Goal: Complete application form: Complete application form

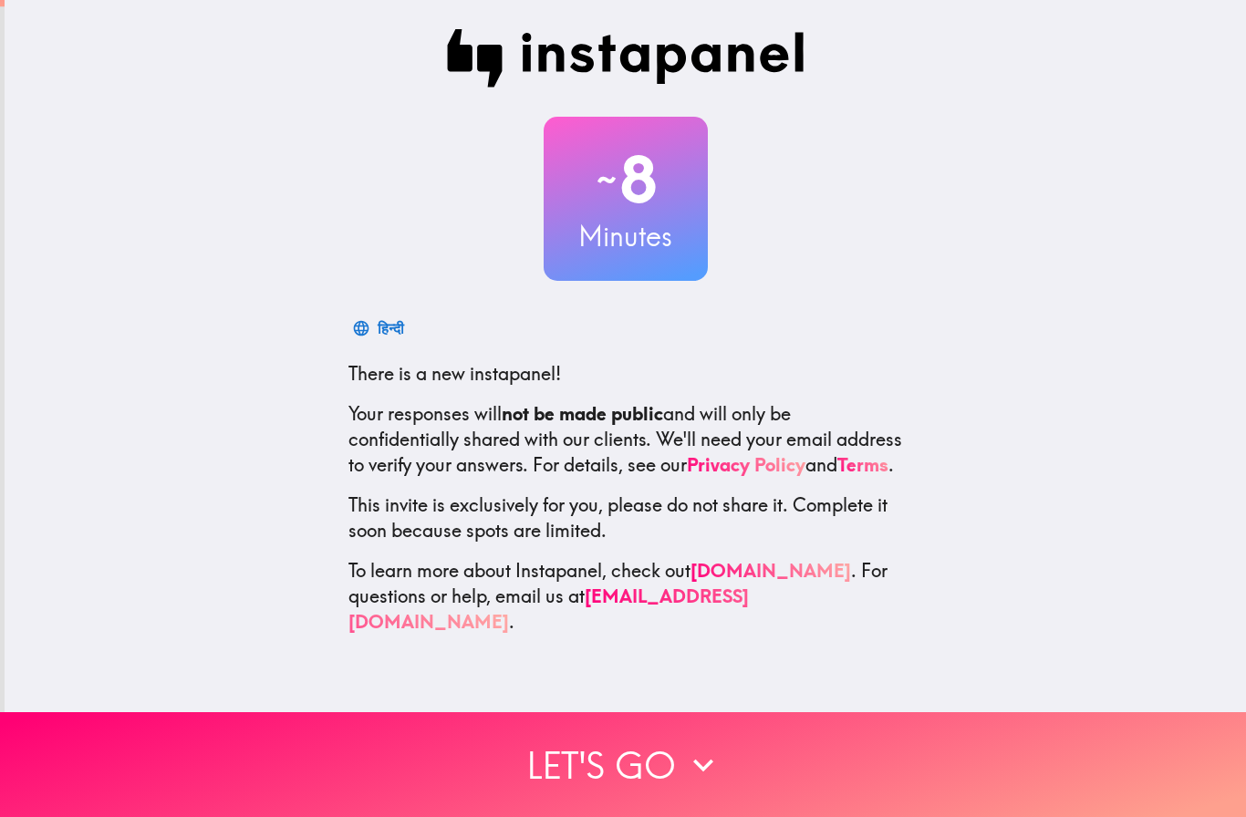
click at [651, 759] on button "Let's go" at bounding box center [623, 764] width 1246 height 105
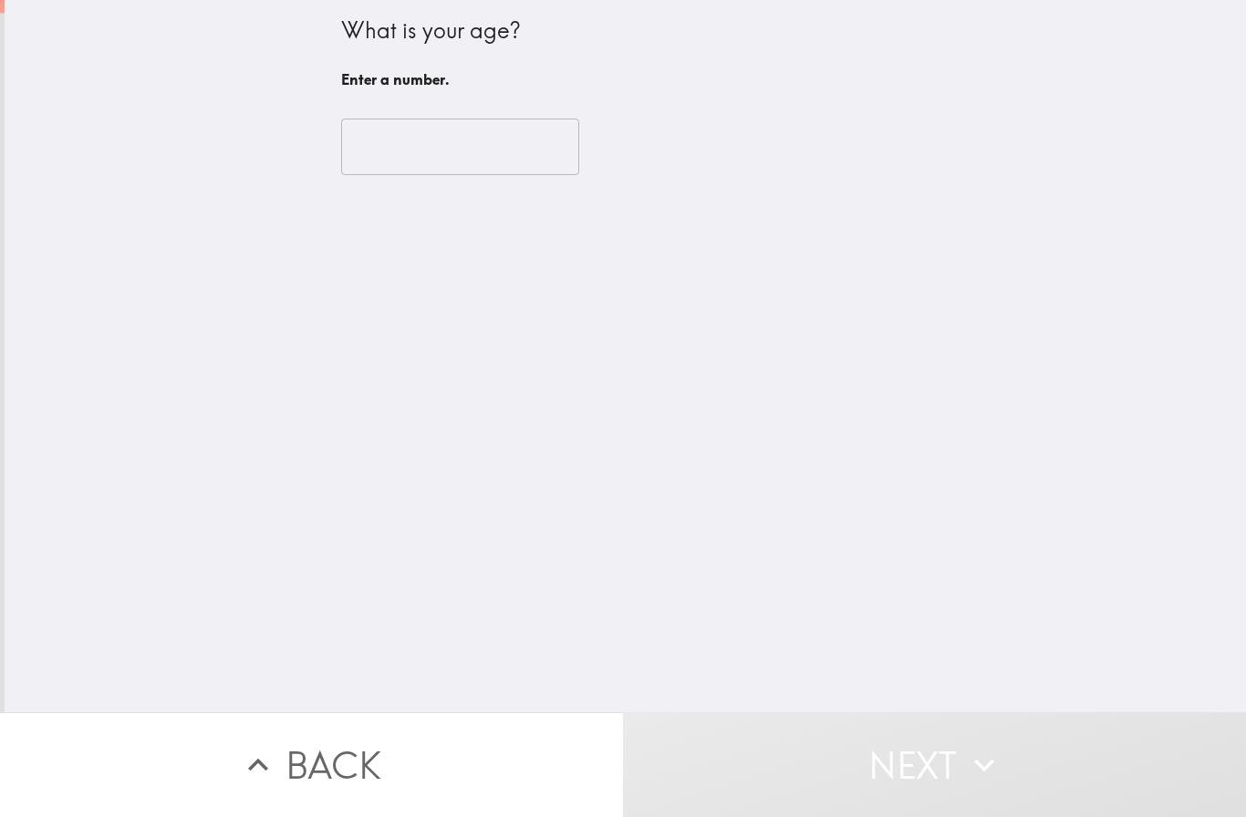
click at [467, 155] on input "number" at bounding box center [460, 147] width 238 height 57
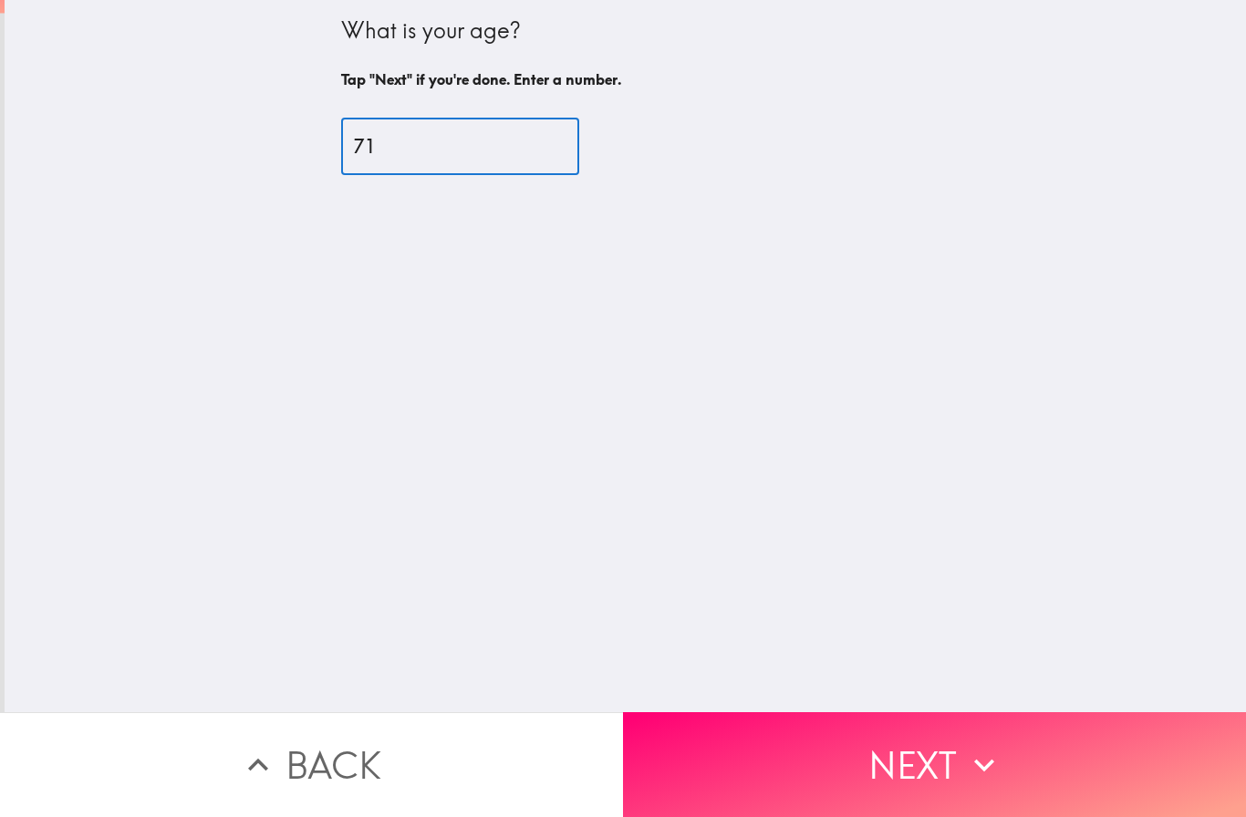
type input "71"
click at [930, 762] on button "Next" at bounding box center [934, 764] width 623 height 105
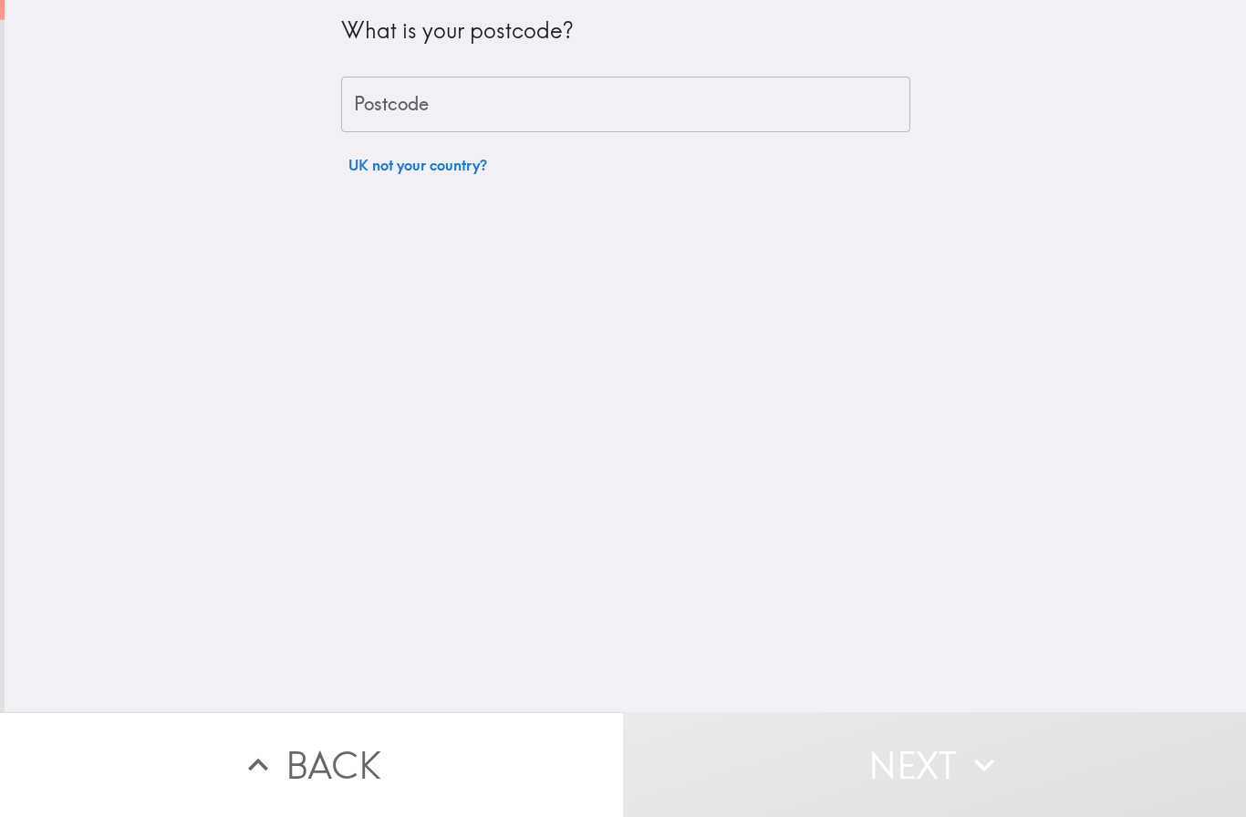
click at [472, 96] on input "Postcode" at bounding box center [625, 105] width 569 height 57
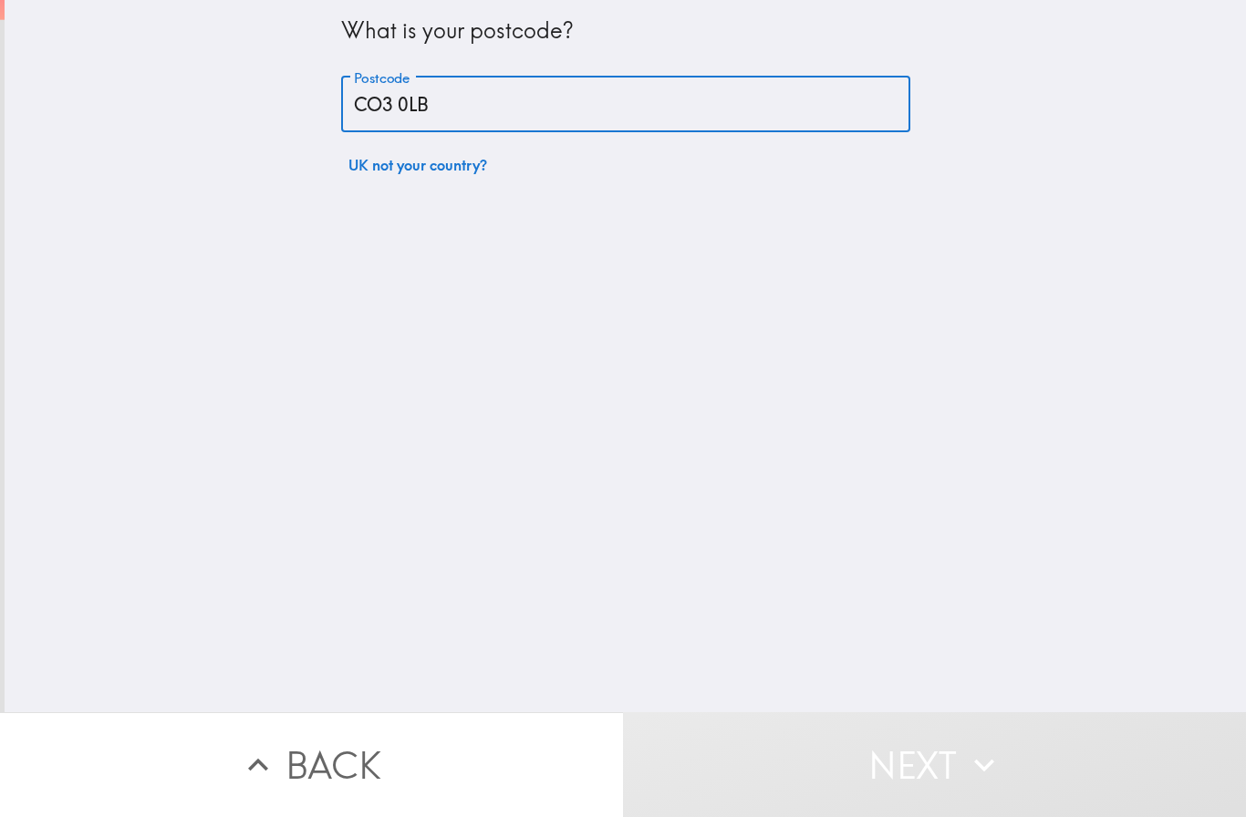
type input "CO3 0LB"
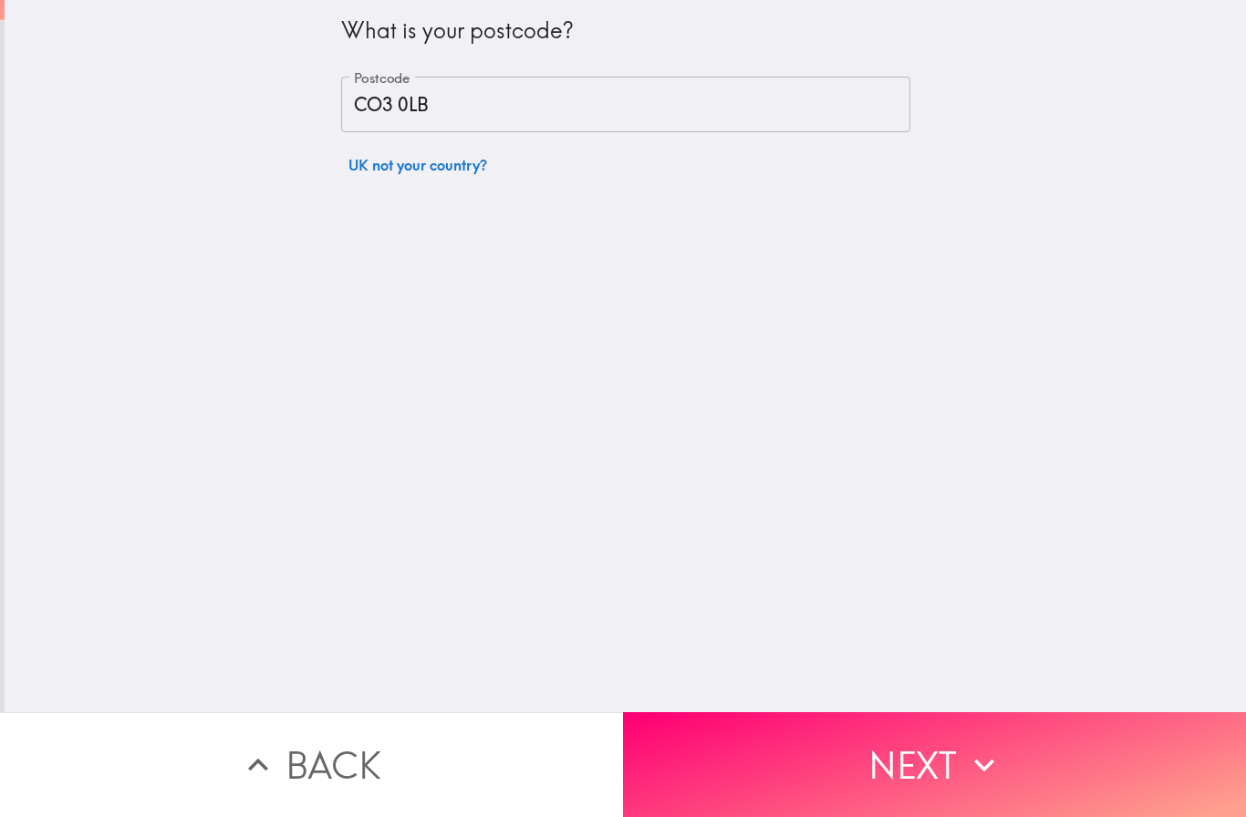
click at [963, 743] on button "Next" at bounding box center [934, 764] width 623 height 105
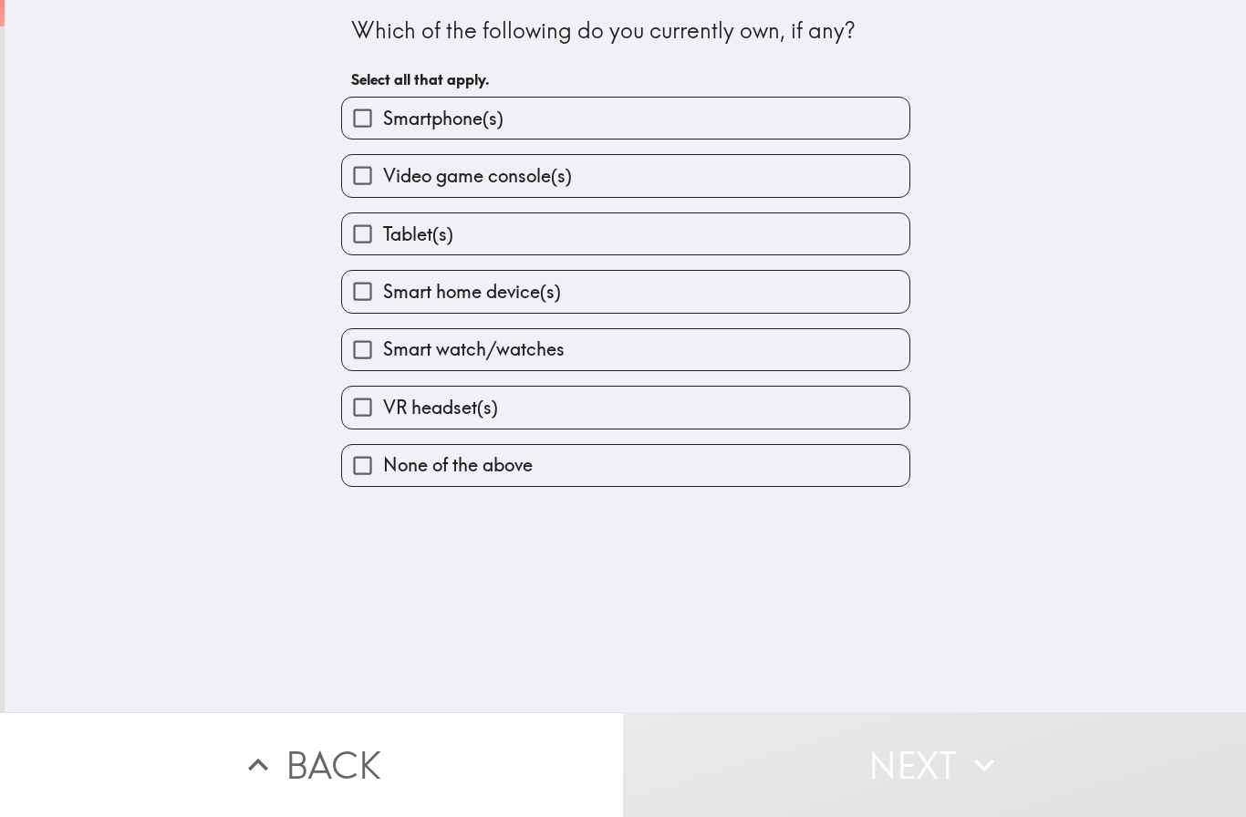
click at [595, 121] on label "Smartphone(s)" at bounding box center [625, 118] width 567 height 41
click at [383, 121] on input "Smartphone(s)" at bounding box center [362, 118] width 41 height 41
checkbox input "true"
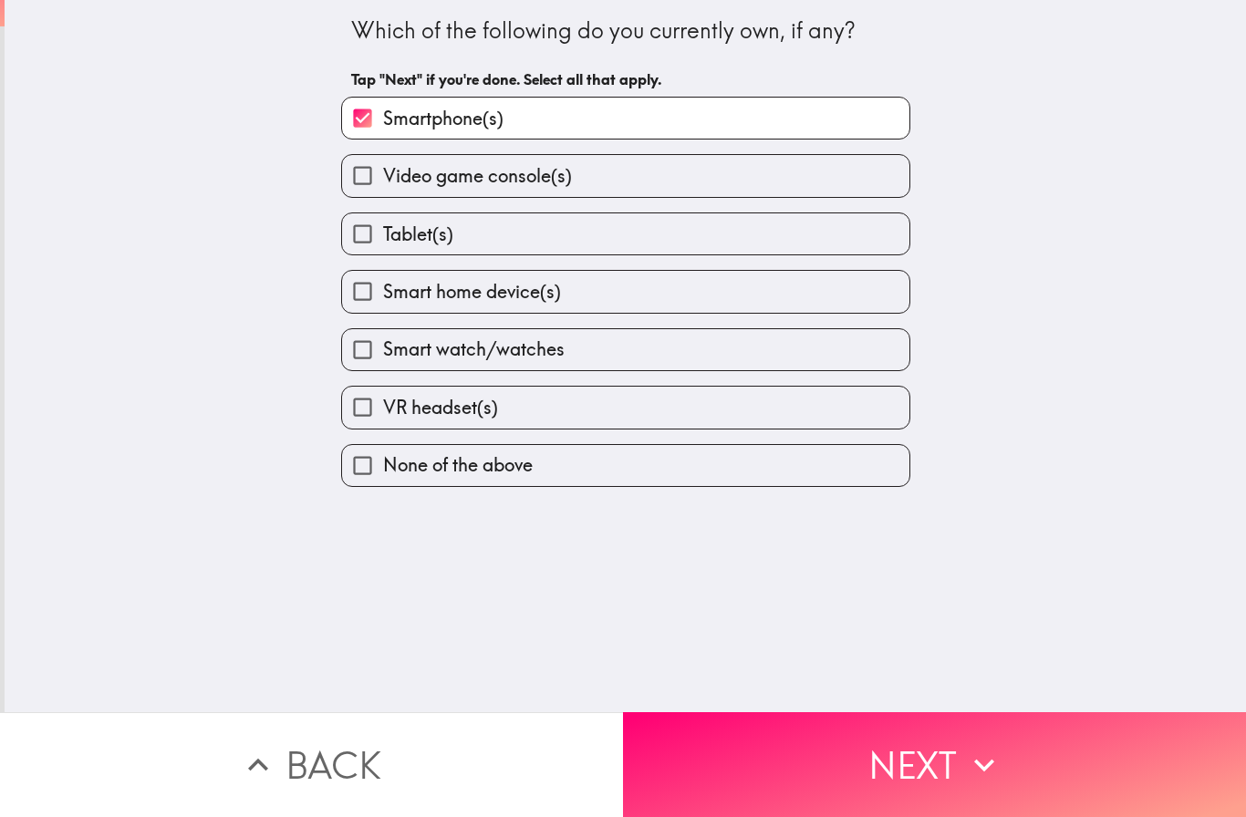
click at [588, 232] on label "Tablet(s)" at bounding box center [625, 233] width 567 height 41
click at [383, 232] on input "Tablet(s)" at bounding box center [362, 233] width 41 height 41
checkbox input "true"
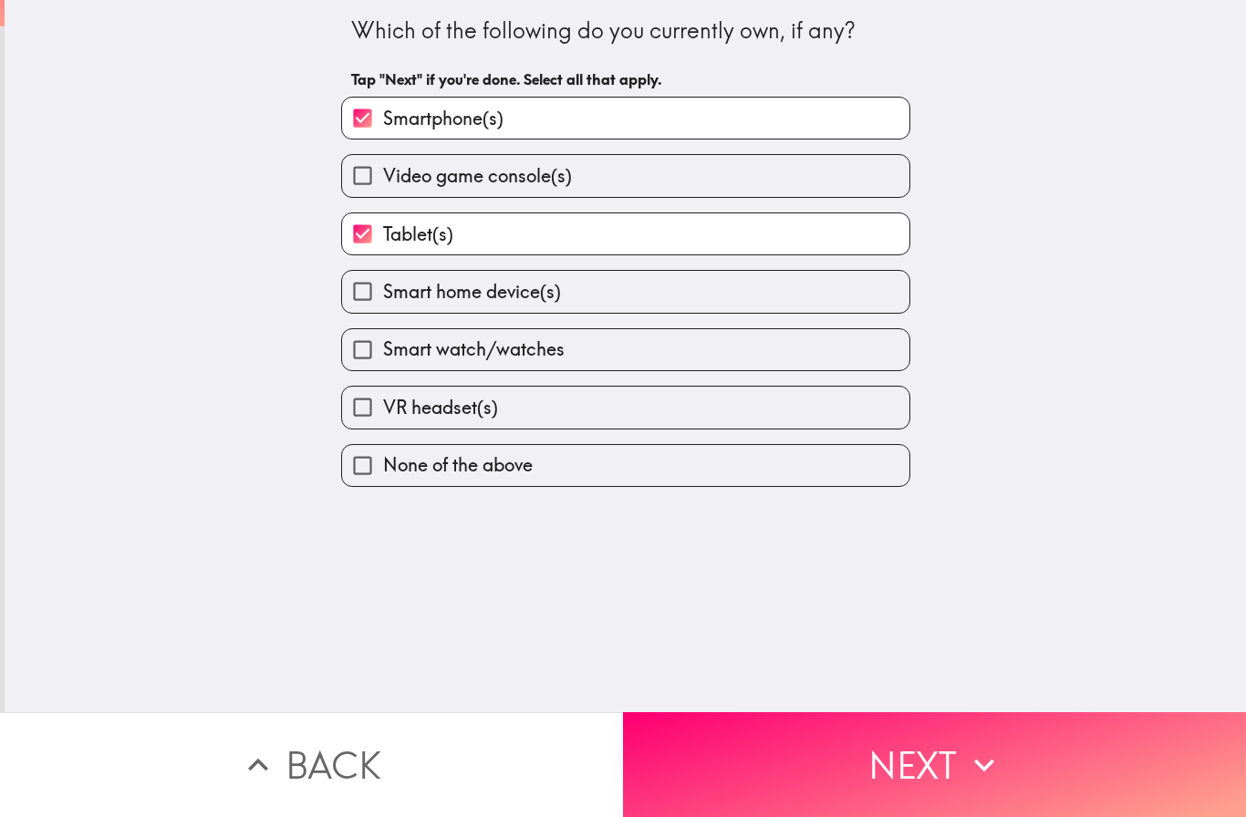
click at [612, 296] on label "Smart home device(s)" at bounding box center [625, 291] width 567 height 41
click at [383, 296] on input "Smart home device(s)" at bounding box center [362, 291] width 41 height 41
checkbox input "true"
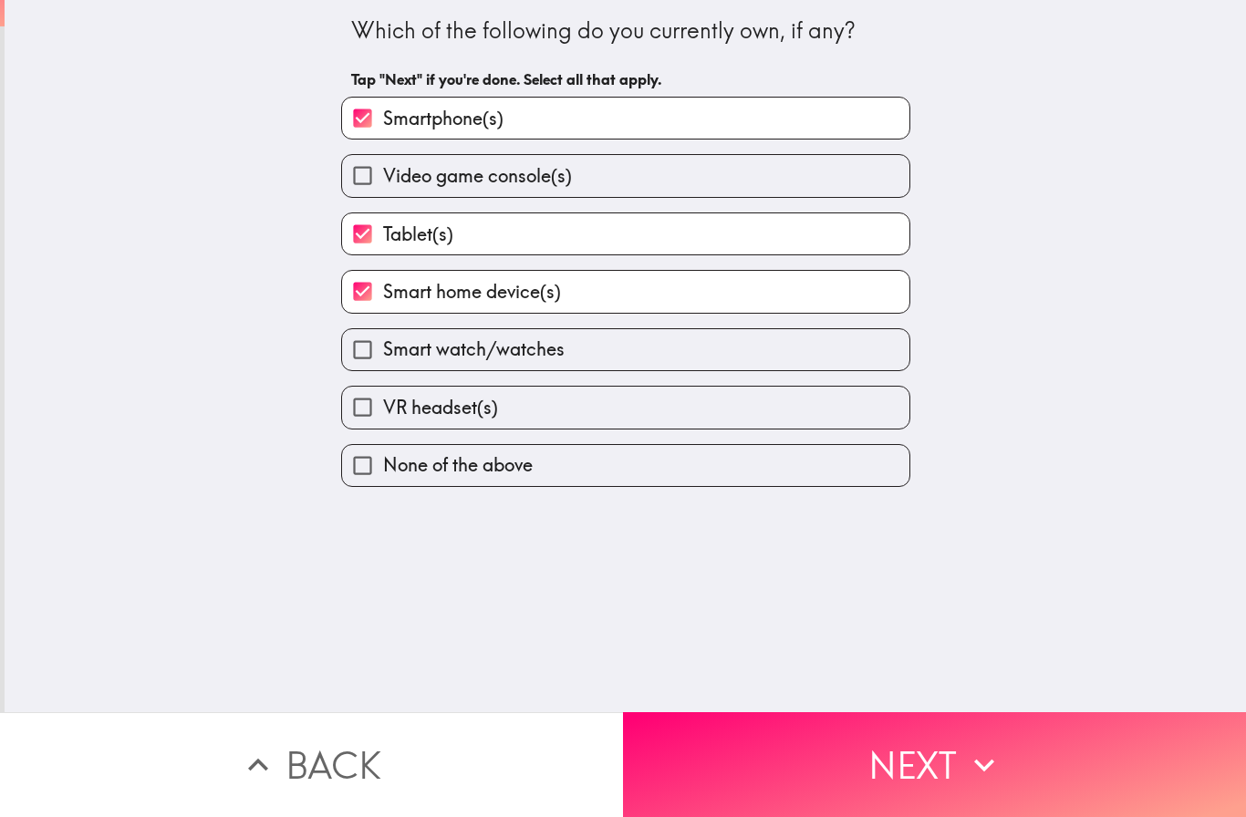
click at [603, 354] on label "Smart watch/watches" at bounding box center [625, 349] width 567 height 41
click at [383, 354] on input "Smart watch/watches" at bounding box center [362, 349] width 41 height 41
checkbox input "true"
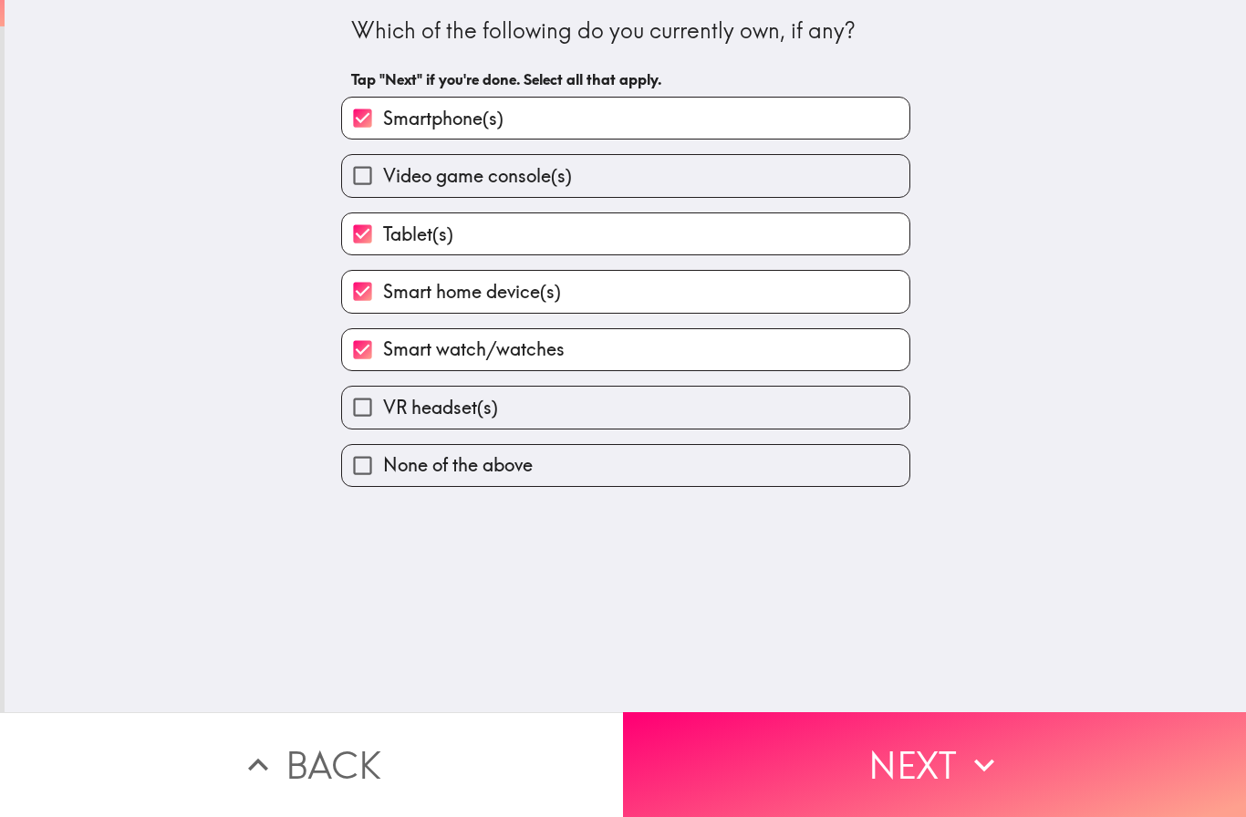
click at [910, 763] on button "Next" at bounding box center [934, 764] width 623 height 105
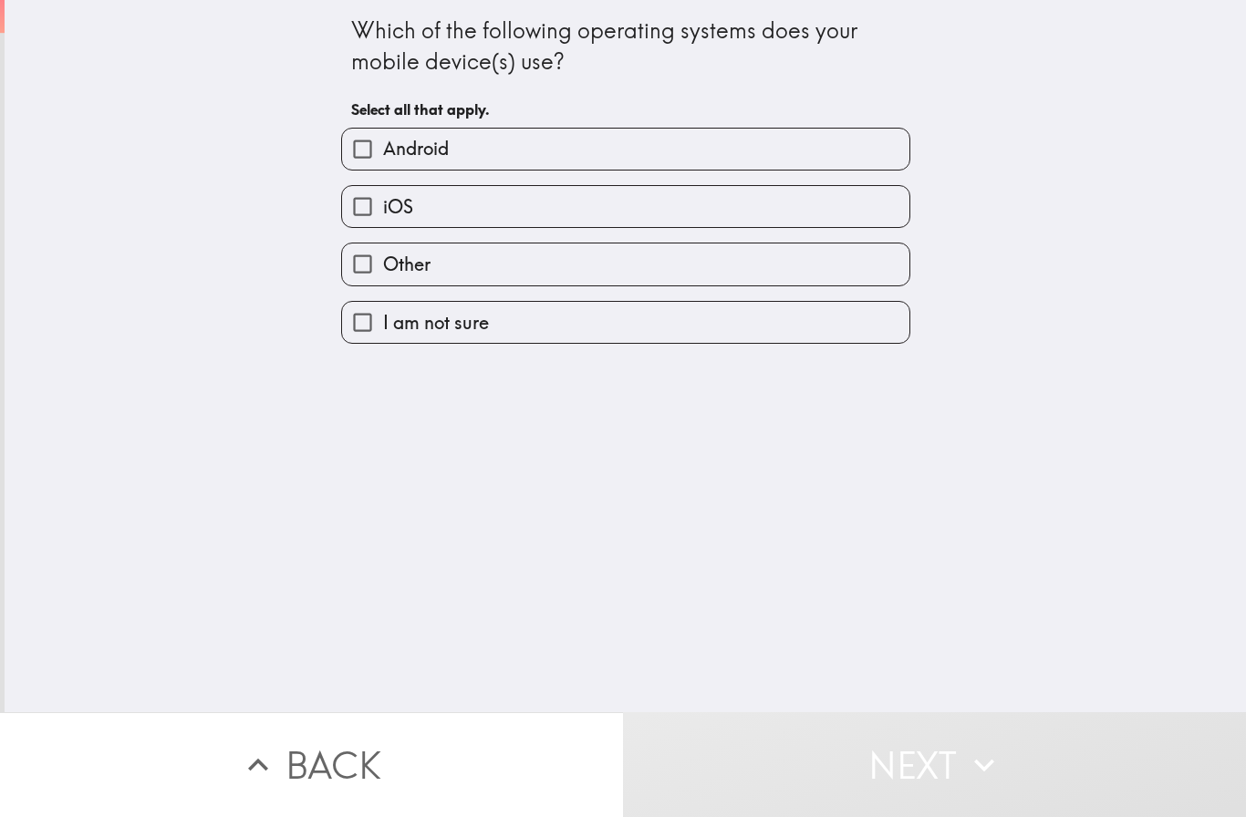
click at [560, 197] on label "iOS" at bounding box center [625, 206] width 567 height 41
click at [383, 197] on input "iOS" at bounding box center [362, 206] width 41 height 41
checkbox input "true"
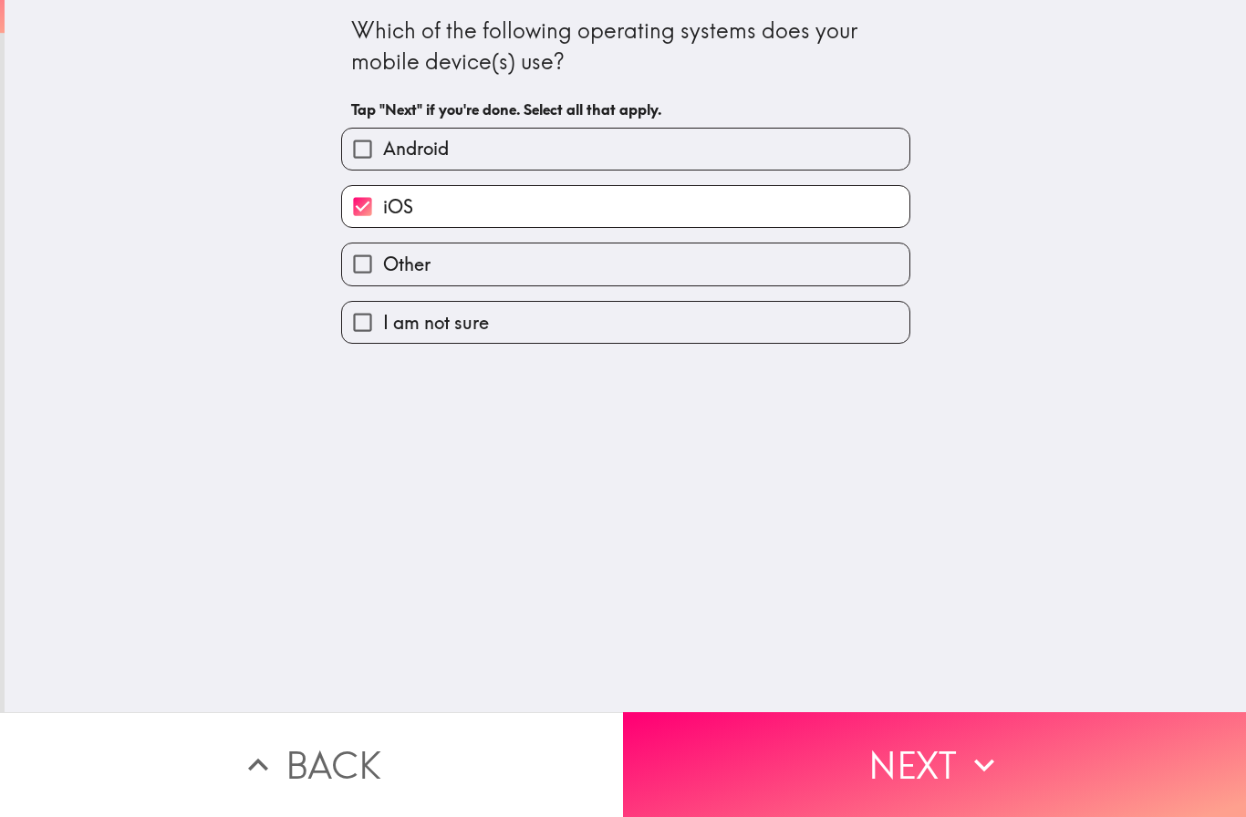
click at [915, 747] on button "Next" at bounding box center [934, 764] width 623 height 105
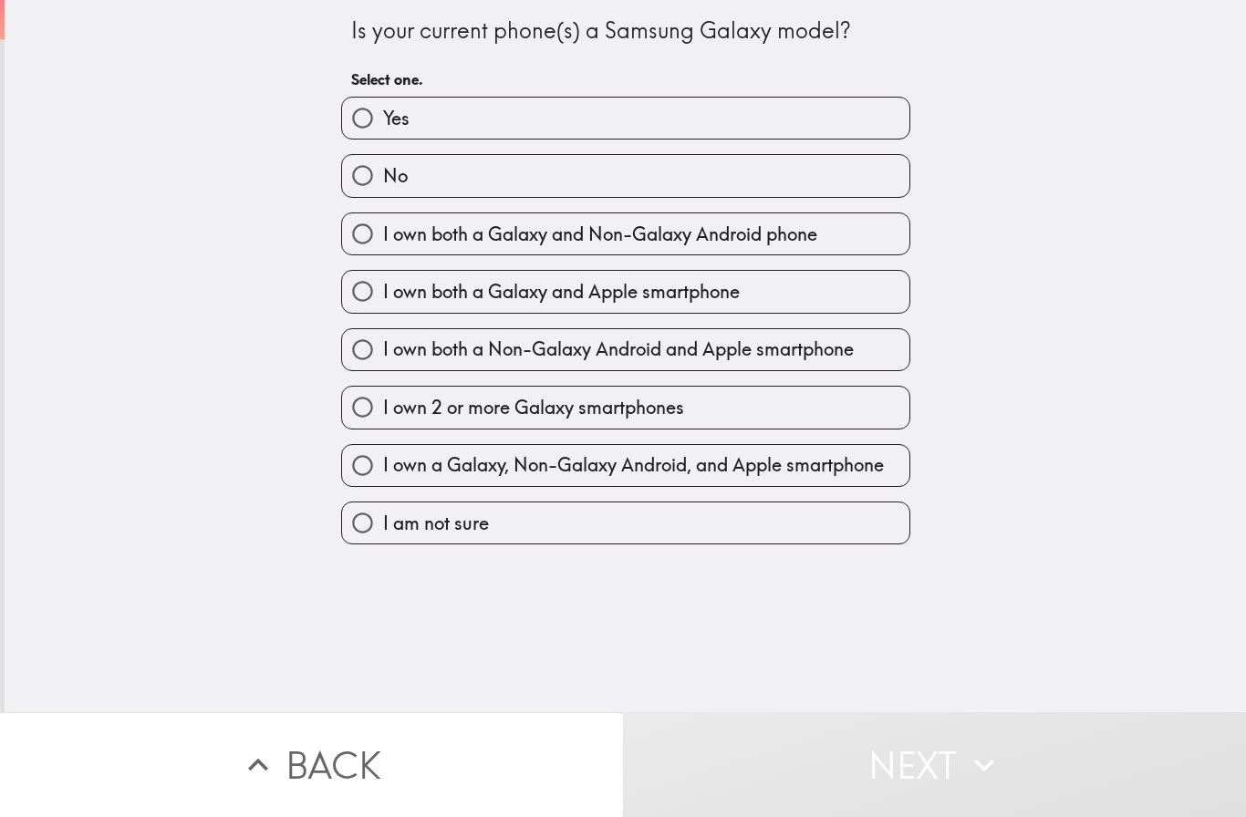
click at [504, 172] on label "No" at bounding box center [625, 175] width 567 height 41
click at [383, 172] on input "No" at bounding box center [362, 175] width 41 height 41
radio input "true"
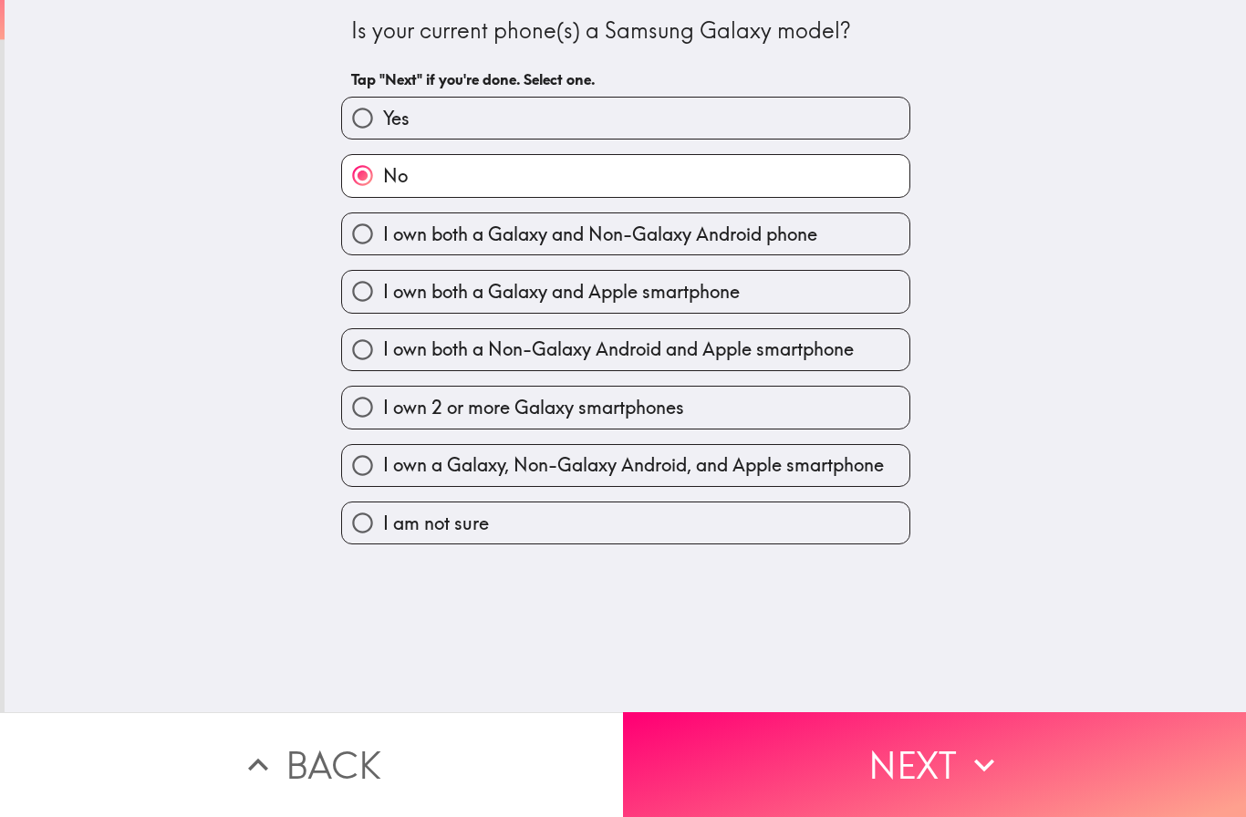
click at [917, 755] on button "Next" at bounding box center [934, 764] width 623 height 105
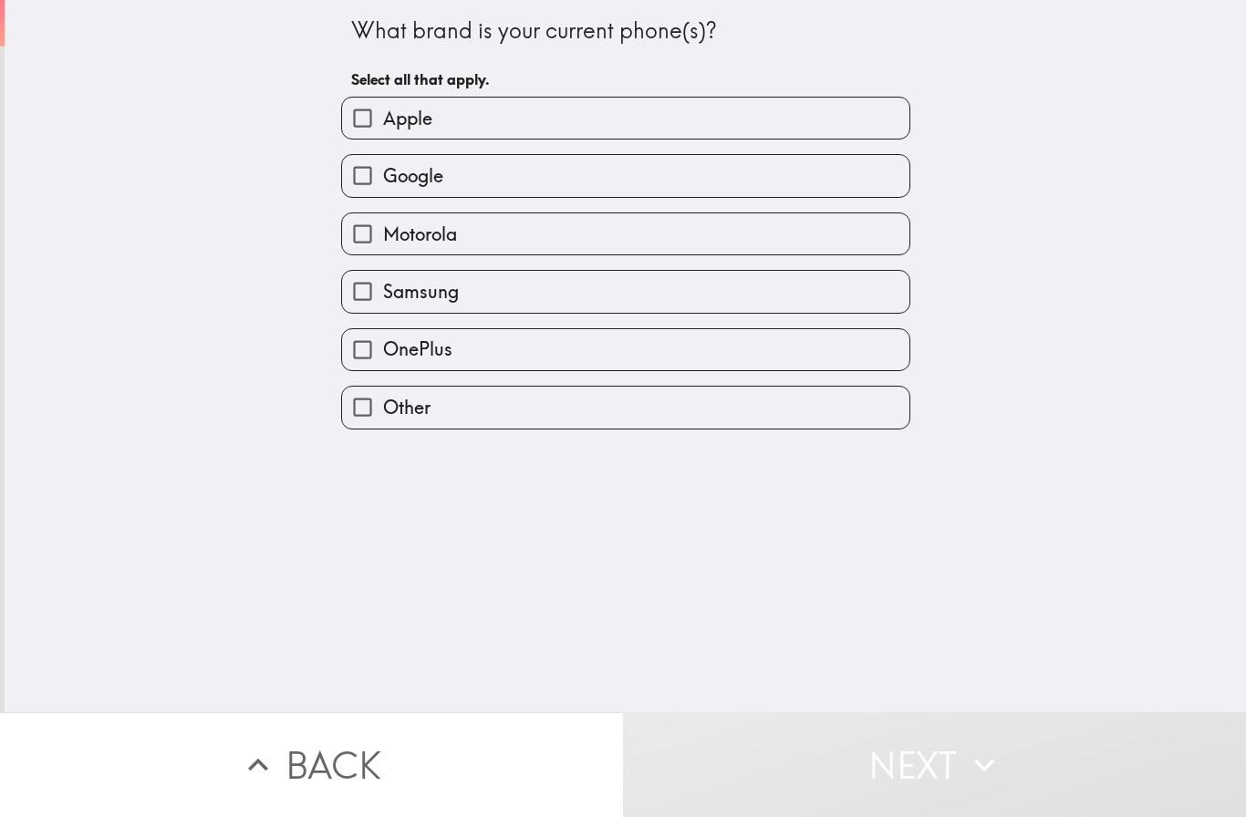
click at [582, 123] on label "Apple" at bounding box center [625, 118] width 567 height 41
click at [383, 123] on input "Apple" at bounding box center [362, 118] width 41 height 41
checkbox input "true"
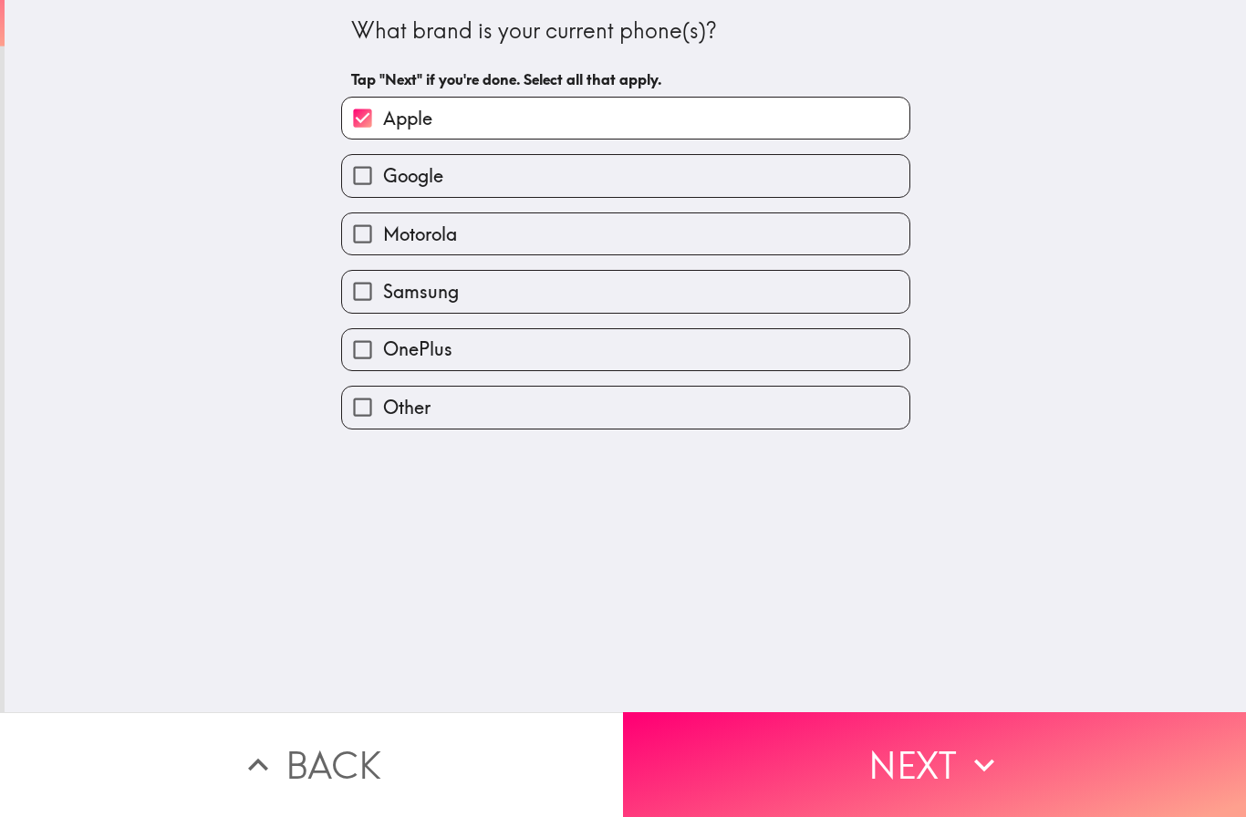
click at [904, 755] on button "Next" at bounding box center [934, 764] width 623 height 105
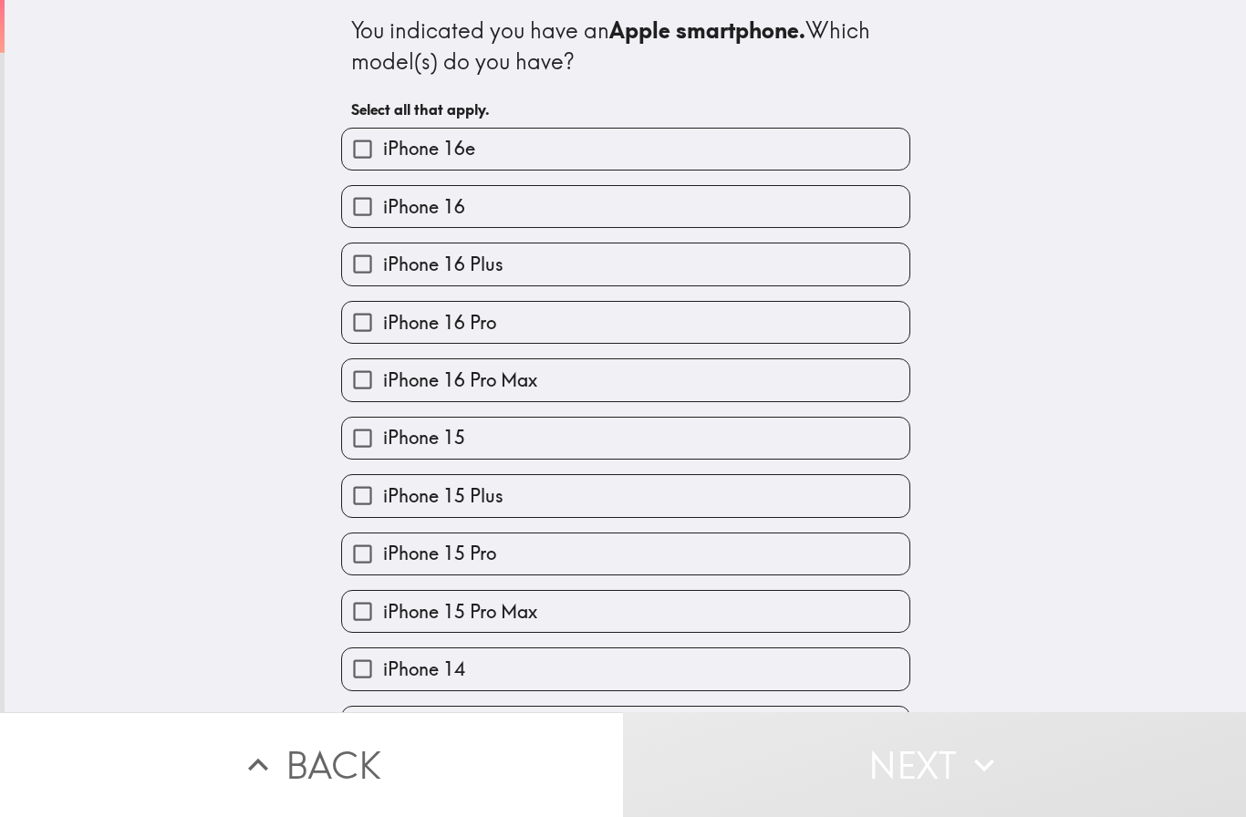
click at [556, 256] on label "iPhone 16 Plus" at bounding box center [625, 264] width 567 height 41
click at [383, 256] on input "iPhone 16 Plus" at bounding box center [362, 264] width 41 height 41
checkbox input "true"
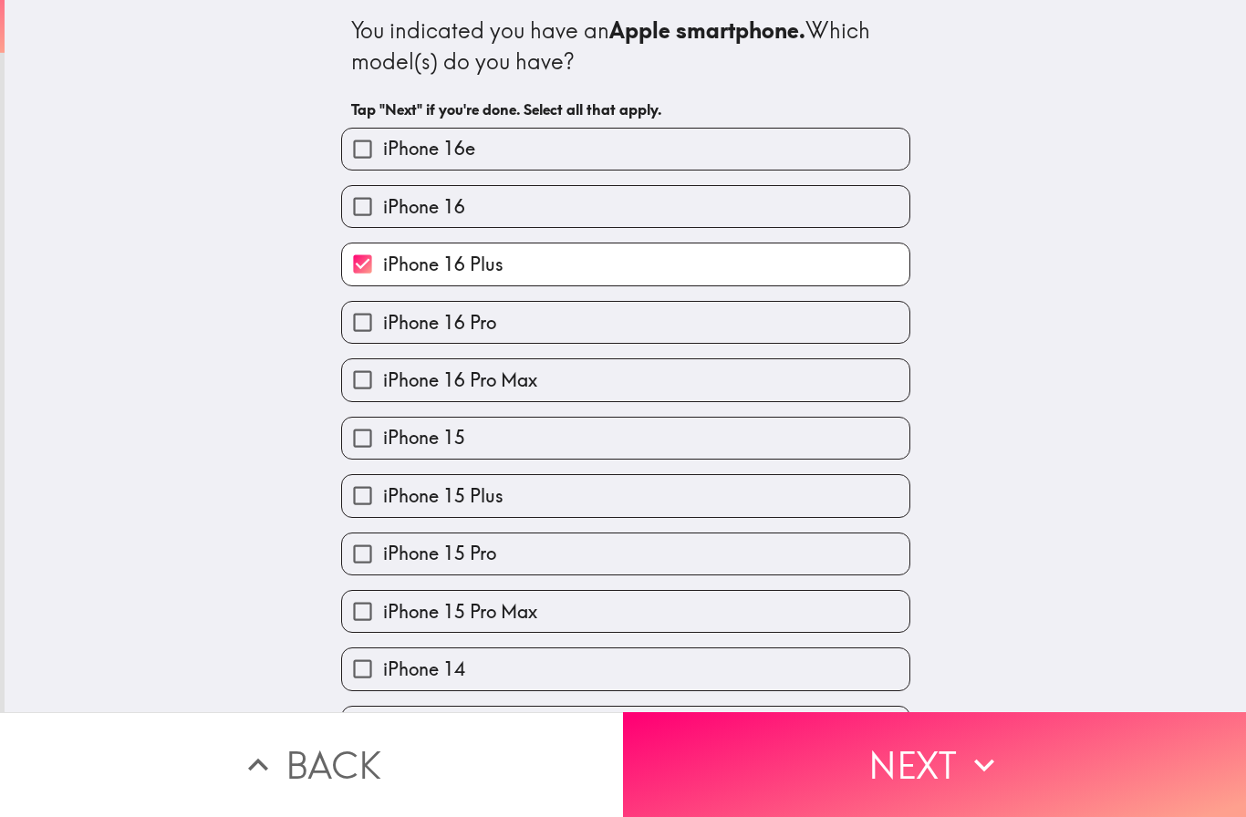
click at [939, 760] on button "Next" at bounding box center [934, 764] width 623 height 105
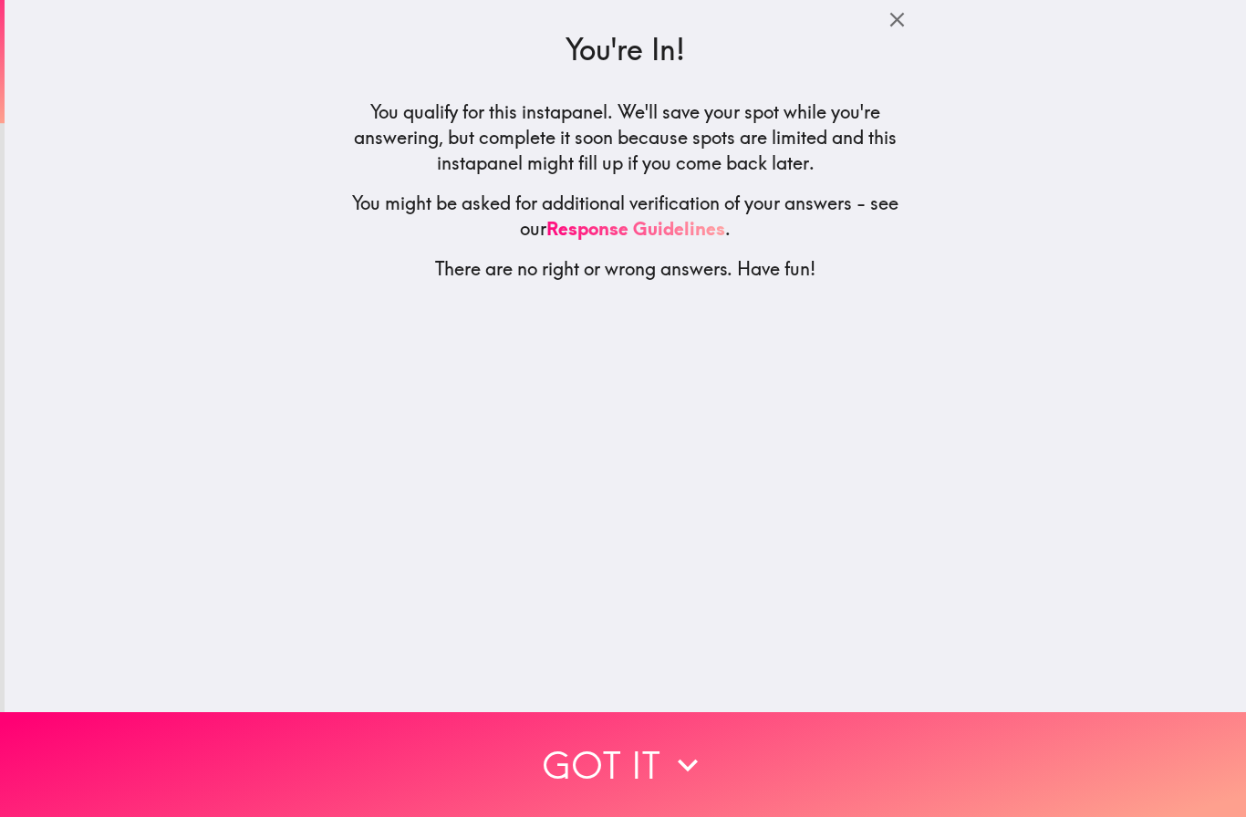
click at [649, 753] on button "Got it" at bounding box center [623, 764] width 1246 height 105
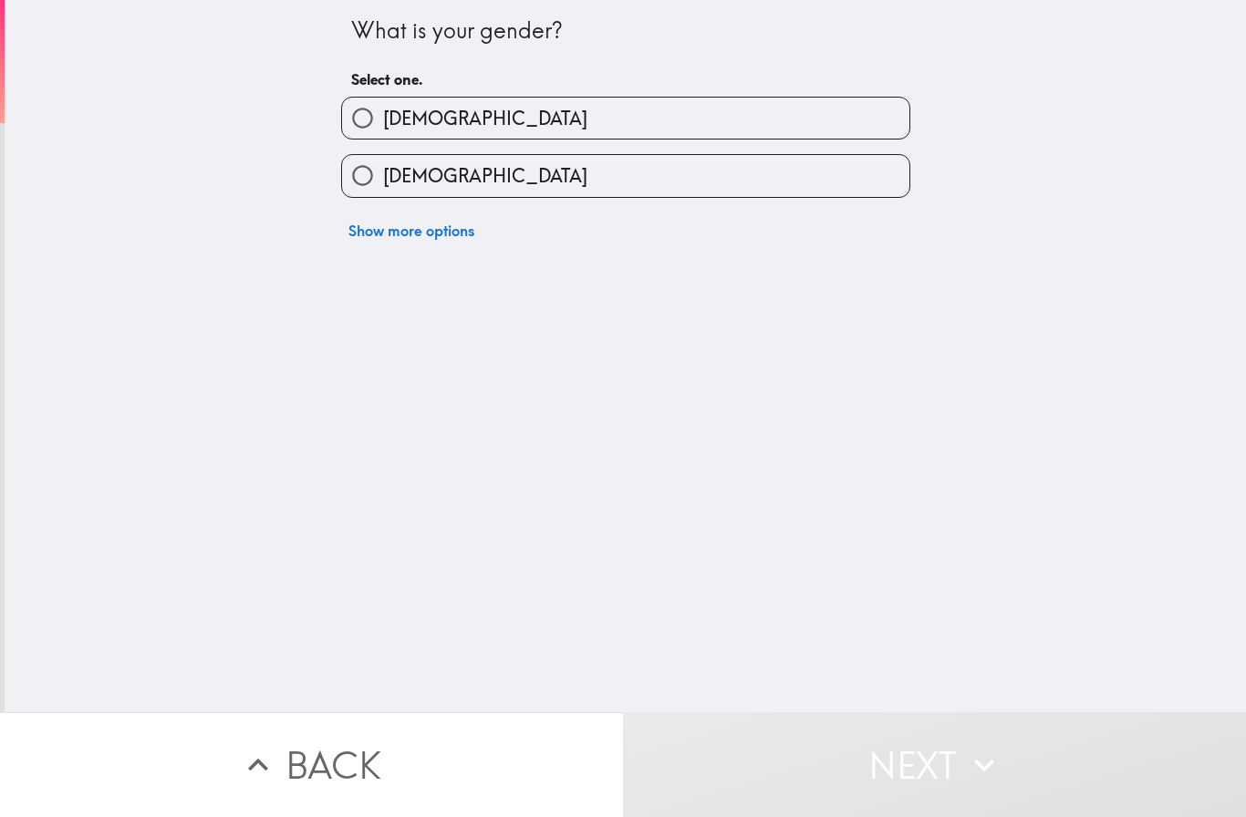
click at [546, 168] on label "[DEMOGRAPHIC_DATA]" at bounding box center [625, 175] width 567 height 41
click at [383, 168] on input "[DEMOGRAPHIC_DATA]" at bounding box center [362, 175] width 41 height 41
radio input "true"
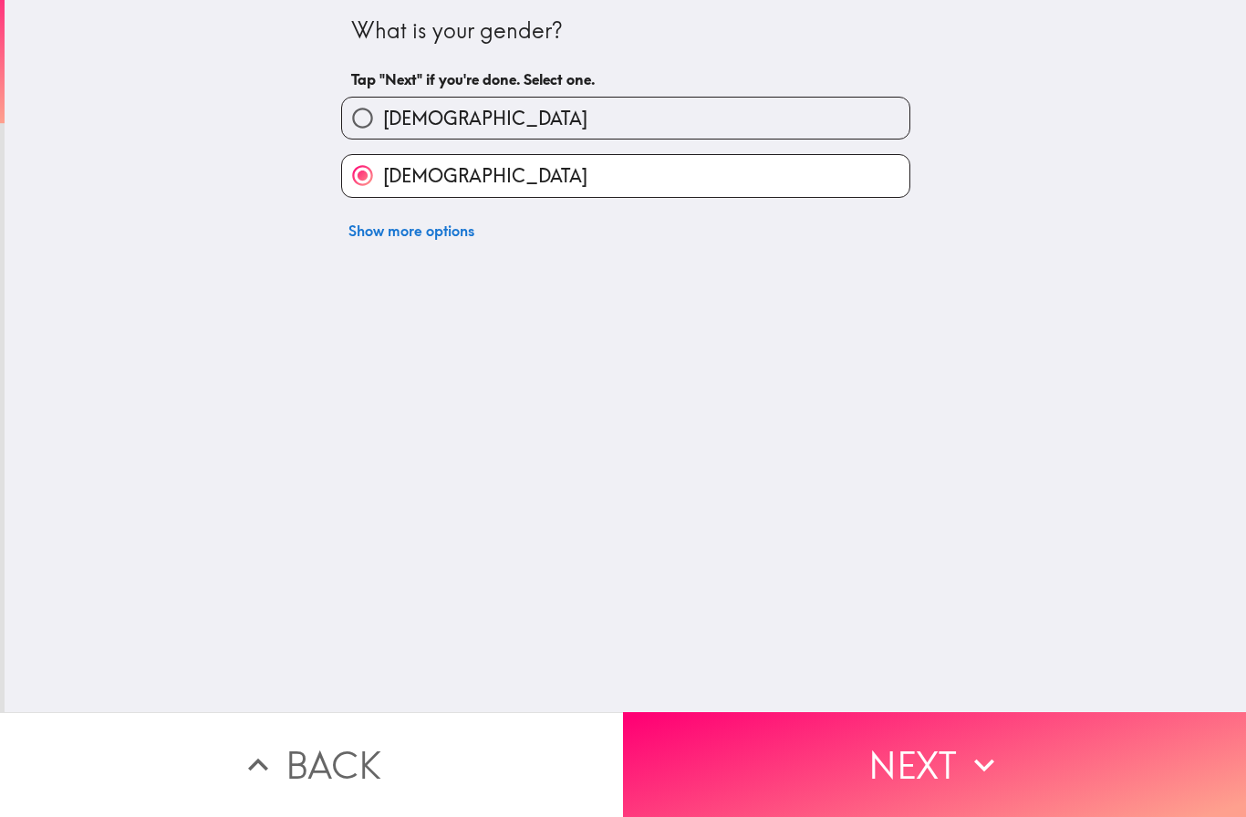
click at [893, 764] on button "Next" at bounding box center [934, 764] width 623 height 105
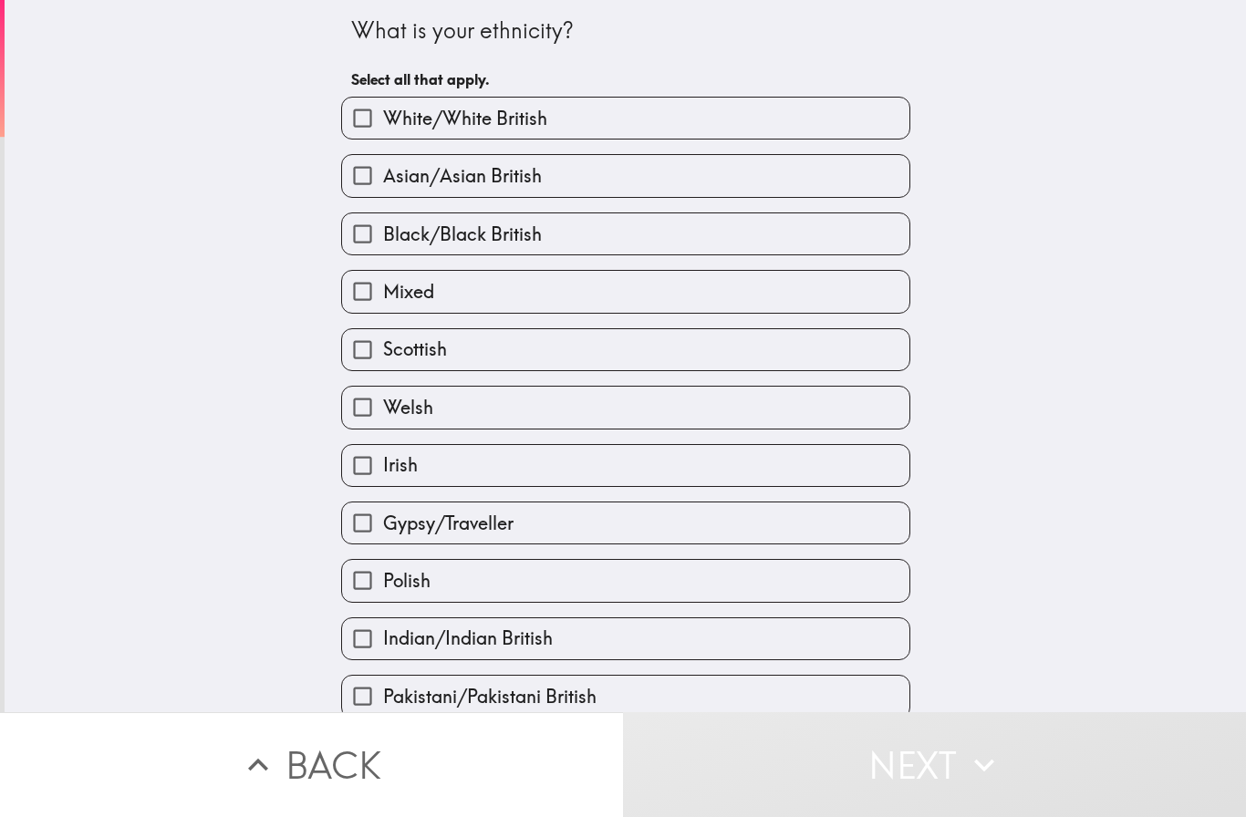
click at [682, 115] on label "White/White British" at bounding box center [625, 118] width 567 height 41
click at [383, 115] on input "White/White British" at bounding box center [362, 118] width 41 height 41
checkbox input "true"
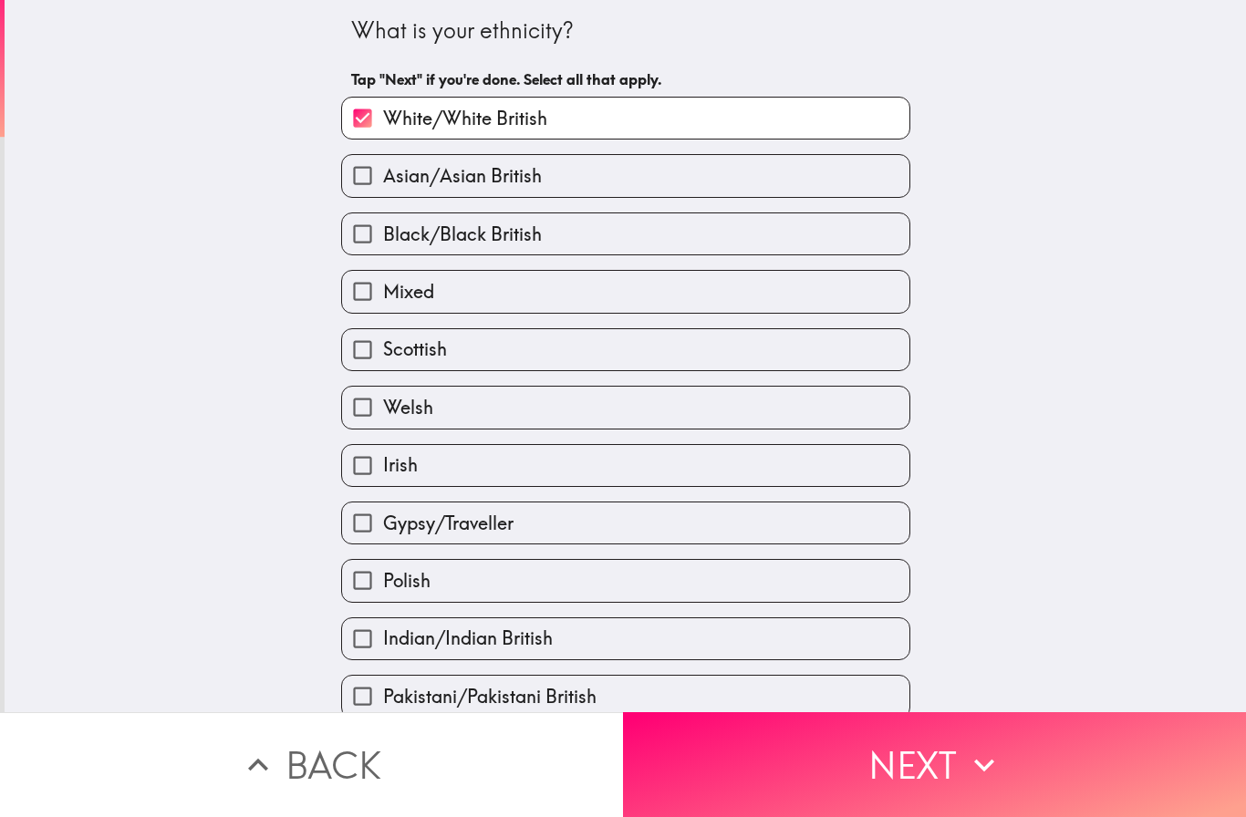
click at [960, 760] on button "Next" at bounding box center [934, 764] width 623 height 105
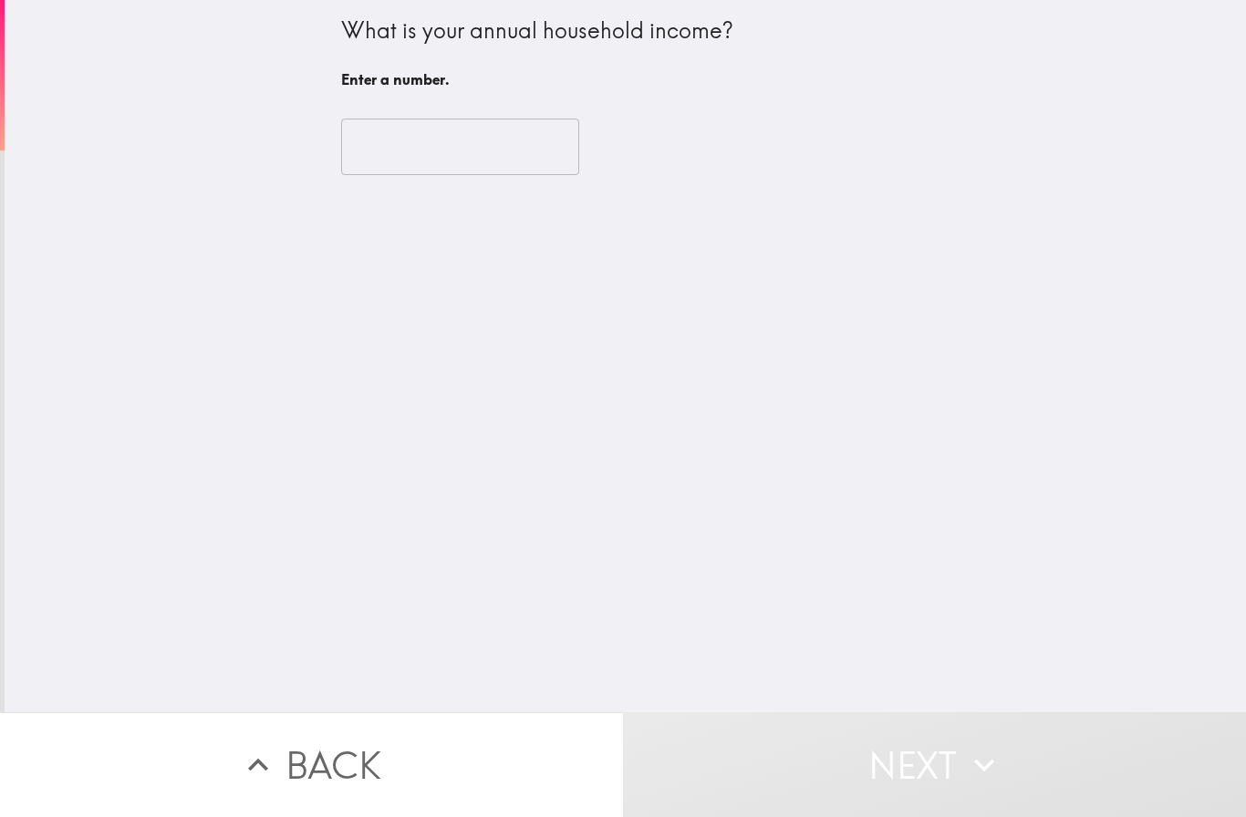
click at [470, 146] on input "number" at bounding box center [460, 147] width 238 height 57
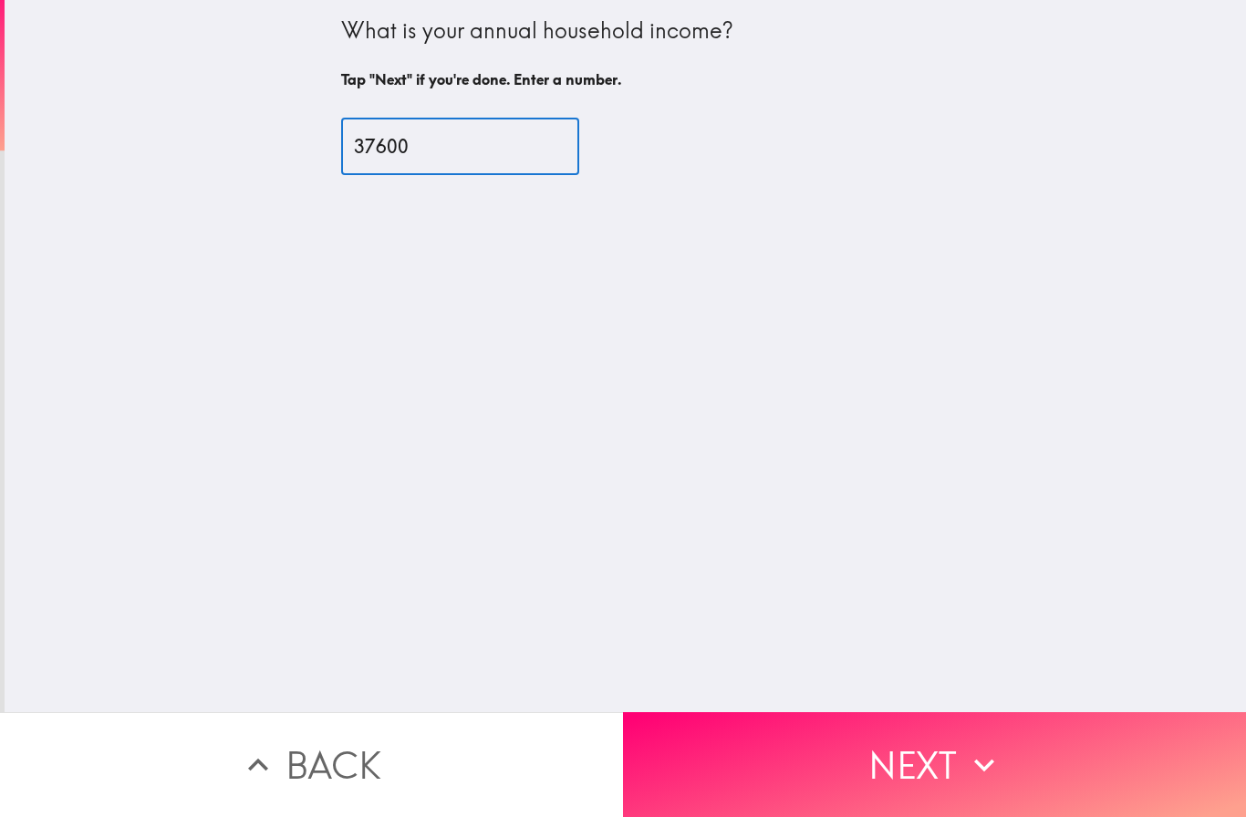
type input "37600"
click at [950, 754] on button "Next" at bounding box center [934, 764] width 623 height 105
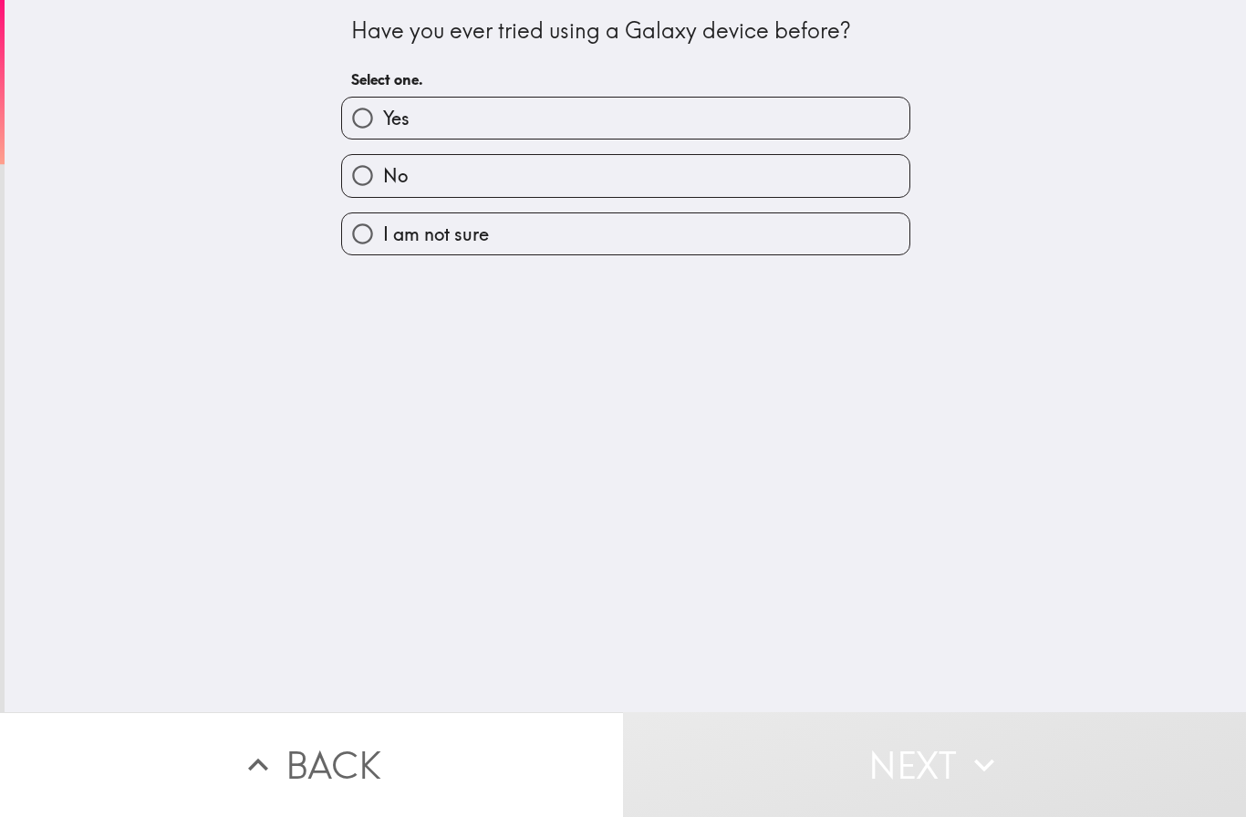
click at [604, 167] on label "No" at bounding box center [625, 175] width 567 height 41
click at [383, 167] on input "No" at bounding box center [362, 175] width 41 height 41
radio input "true"
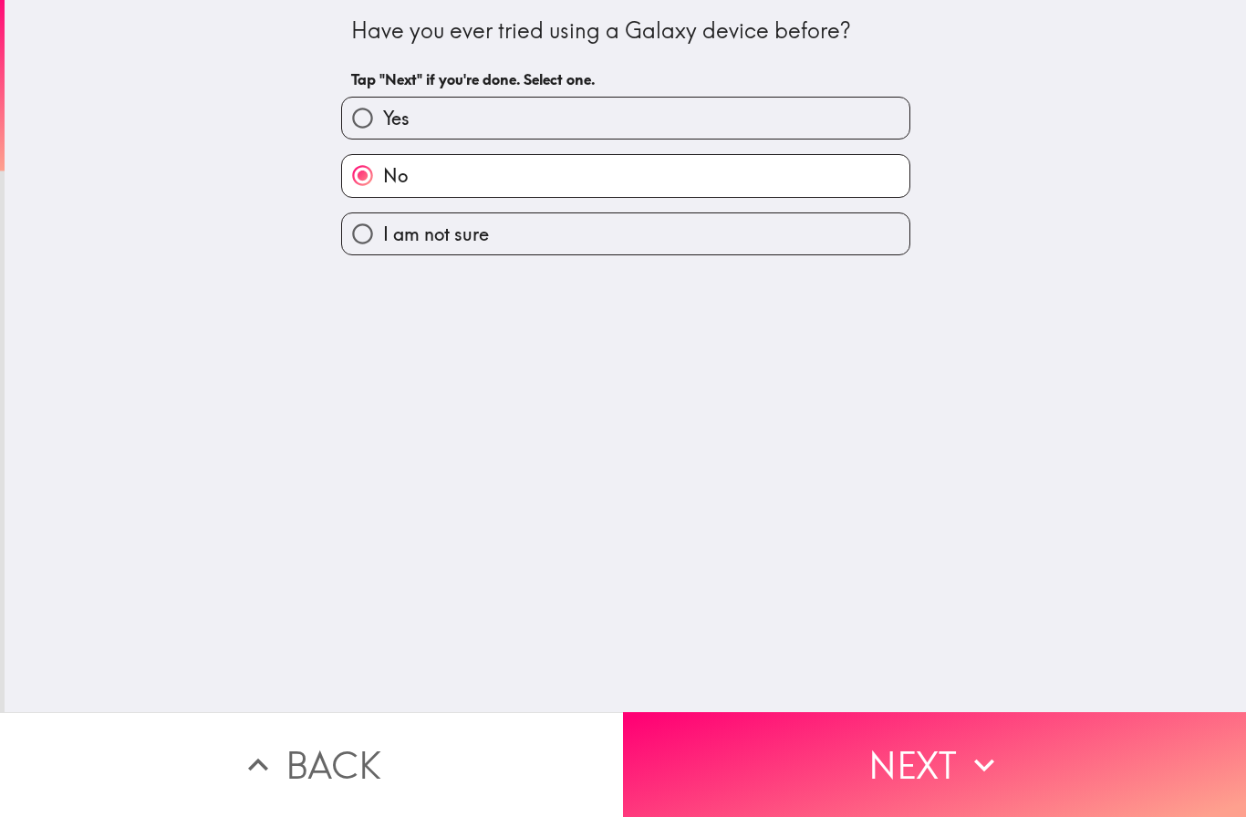
click at [929, 753] on button "Next" at bounding box center [934, 764] width 623 height 105
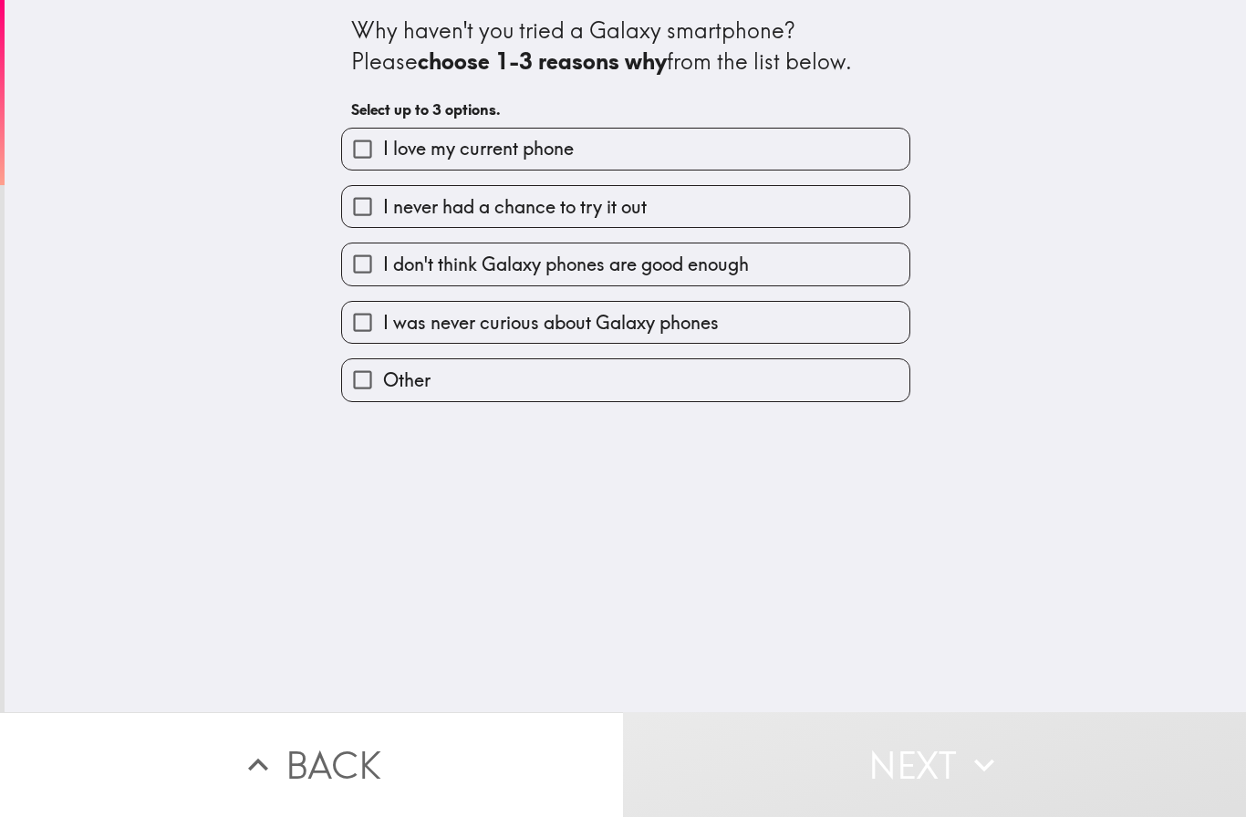
click at [592, 140] on label "I love my current phone" at bounding box center [625, 149] width 567 height 41
click at [383, 140] on input "I love my current phone" at bounding box center [362, 149] width 41 height 41
checkbox input "true"
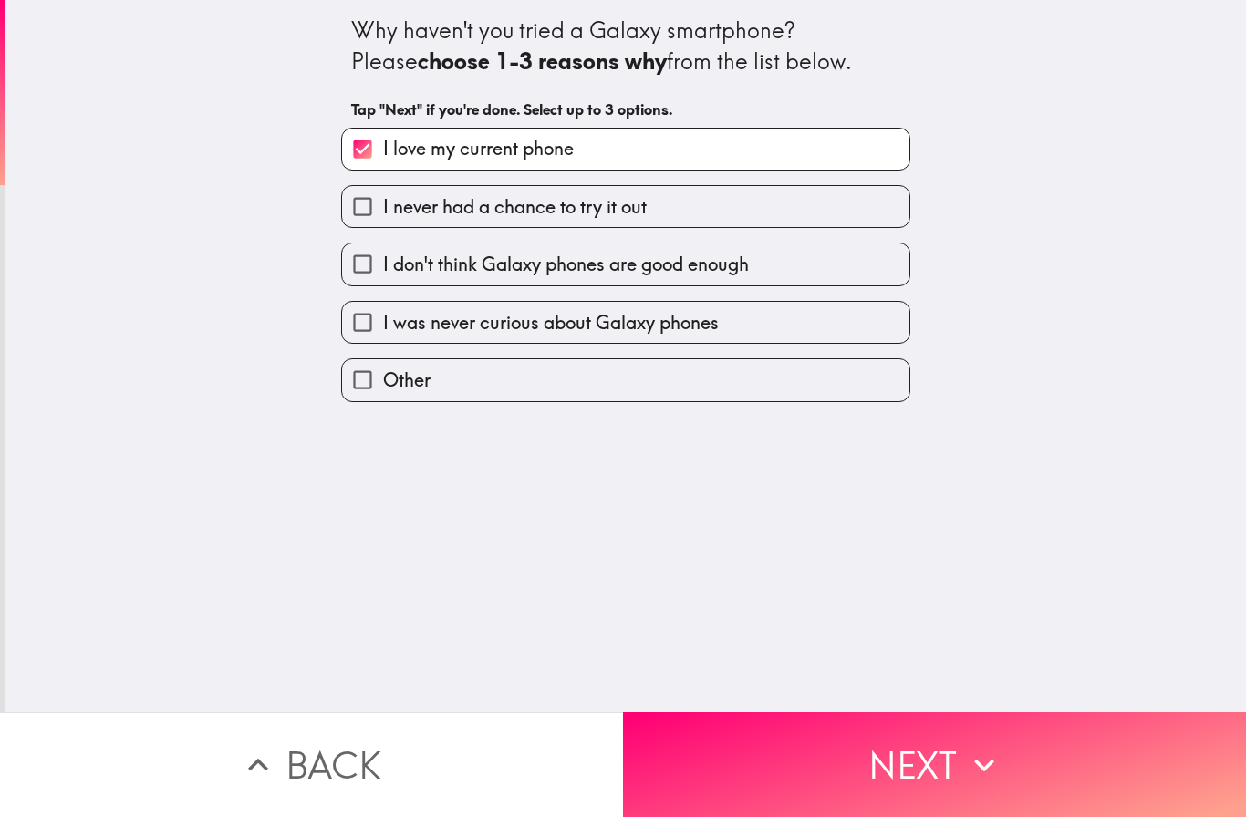
click at [607, 213] on span "I never had a chance to try it out" at bounding box center [515, 207] width 264 height 26
click at [383, 213] on input "I never had a chance to try it out" at bounding box center [362, 206] width 41 height 41
checkbox input "true"
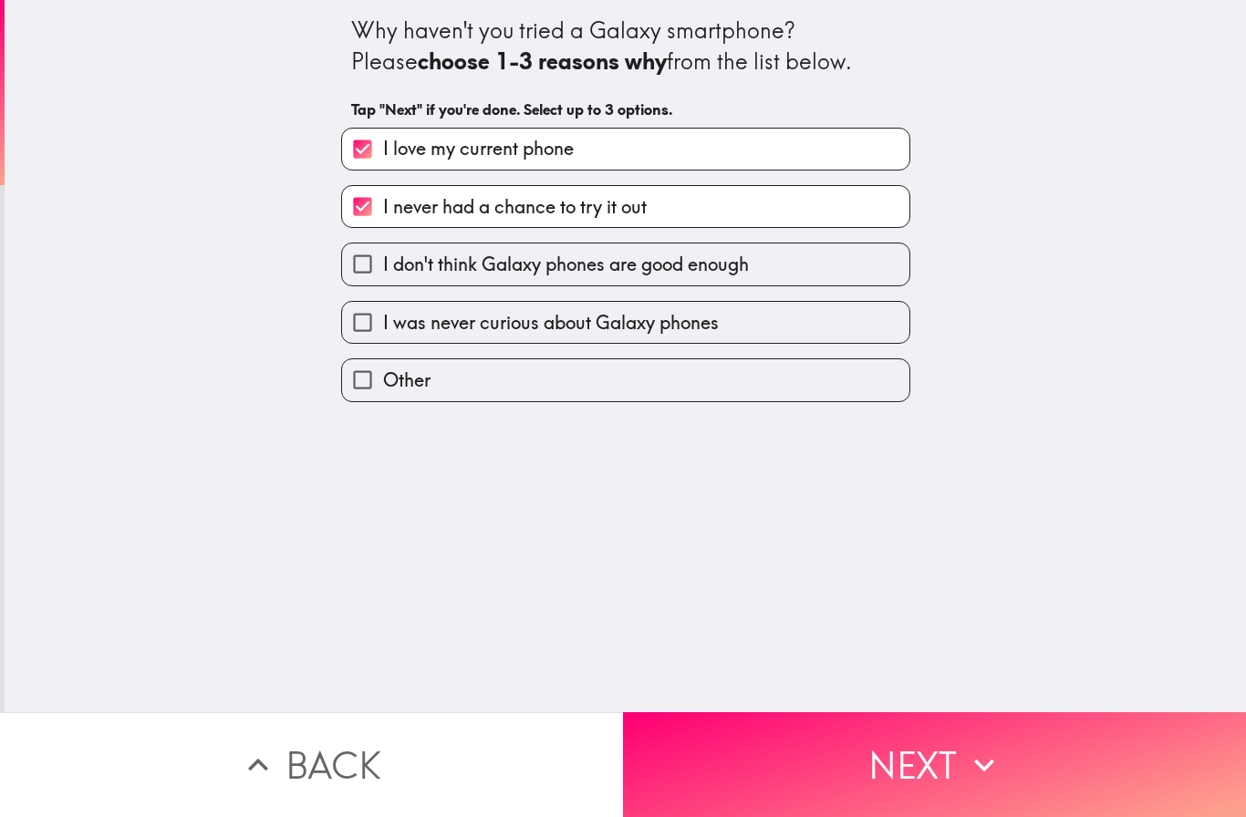
click at [903, 764] on button "Next" at bounding box center [934, 764] width 623 height 105
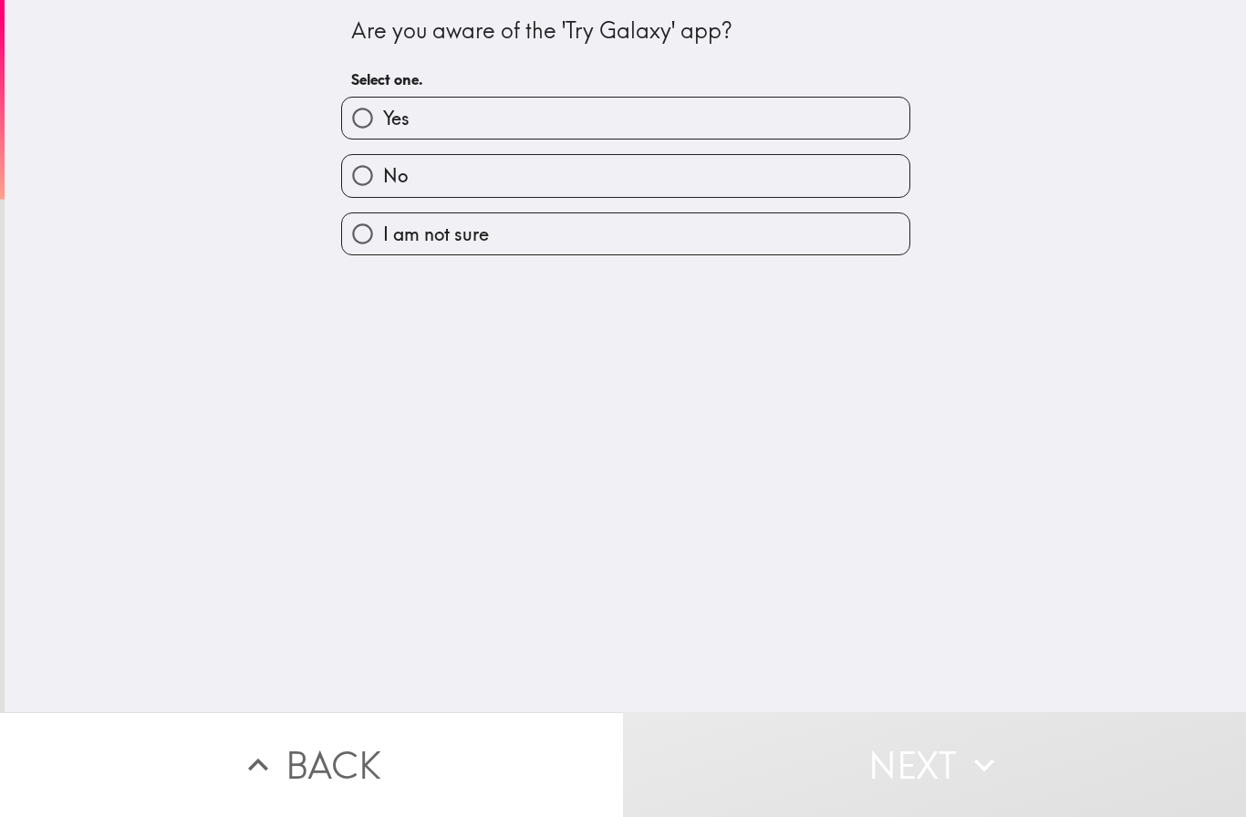
click at [608, 175] on label "No" at bounding box center [625, 175] width 567 height 41
click at [383, 175] on input "No" at bounding box center [362, 175] width 41 height 41
radio input "true"
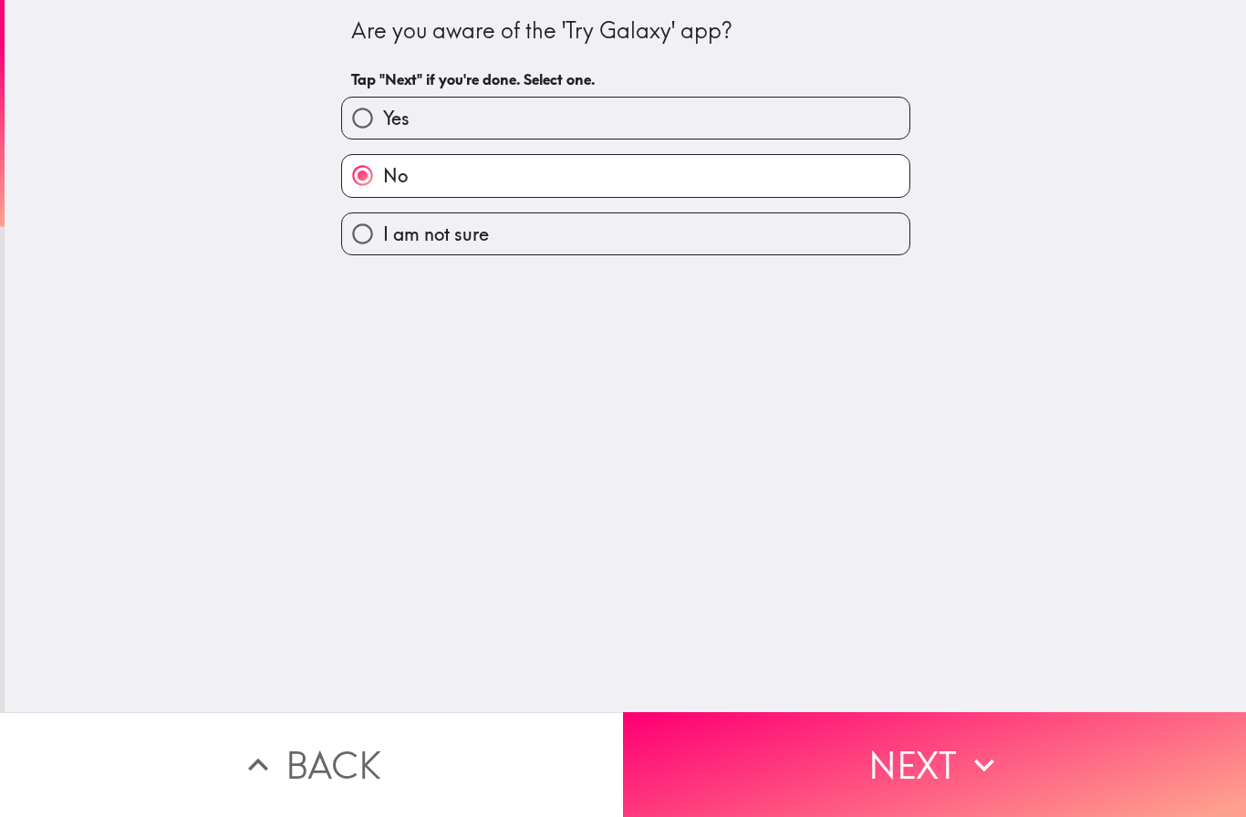
click at [926, 742] on button "Next" at bounding box center [934, 764] width 623 height 105
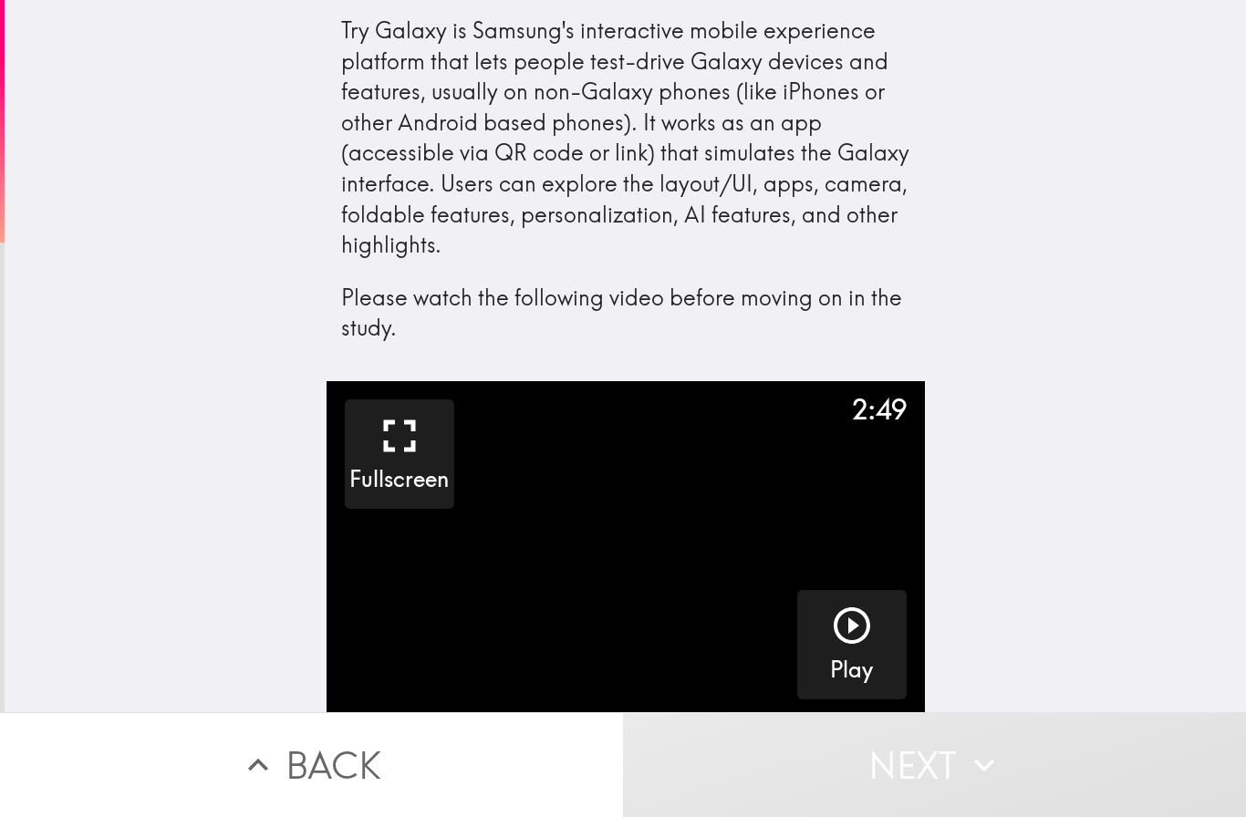
click at [857, 621] on icon "button" at bounding box center [852, 626] width 36 height 36
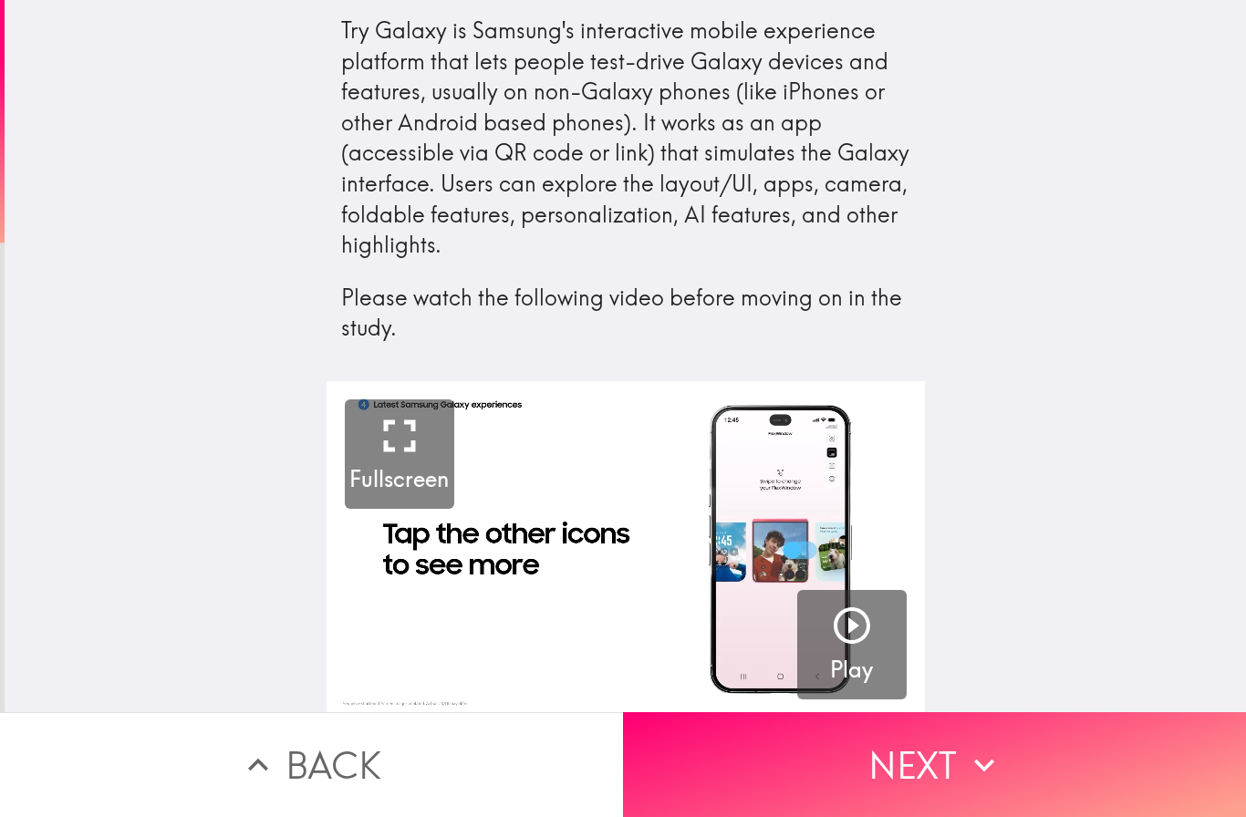
click at [928, 765] on button "Next" at bounding box center [934, 764] width 623 height 105
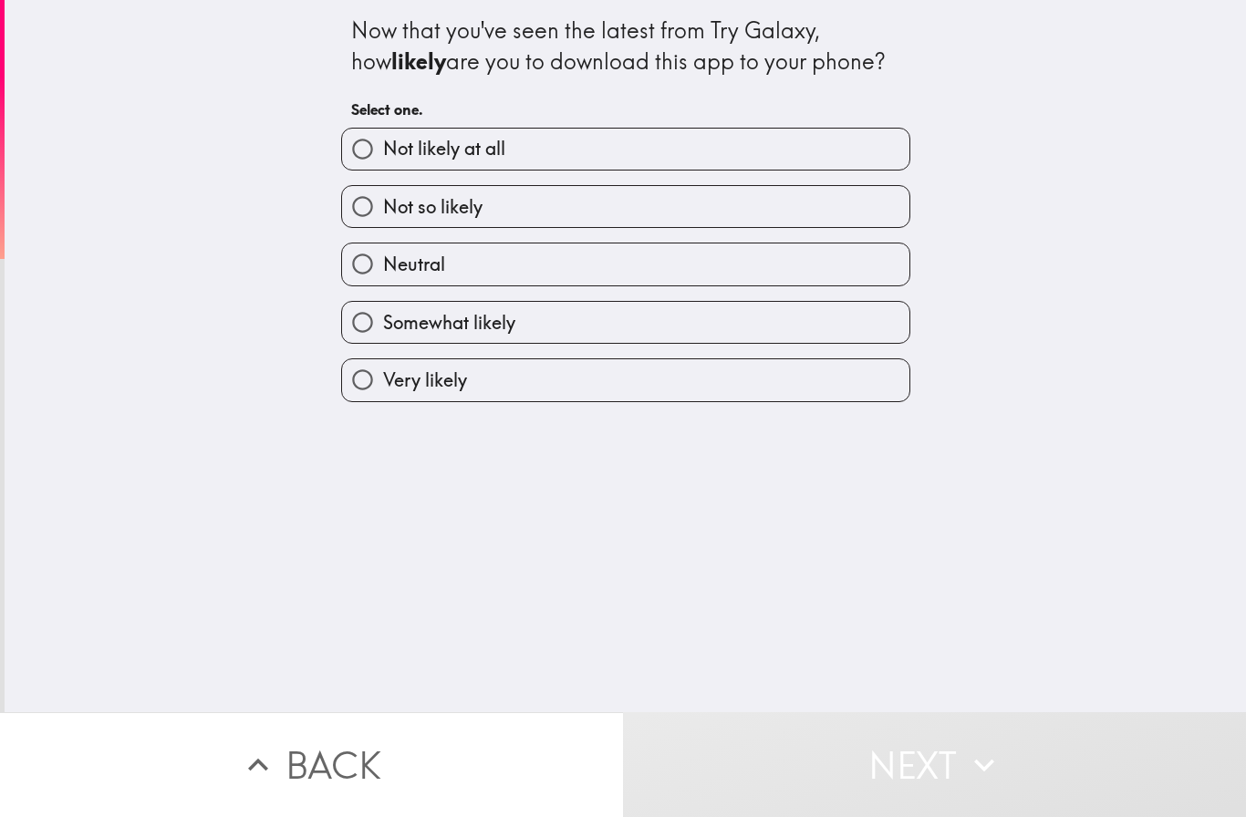
click at [668, 145] on label "Not likely at all" at bounding box center [625, 149] width 567 height 41
click at [383, 145] on input "Not likely at all" at bounding box center [362, 149] width 41 height 41
radio input "true"
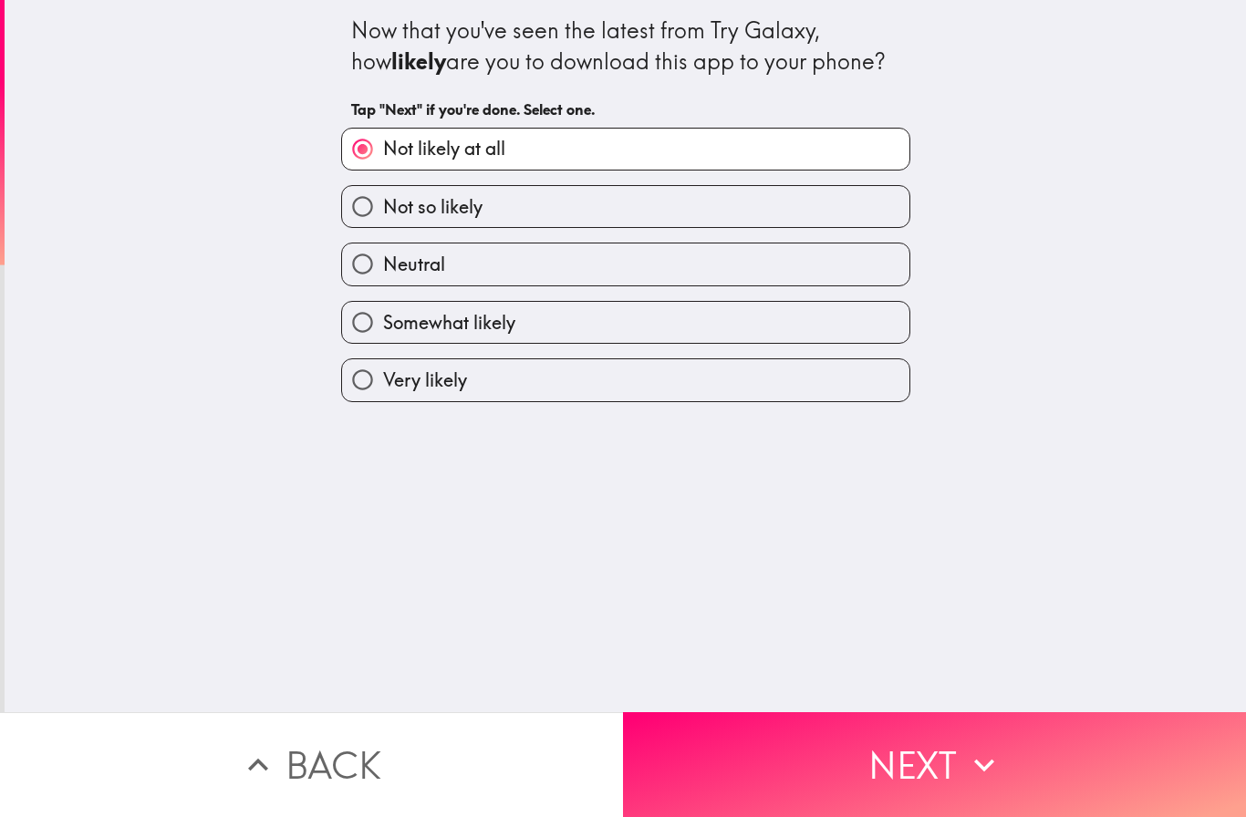
click at [888, 762] on button "Next" at bounding box center [934, 764] width 623 height 105
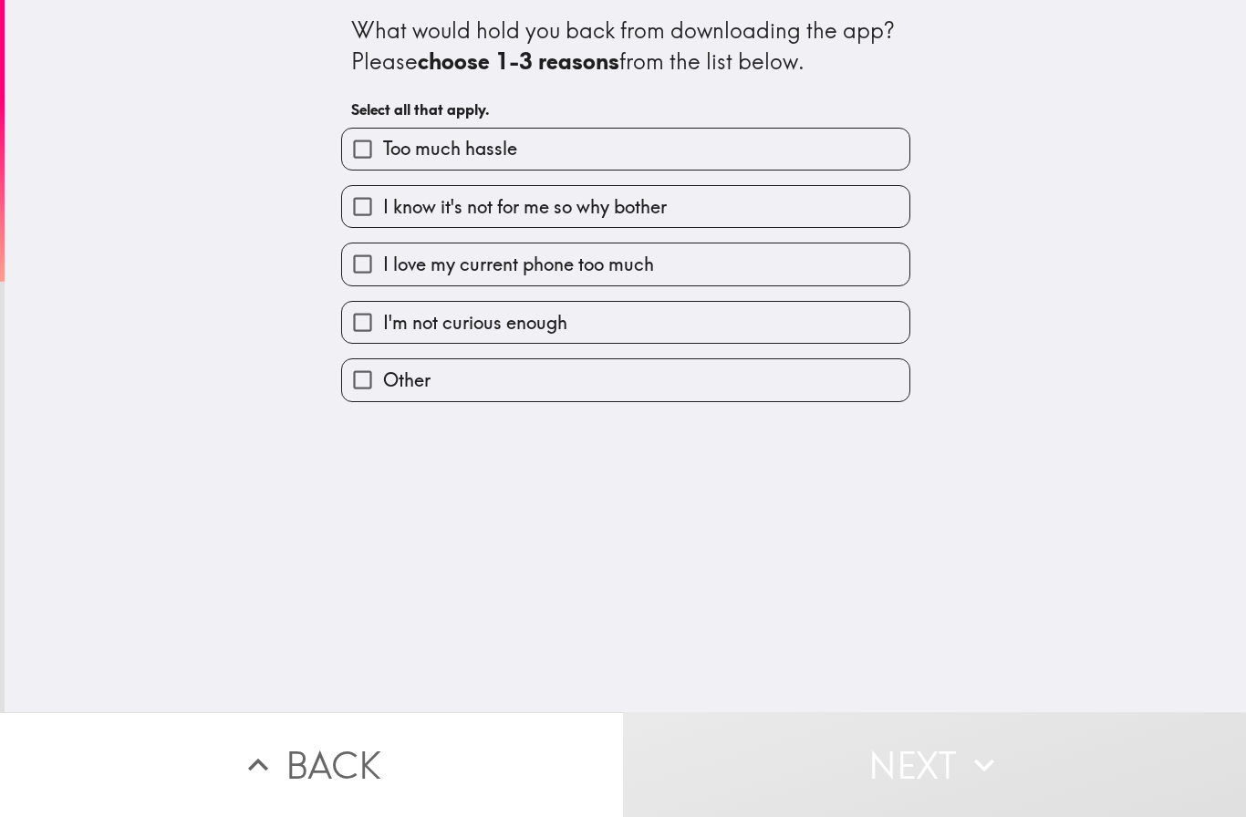
click at [603, 204] on span "I know it's not for me so why bother" at bounding box center [525, 207] width 284 height 26
click at [383, 204] on input "I know it's not for me so why bother" at bounding box center [362, 206] width 41 height 41
checkbox input "true"
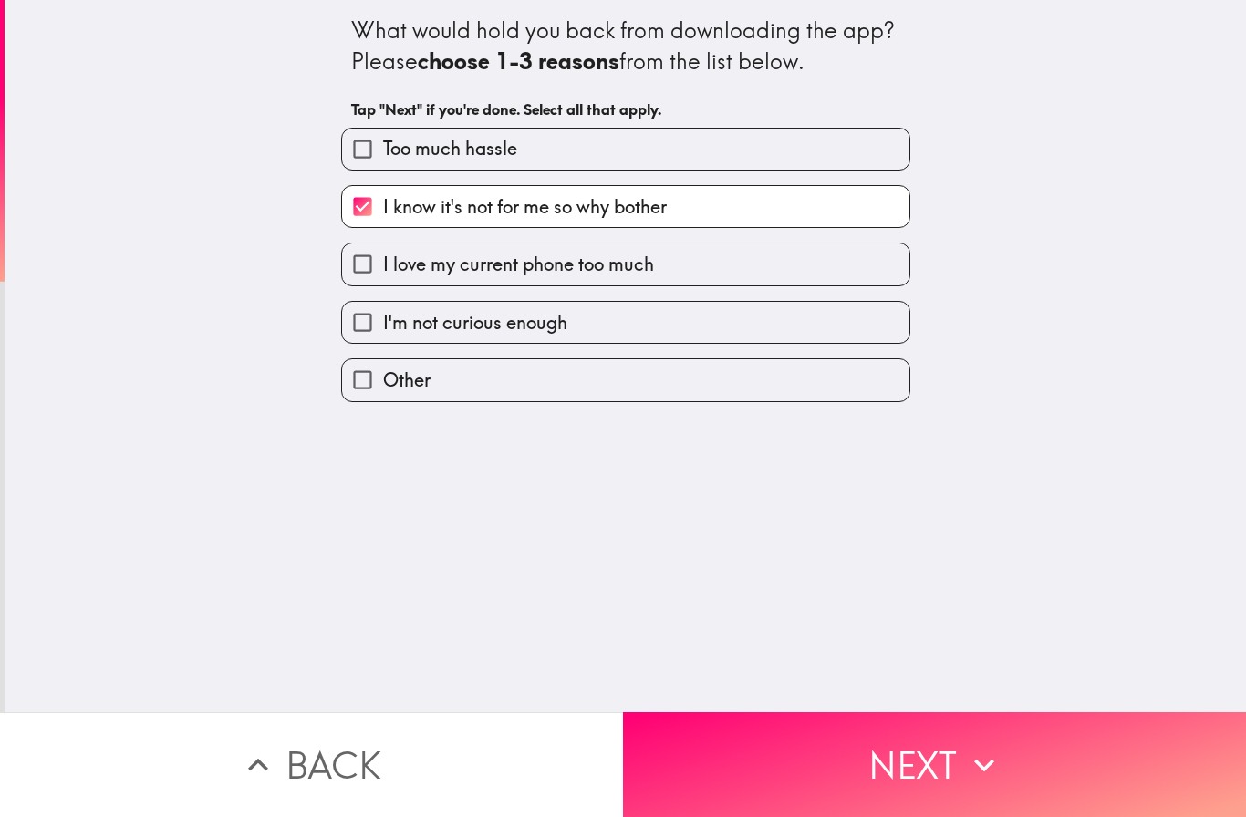
click at [903, 753] on button "Next" at bounding box center [934, 764] width 623 height 105
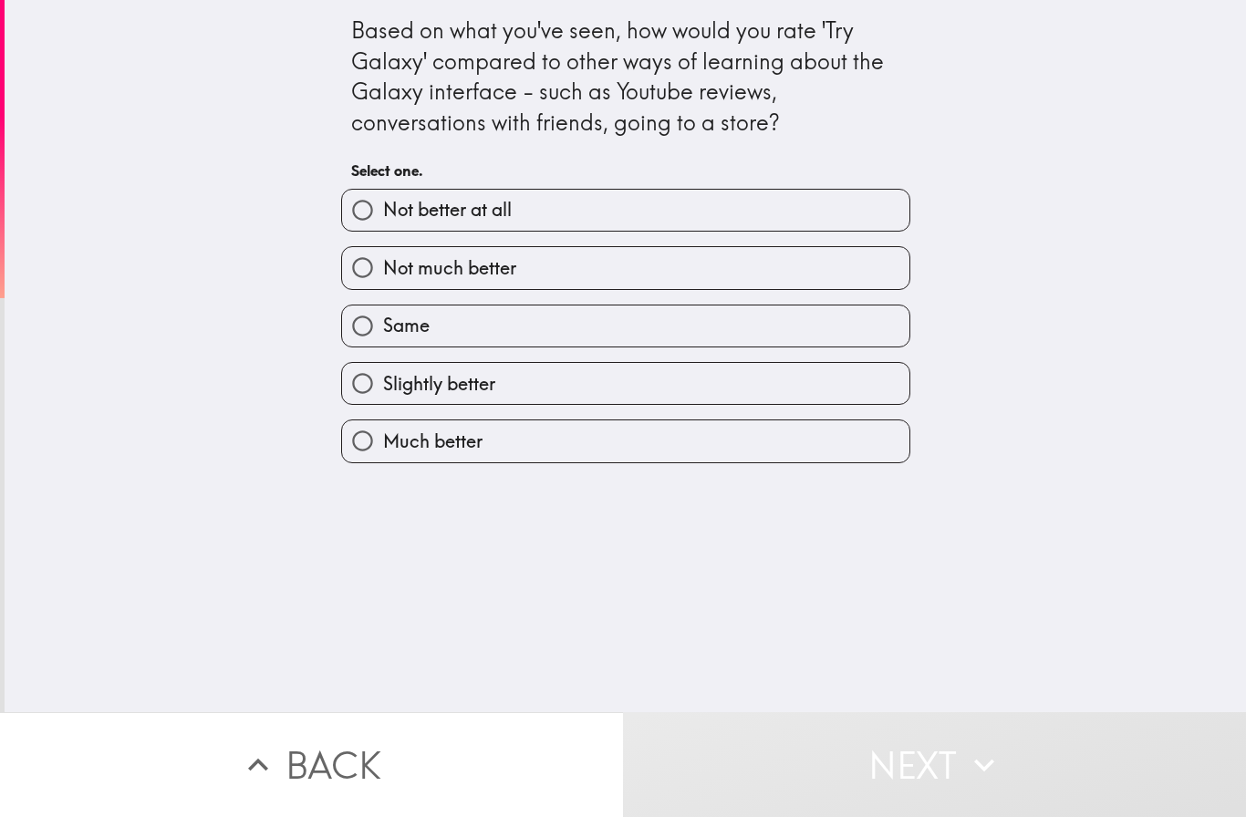
click at [604, 318] on label "Same" at bounding box center [625, 326] width 567 height 41
click at [383, 318] on input "Same" at bounding box center [362, 326] width 41 height 41
radio input "true"
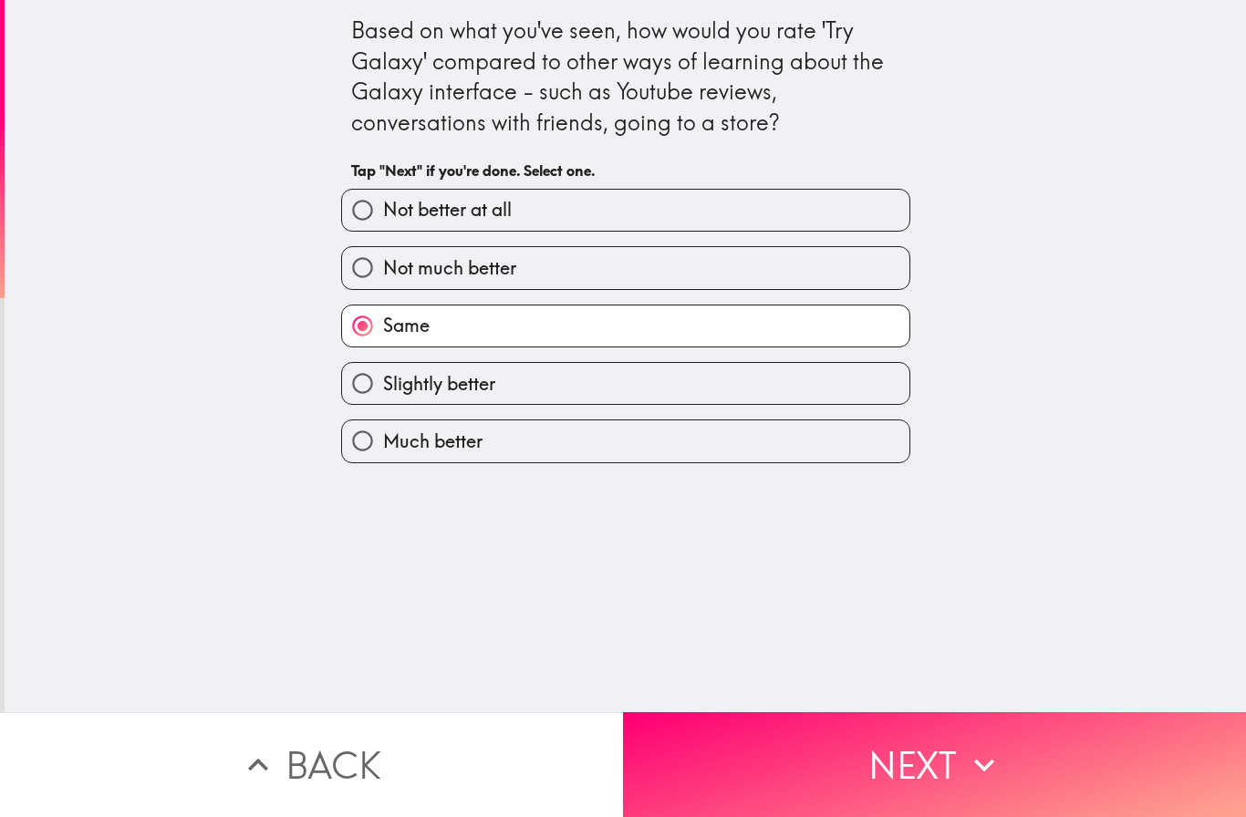
click at [911, 760] on button "Next" at bounding box center [934, 764] width 623 height 105
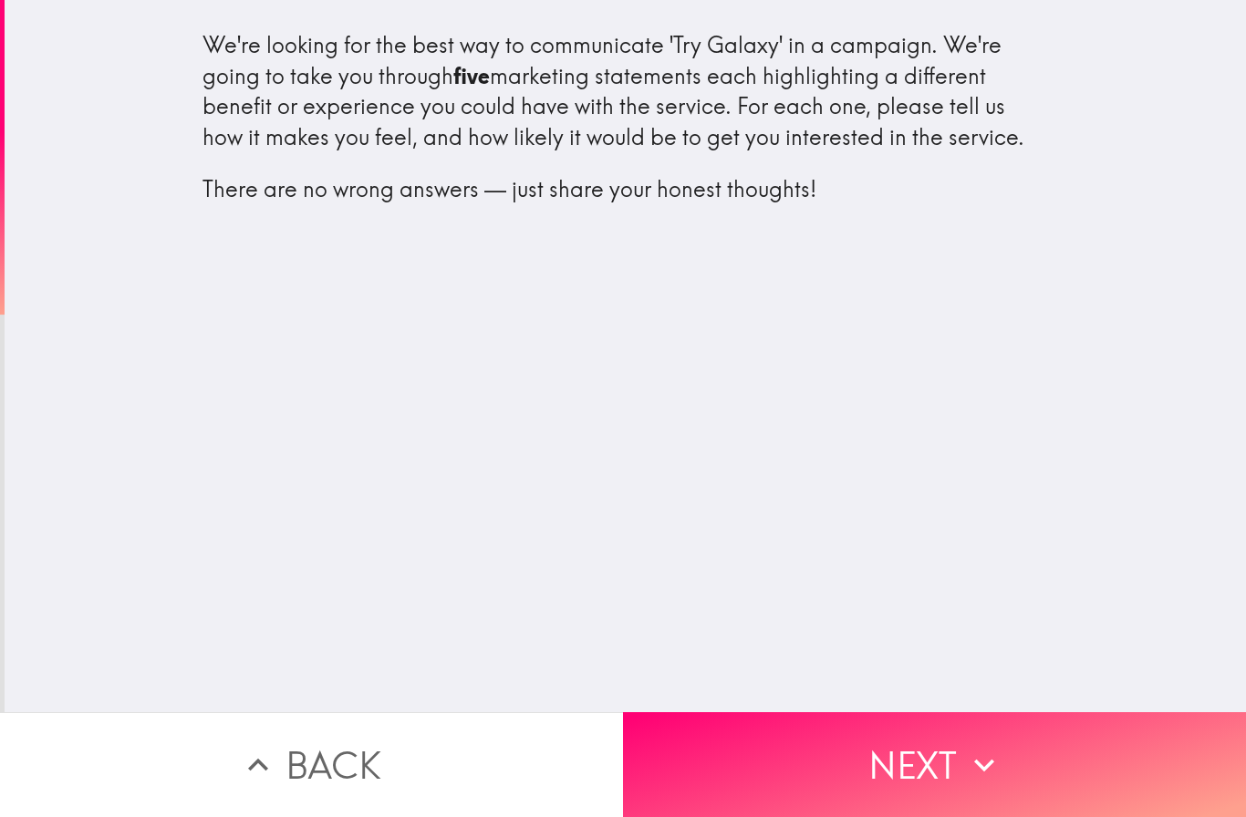
click at [923, 760] on button "Next" at bounding box center [934, 764] width 623 height 105
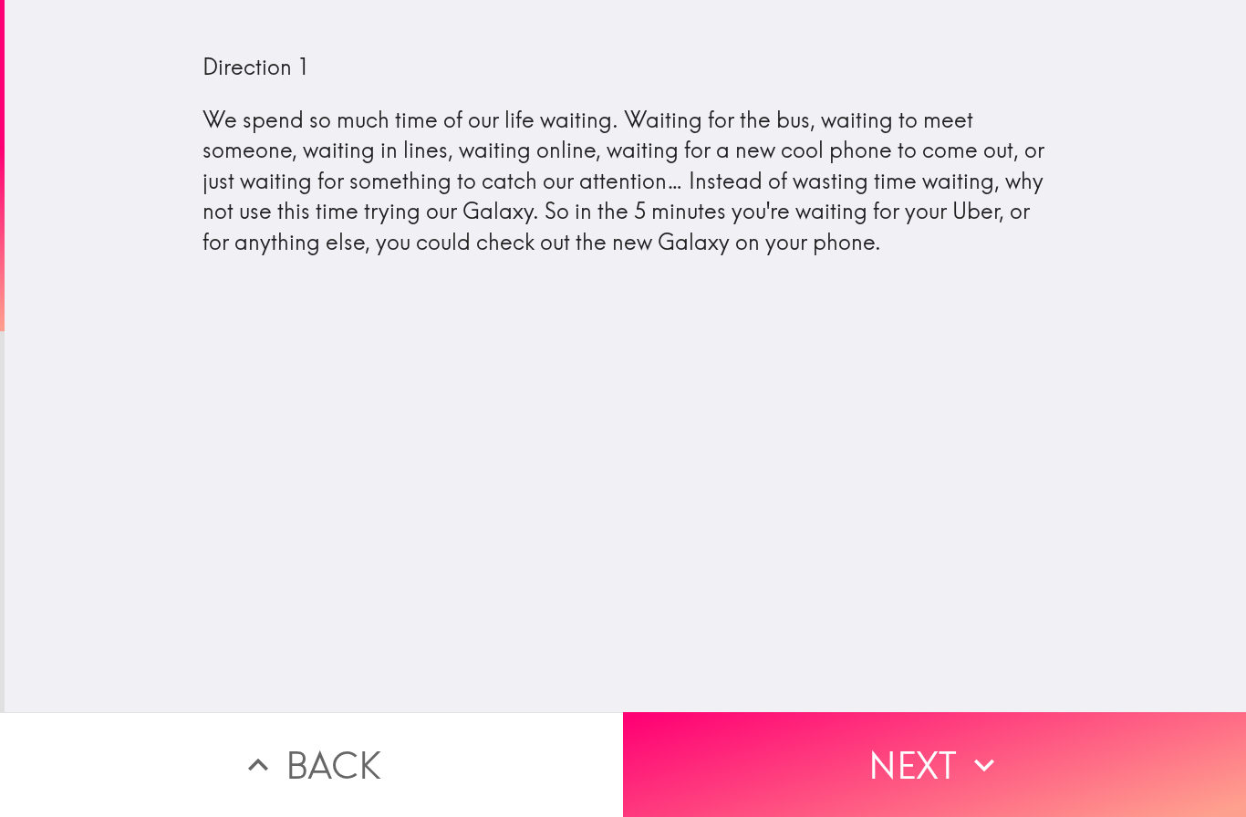
click at [918, 764] on button "Next" at bounding box center [934, 764] width 623 height 105
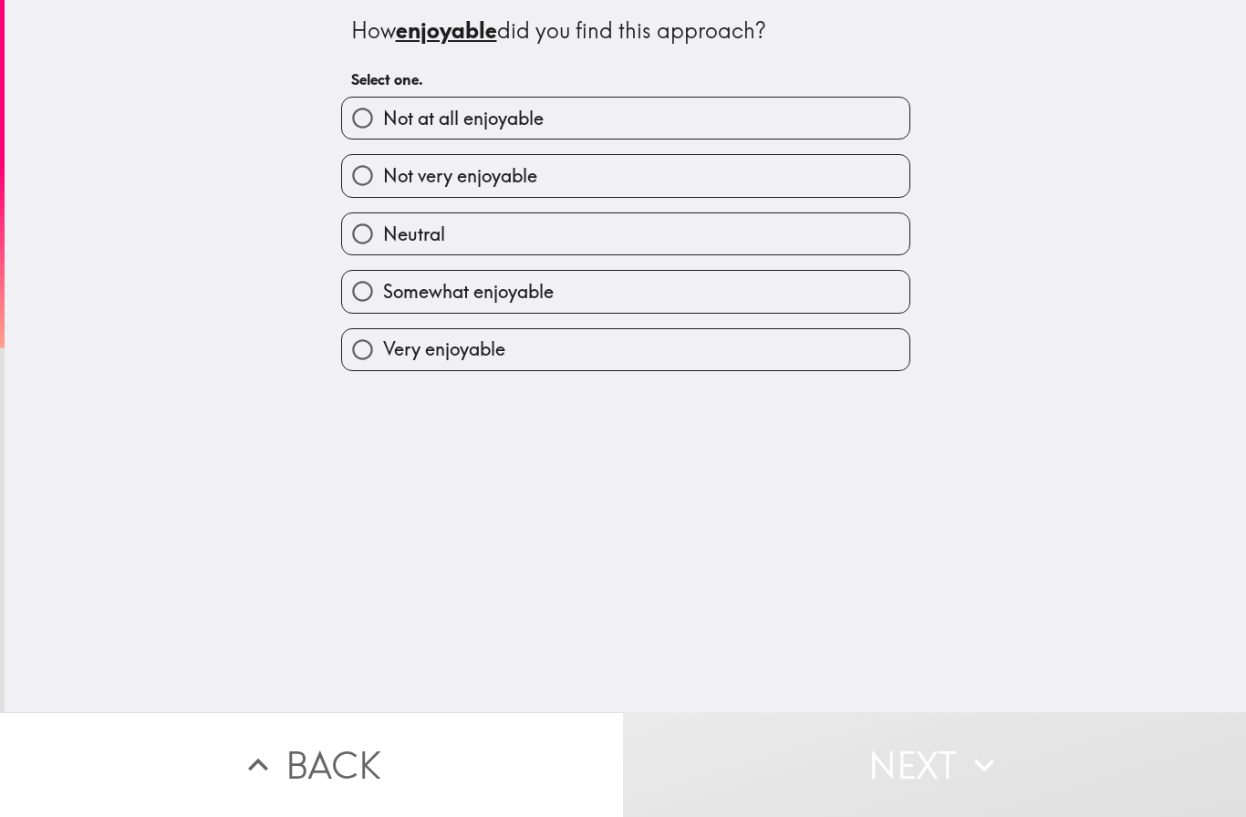
click at [805, 109] on label "Not at all enjoyable" at bounding box center [625, 118] width 567 height 41
click at [383, 109] on input "Not at all enjoyable" at bounding box center [362, 118] width 41 height 41
radio input "true"
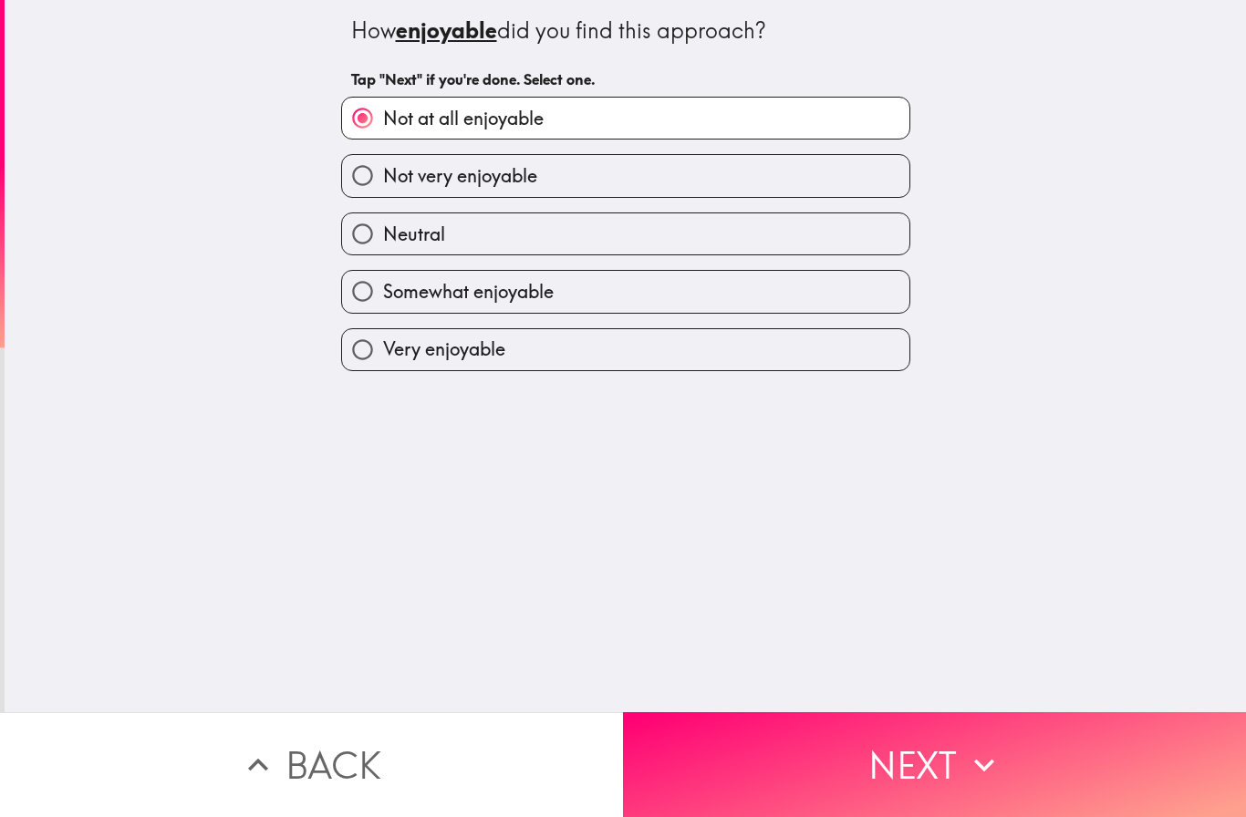
click at [942, 748] on button "Next" at bounding box center [934, 764] width 623 height 105
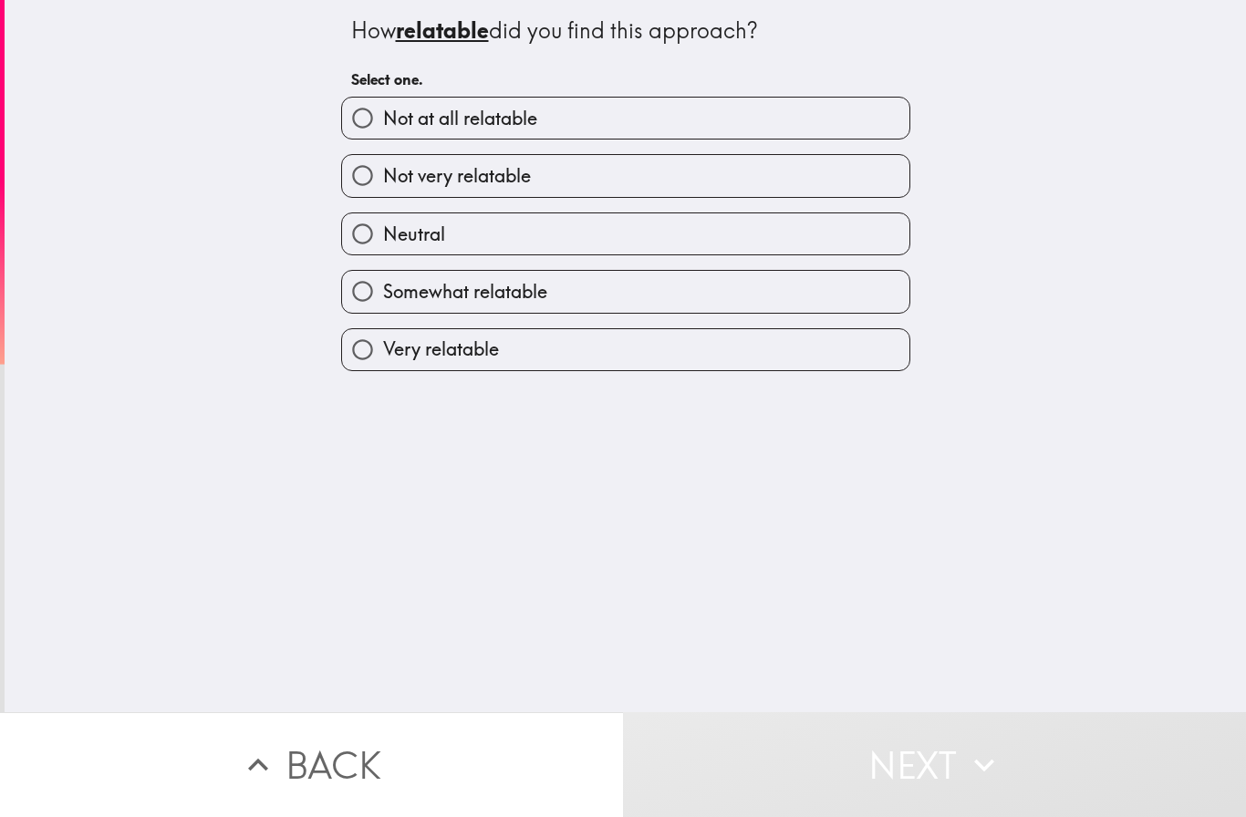
click at [654, 119] on label "Not at all relatable" at bounding box center [625, 118] width 567 height 41
click at [383, 119] on input "Not at all relatable" at bounding box center [362, 118] width 41 height 41
radio input "true"
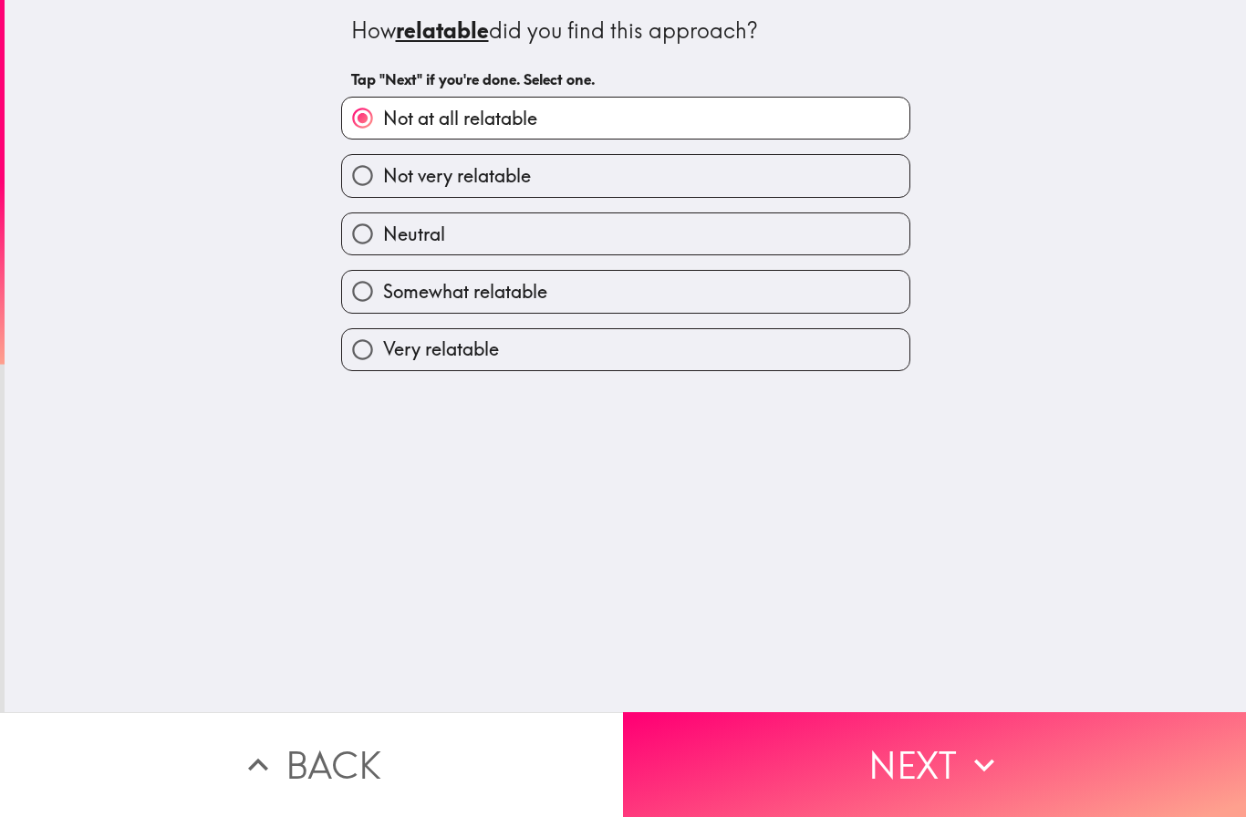
click at [944, 752] on button "Next" at bounding box center [934, 764] width 623 height 105
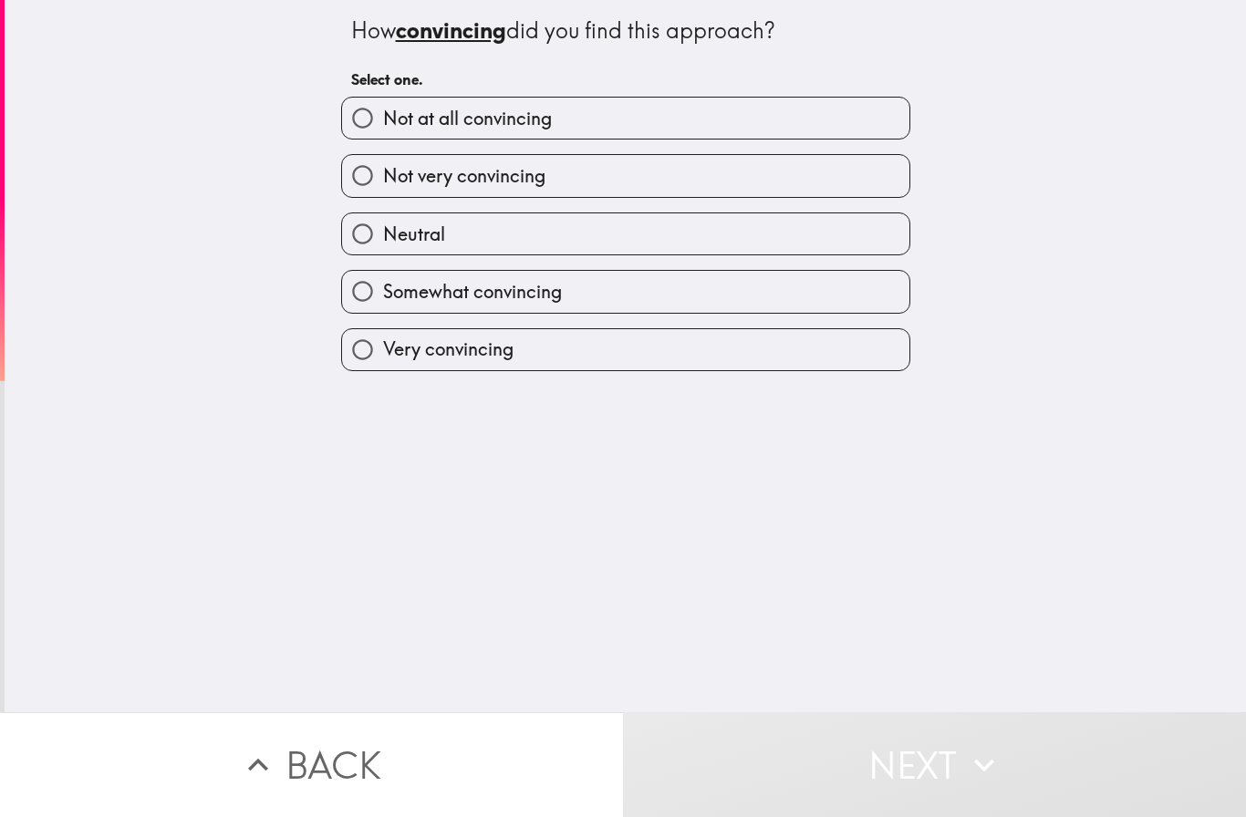
click at [660, 100] on label "Not at all convincing" at bounding box center [625, 118] width 567 height 41
click at [383, 100] on input "Not at all convincing" at bounding box center [362, 118] width 41 height 41
radio input "true"
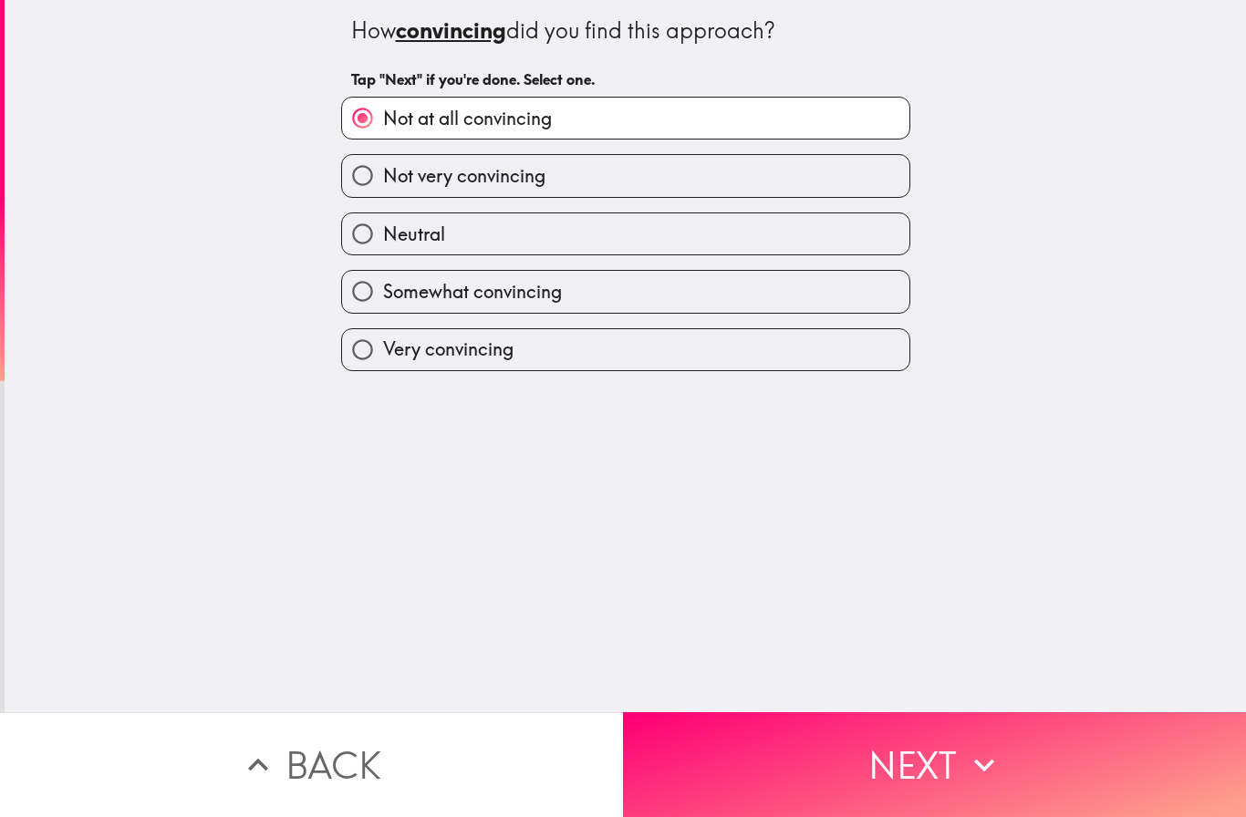
click at [951, 751] on button "Next" at bounding box center [934, 764] width 623 height 105
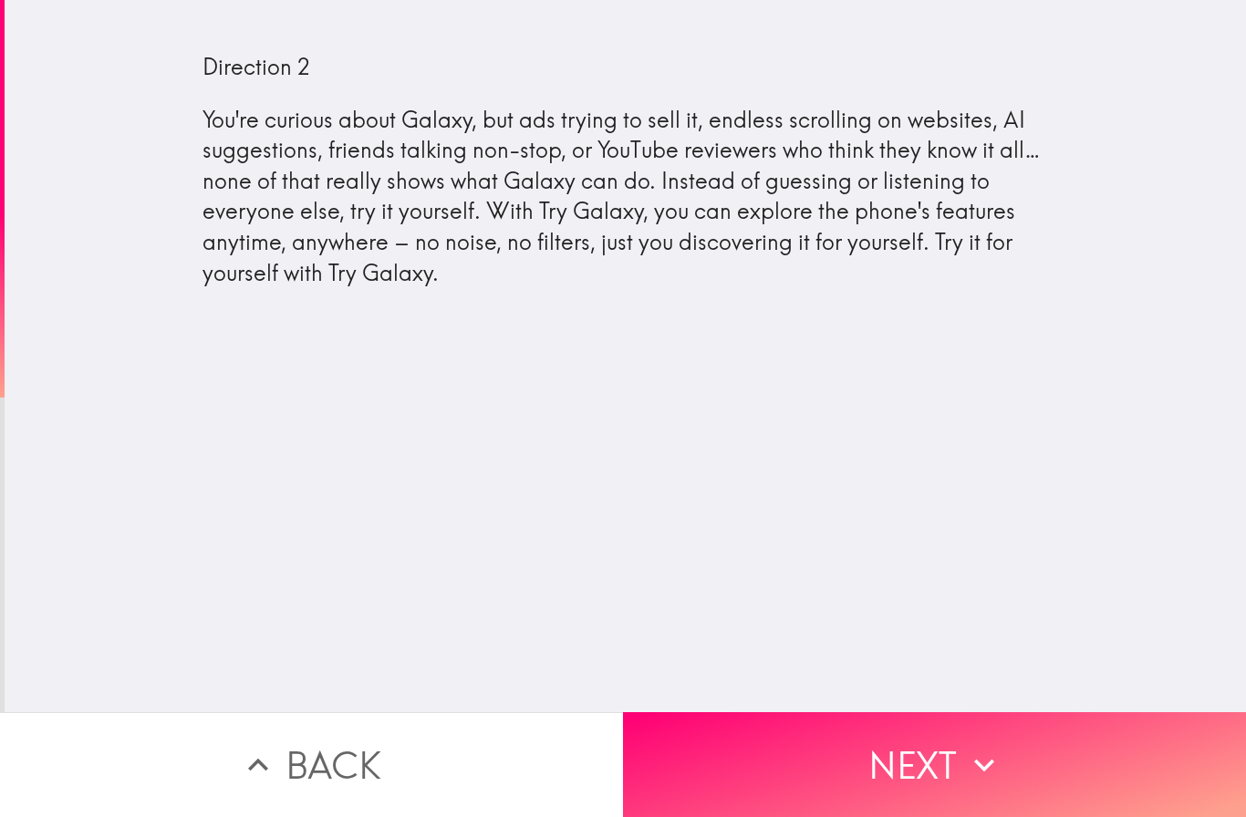
click at [917, 762] on button "Next" at bounding box center [934, 764] width 623 height 105
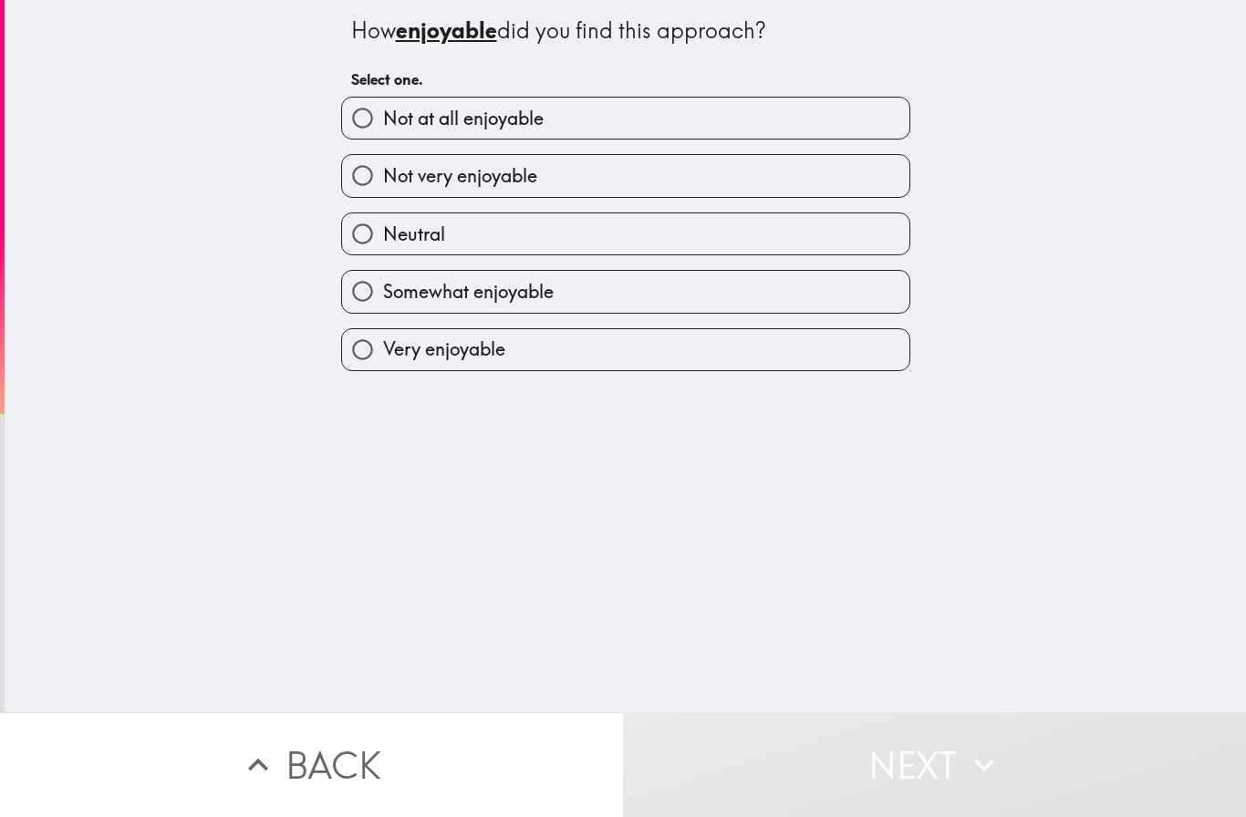
click at [559, 177] on label "Not very enjoyable" at bounding box center [625, 175] width 567 height 41
click at [383, 177] on input "Not very enjoyable" at bounding box center [362, 175] width 41 height 41
radio input "true"
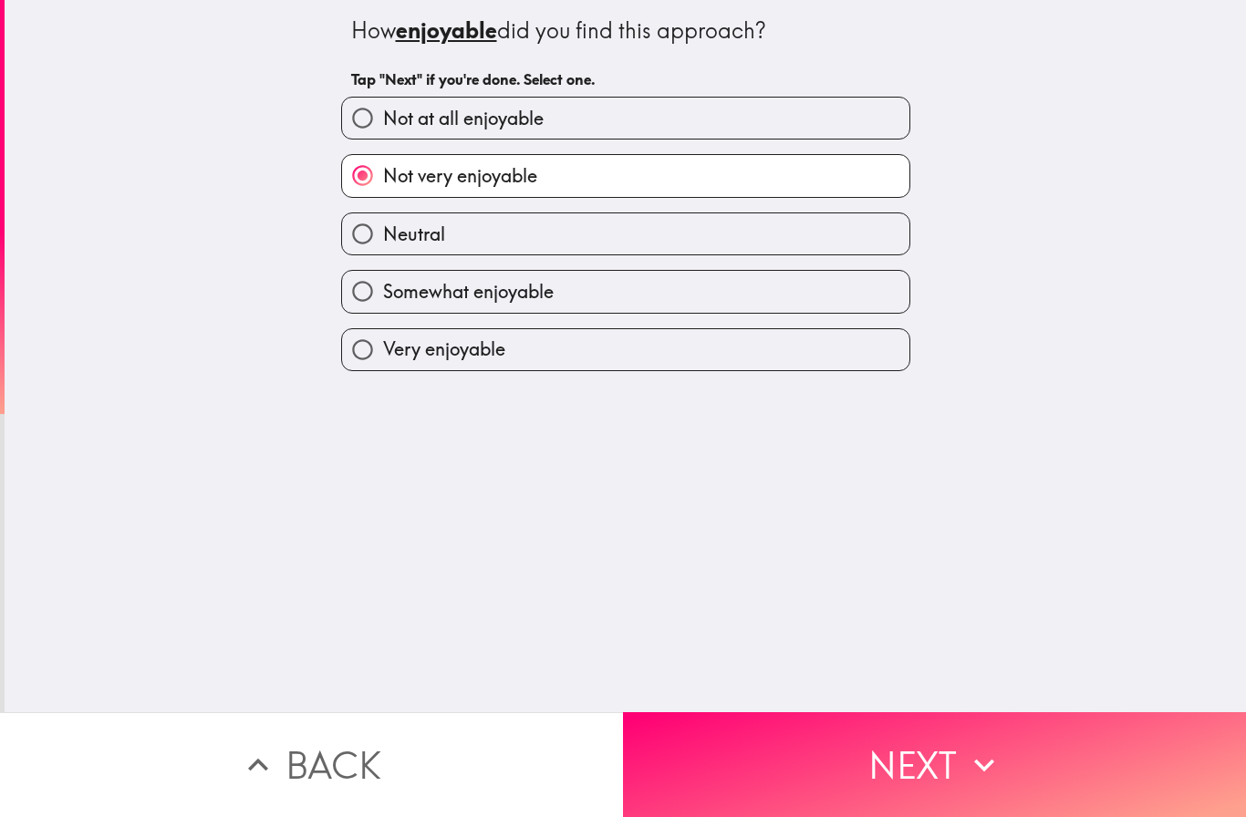
click at [909, 758] on button "Next" at bounding box center [934, 764] width 623 height 105
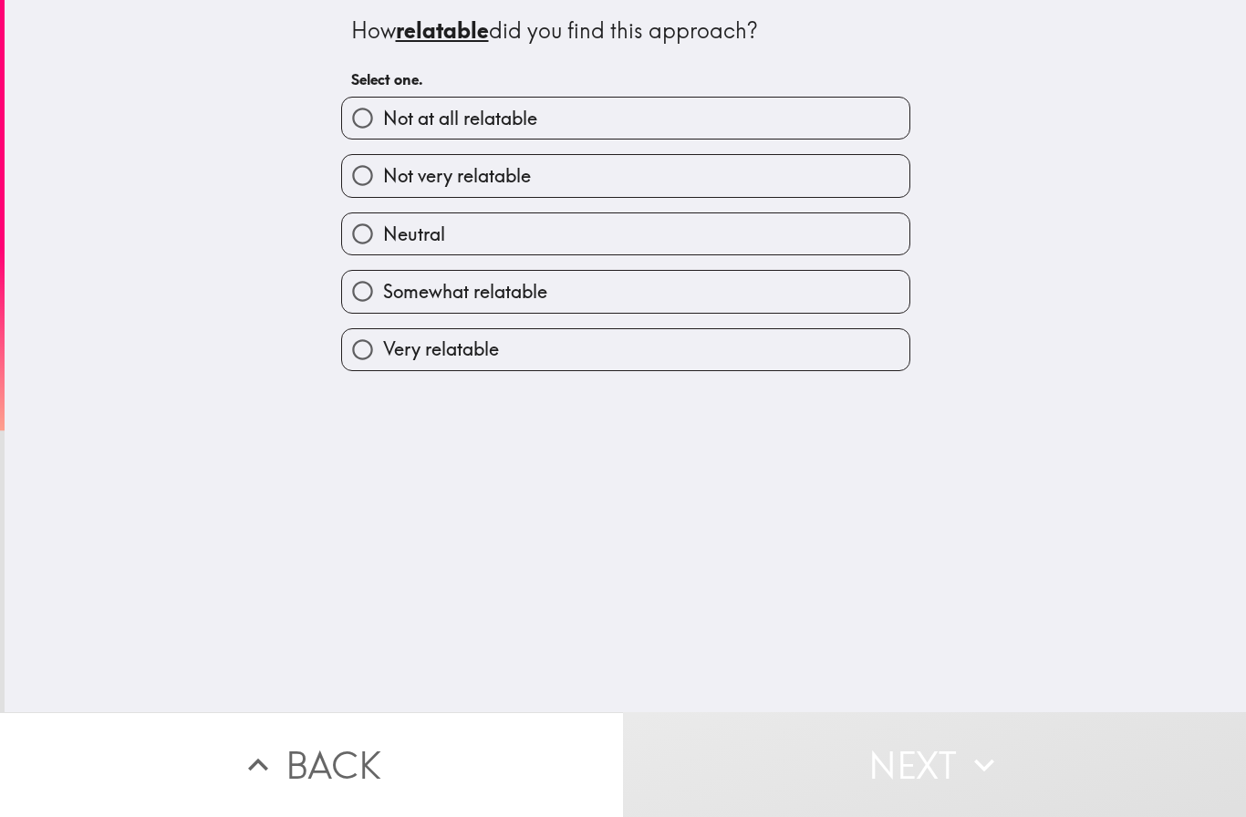
click at [602, 283] on label "Somewhat relatable" at bounding box center [625, 291] width 567 height 41
click at [383, 283] on input "Somewhat relatable" at bounding box center [362, 291] width 41 height 41
radio input "true"
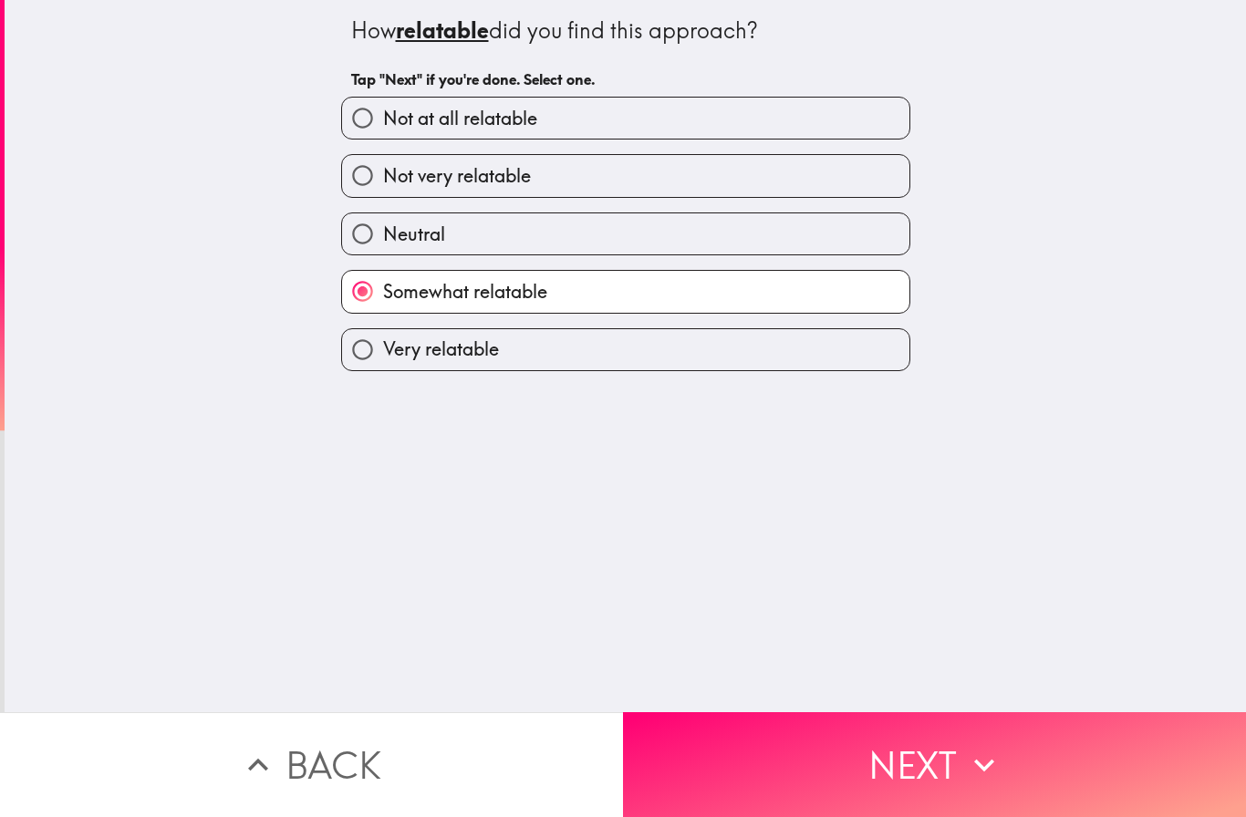
click at [919, 760] on button "Next" at bounding box center [934, 764] width 623 height 105
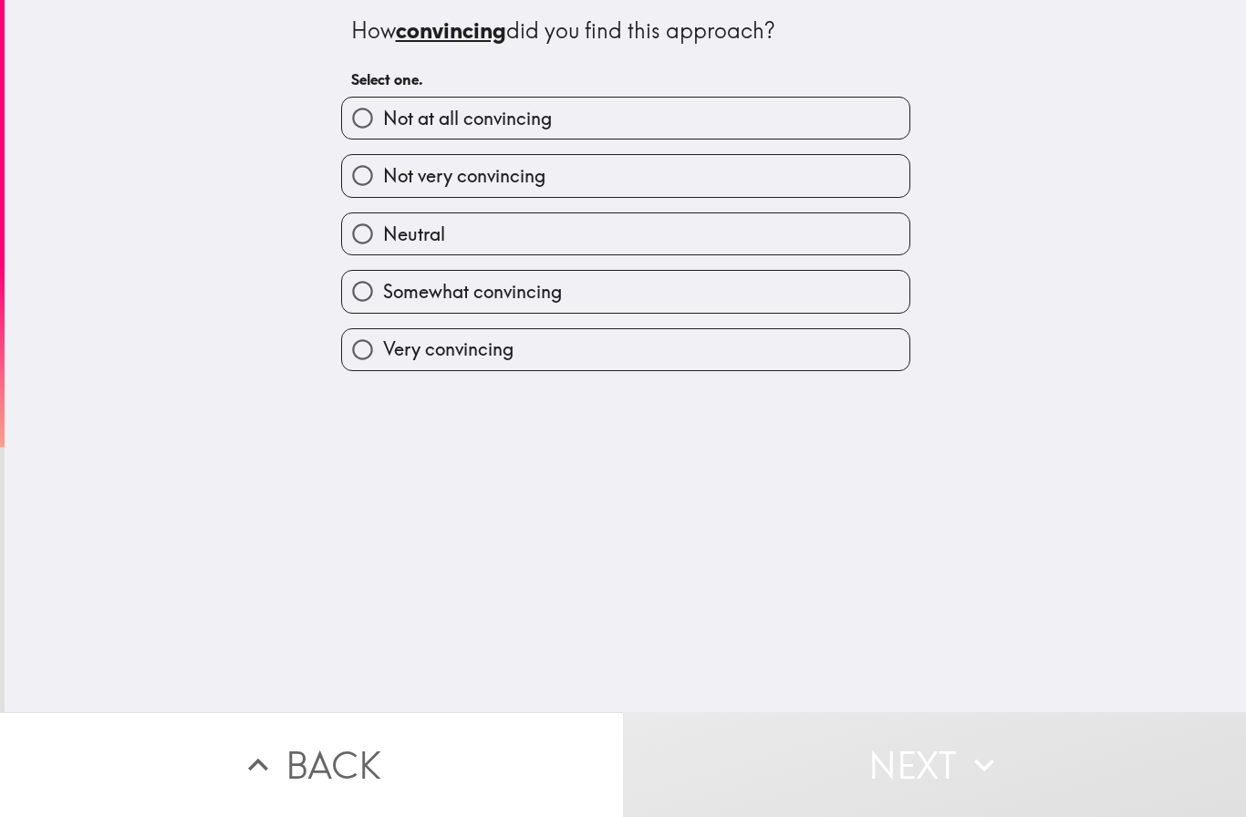
click at [626, 287] on label "Somewhat convincing" at bounding box center [625, 291] width 567 height 41
click at [383, 287] on input "Somewhat convincing" at bounding box center [362, 291] width 41 height 41
radio input "true"
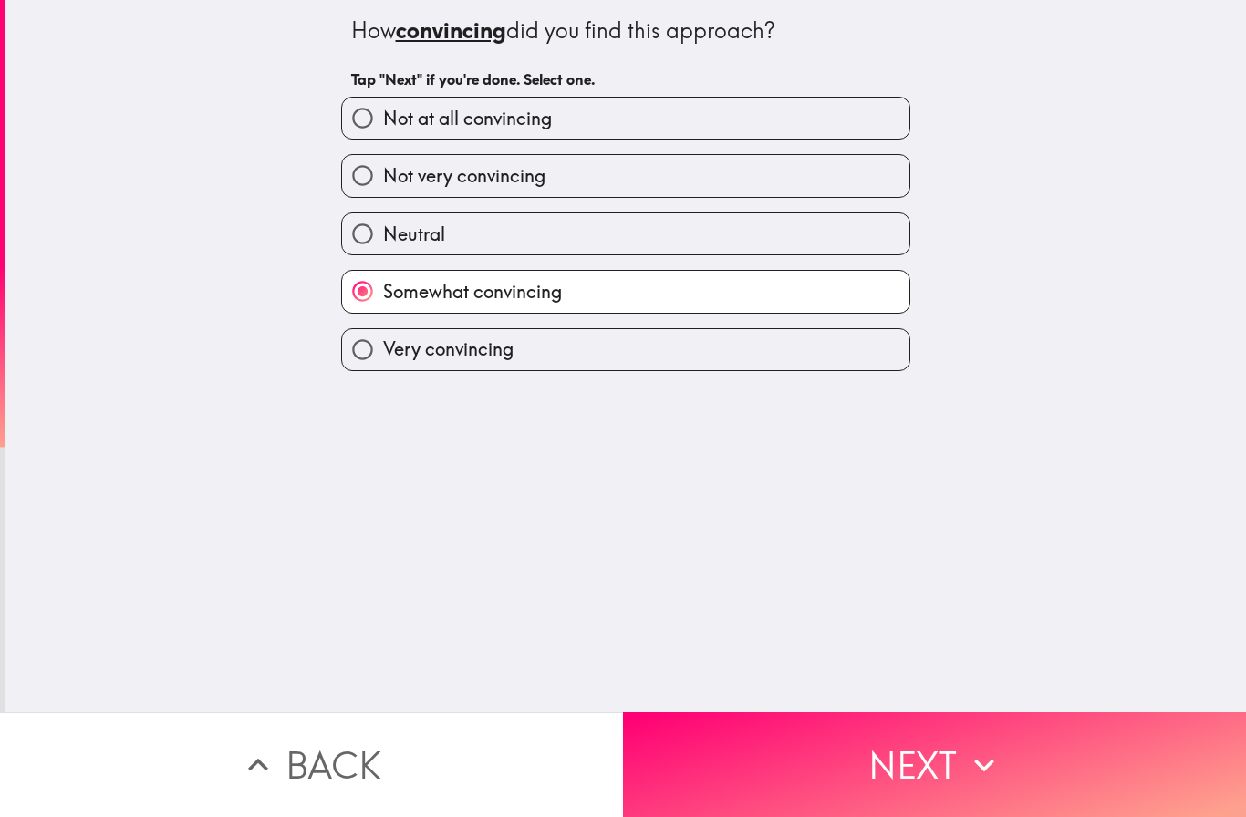
click at [915, 752] on button "Next" at bounding box center [934, 764] width 623 height 105
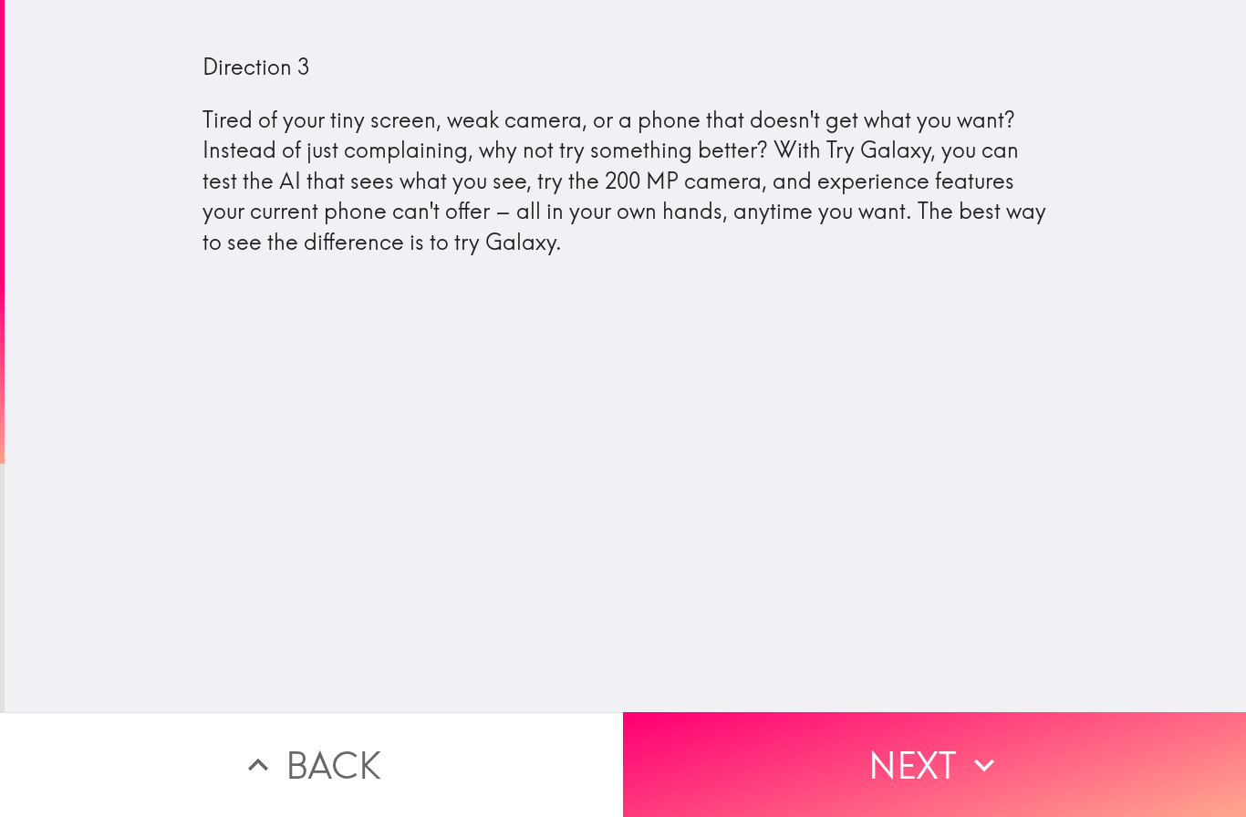
click at [915, 764] on button "Next" at bounding box center [934, 764] width 623 height 105
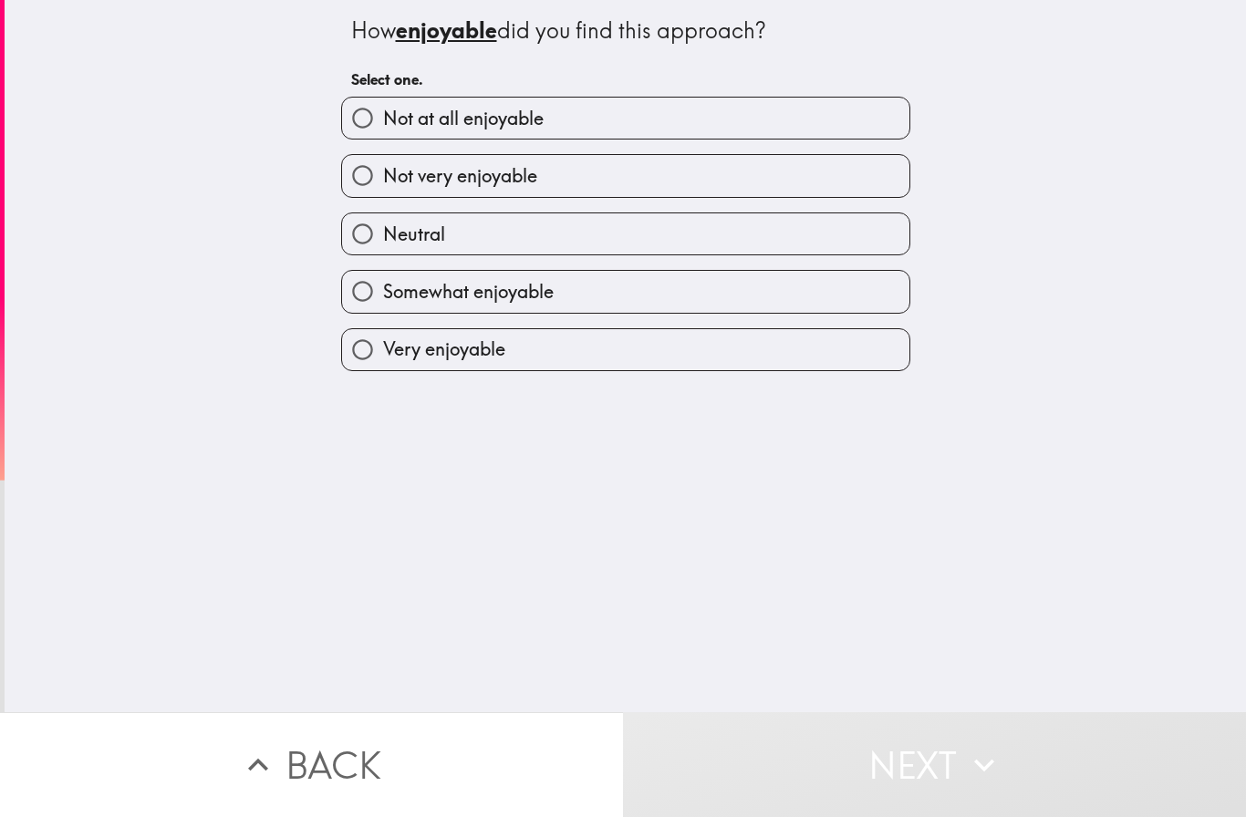
click at [618, 119] on label "Not at all enjoyable" at bounding box center [625, 118] width 567 height 41
click at [383, 119] on input "Not at all enjoyable" at bounding box center [362, 118] width 41 height 41
radio input "true"
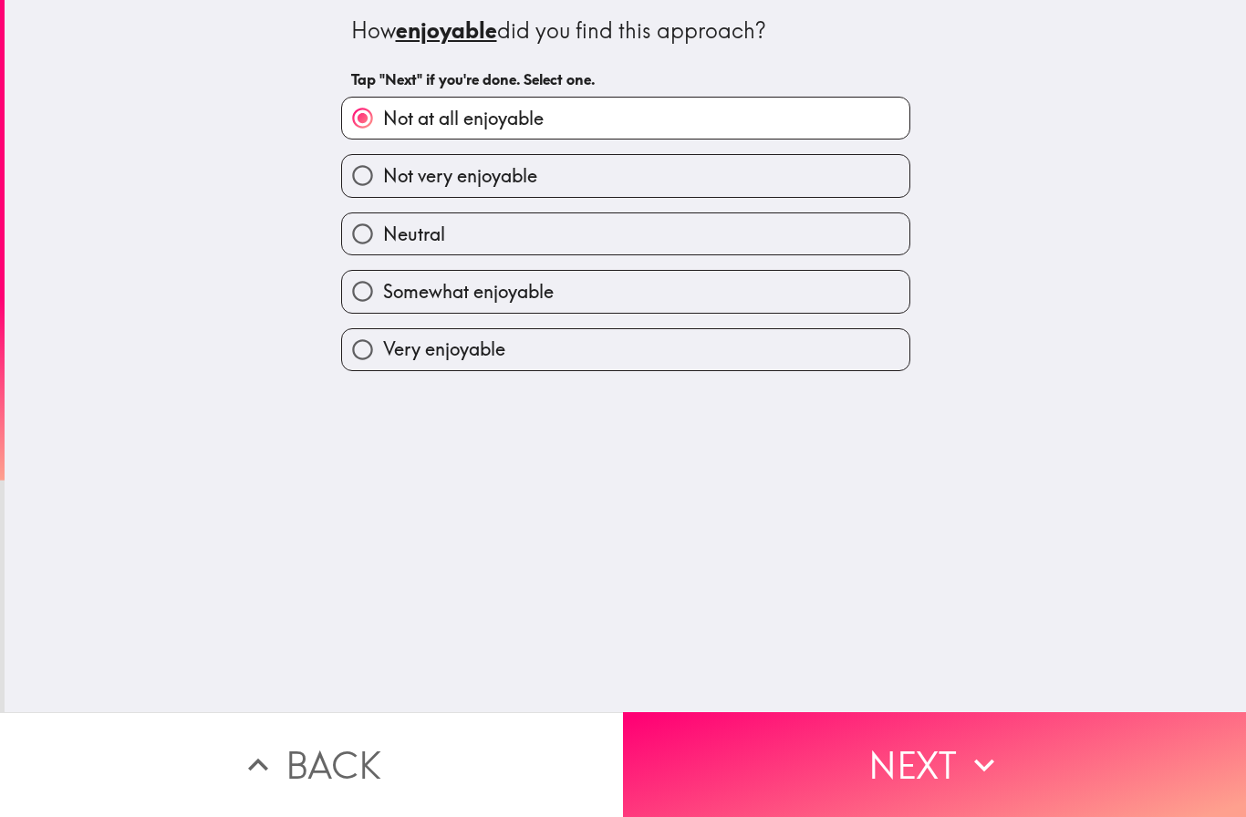
click at [890, 764] on button "Next" at bounding box center [934, 764] width 623 height 105
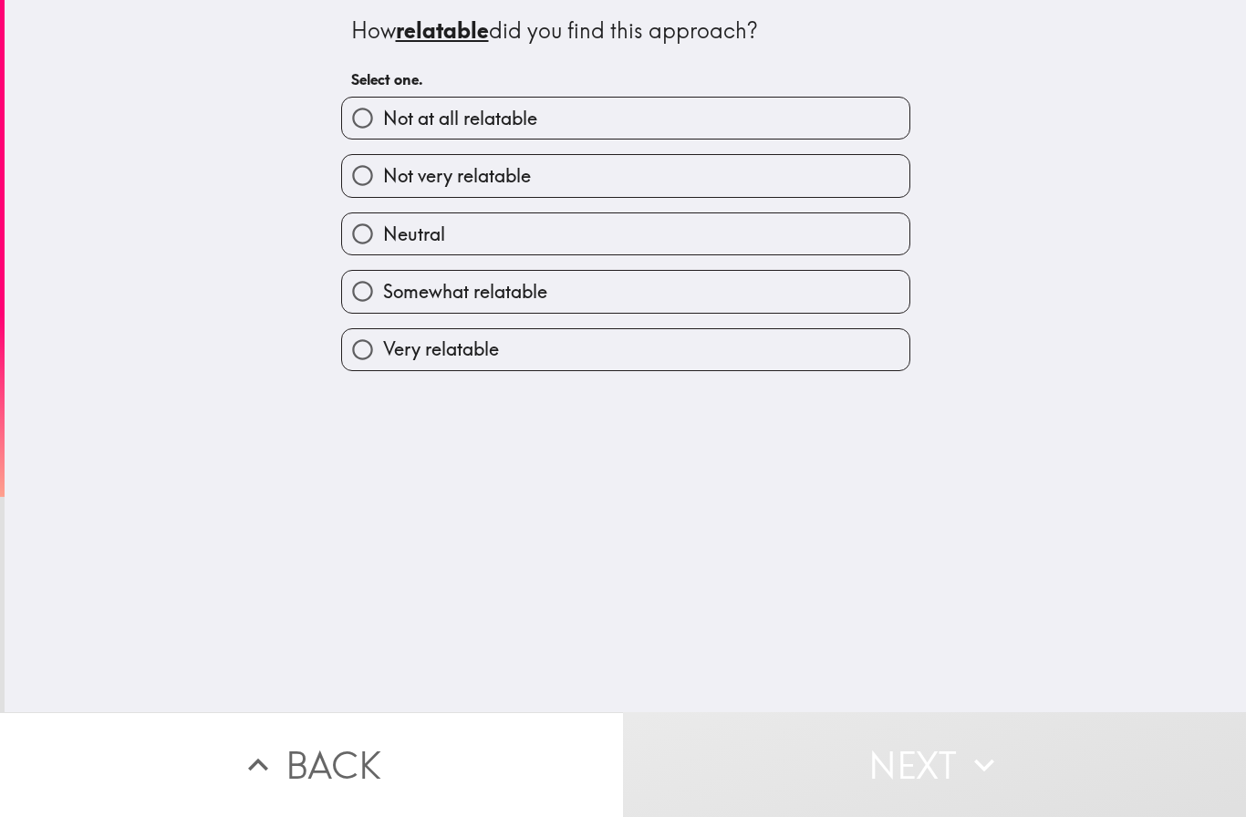
click at [649, 121] on label "Not at all relatable" at bounding box center [625, 118] width 567 height 41
click at [383, 121] on input "Not at all relatable" at bounding box center [362, 118] width 41 height 41
radio input "true"
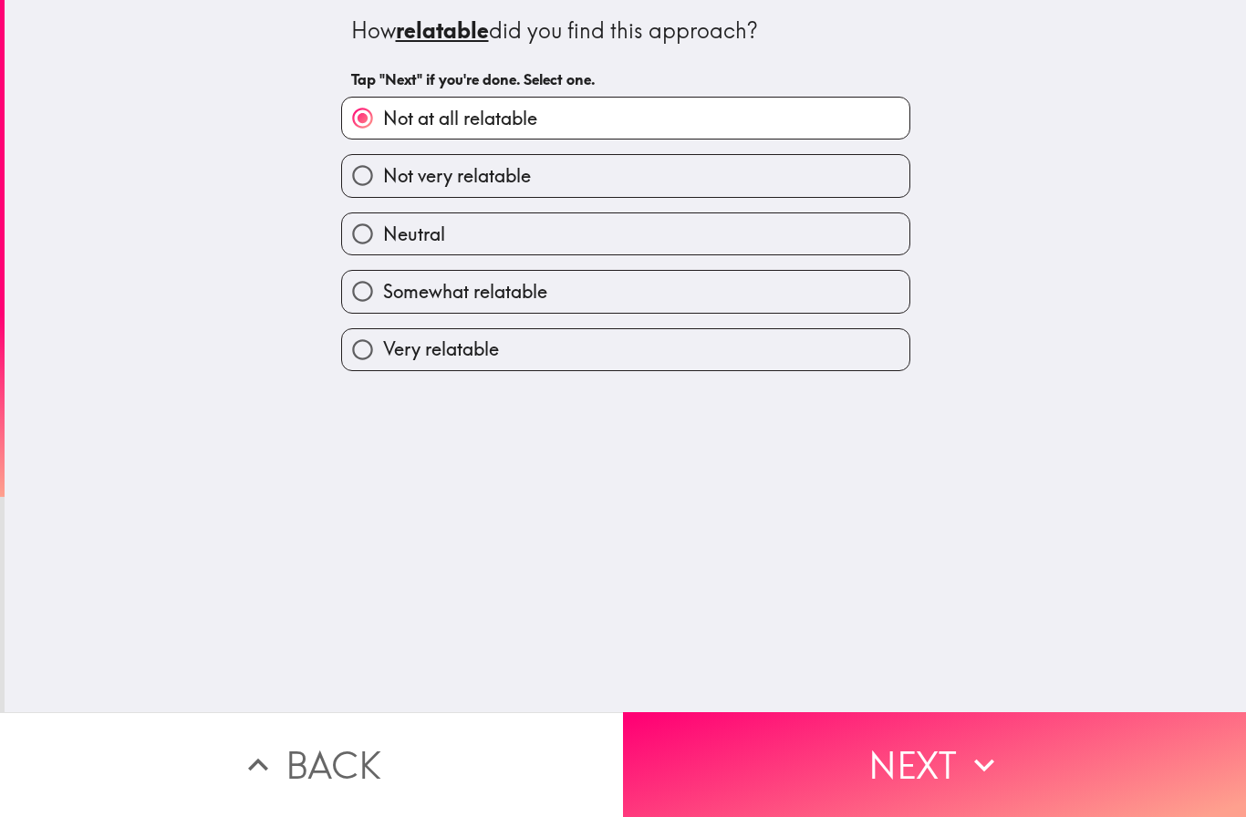
click at [926, 753] on button "Next" at bounding box center [934, 764] width 623 height 105
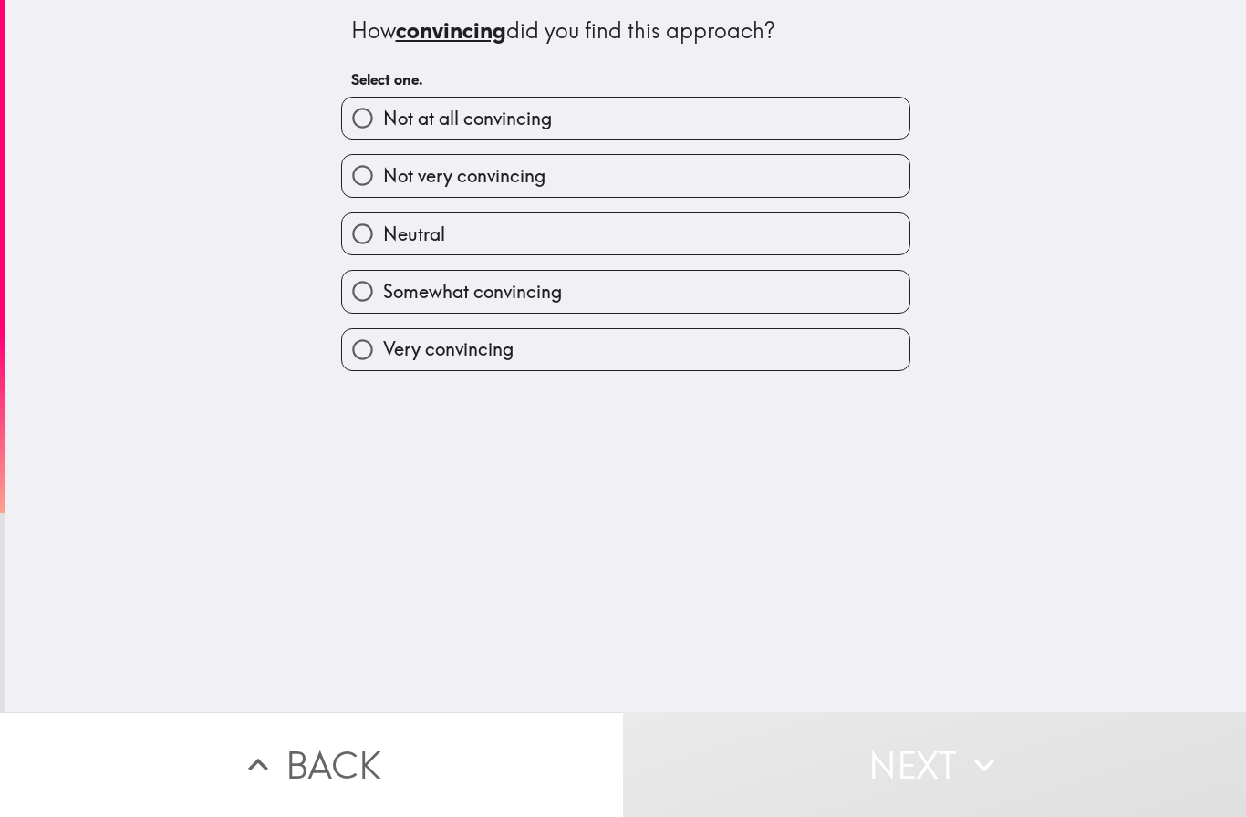
click at [660, 115] on label "Not at all convincing" at bounding box center [625, 118] width 567 height 41
click at [383, 115] on input "Not at all convincing" at bounding box center [362, 118] width 41 height 41
radio input "true"
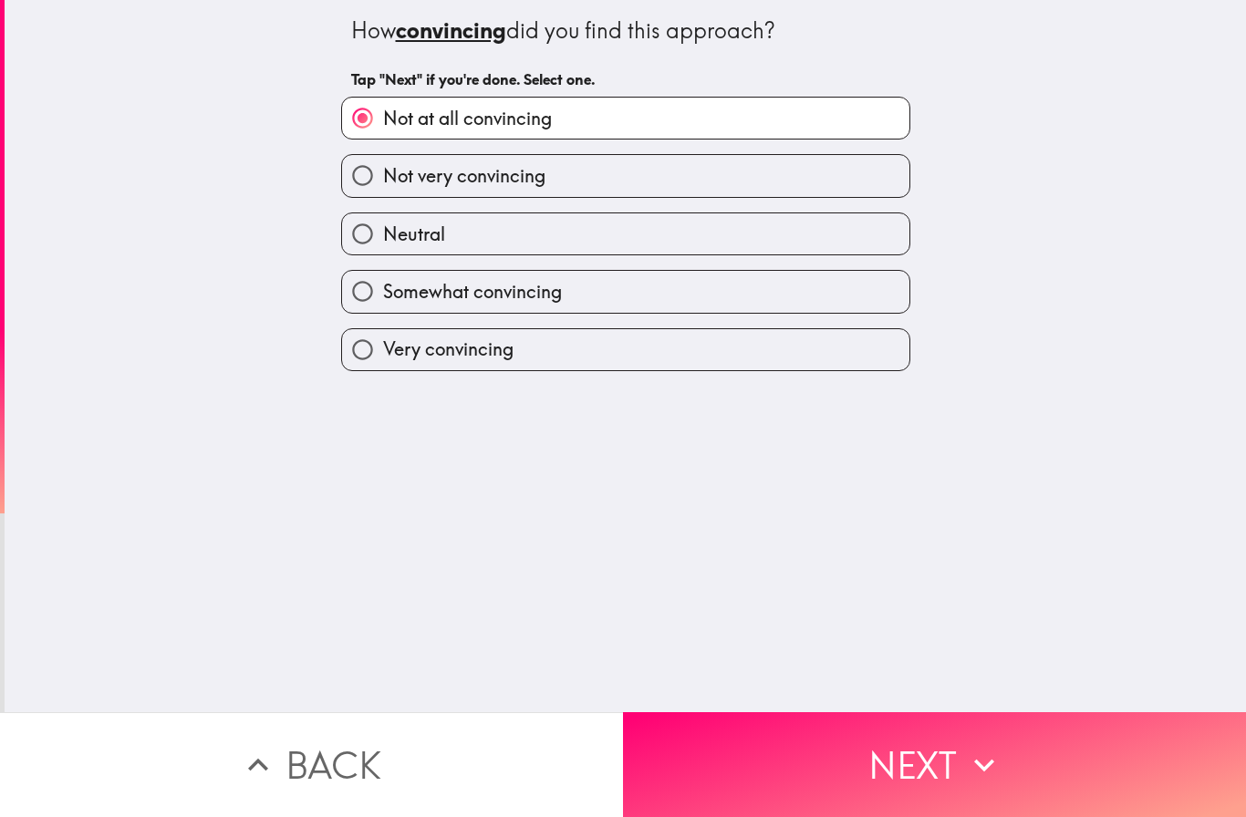
click at [901, 749] on button "Next" at bounding box center [934, 764] width 623 height 105
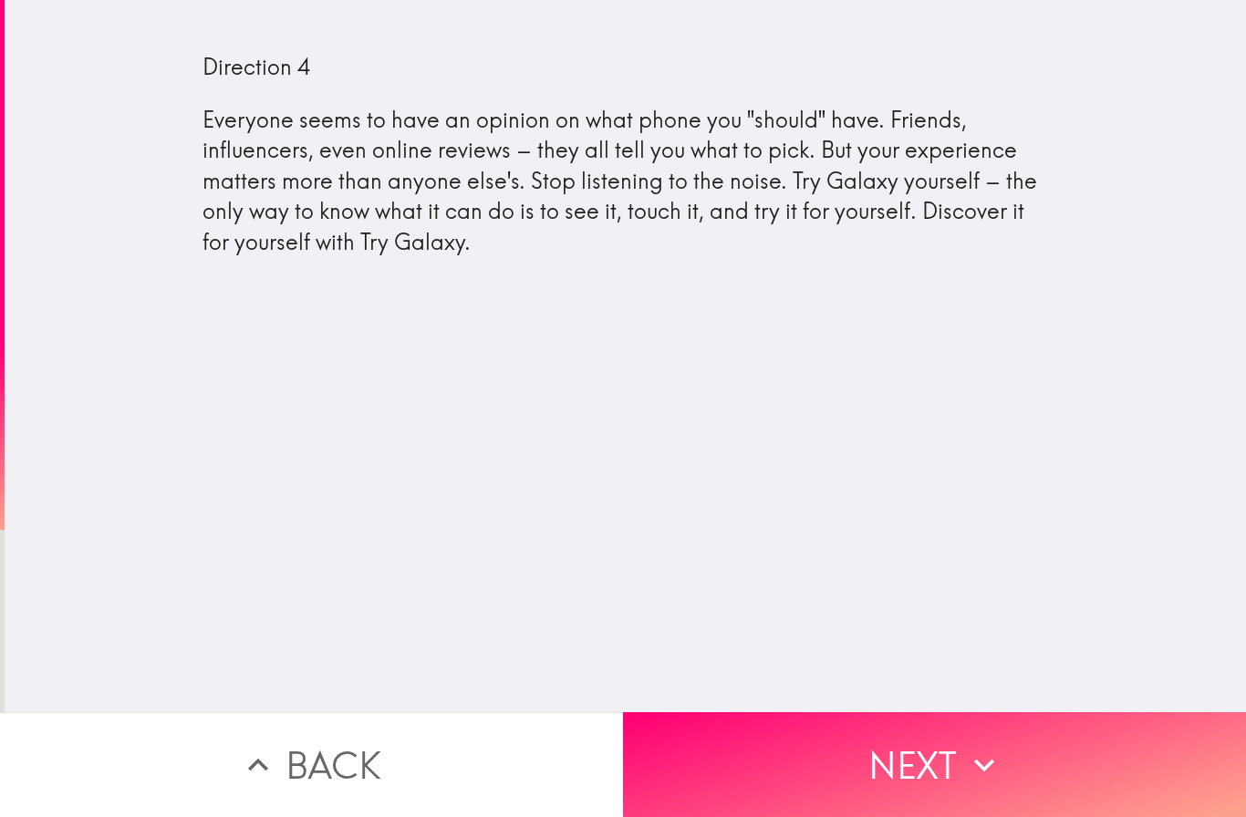
click at [928, 762] on button "Next" at bounding box center [934, 764] width 623 height 105
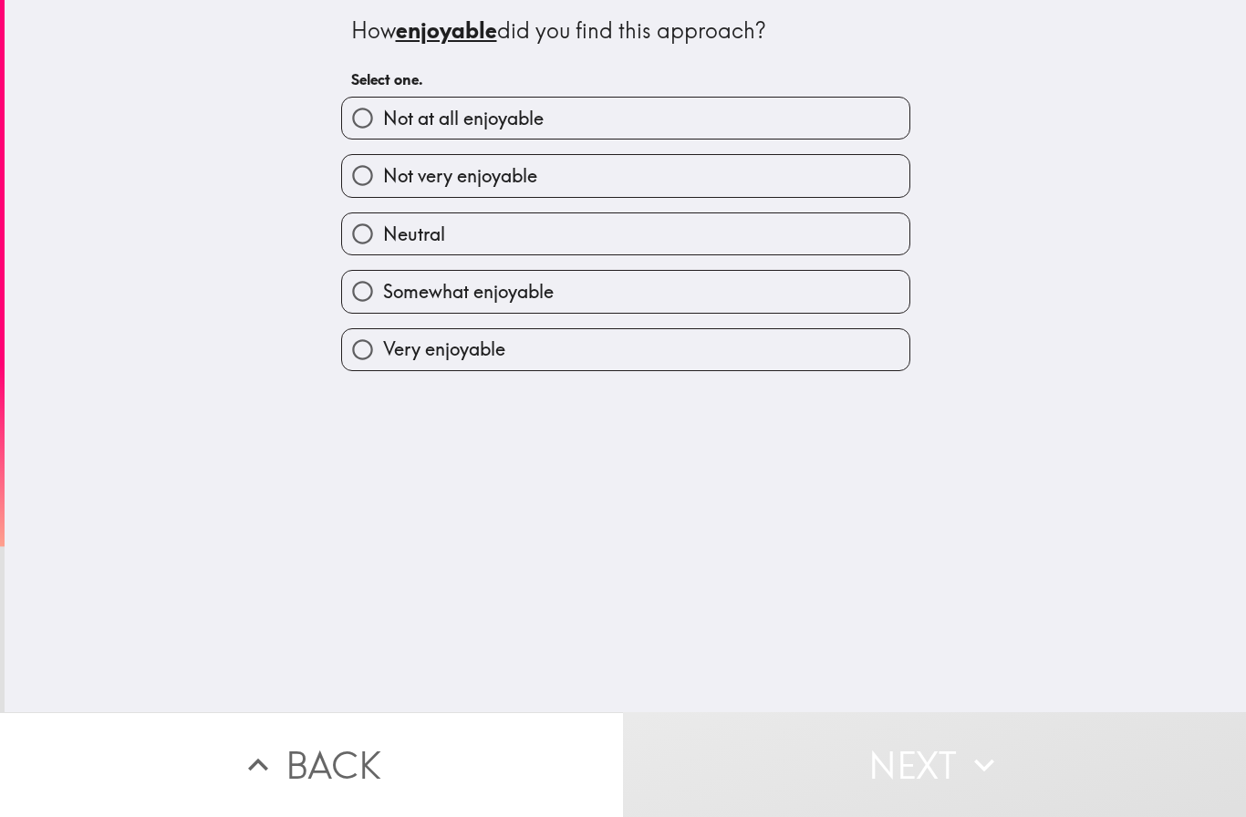
click at [643, 177] on label "Not very enjoyable" at bounding box center [625, 175] width 567 height 41
click at [383, 177] on input "Not very enjoyable" at bounding box center [362, 175] width 41 height 41
radio input "true"
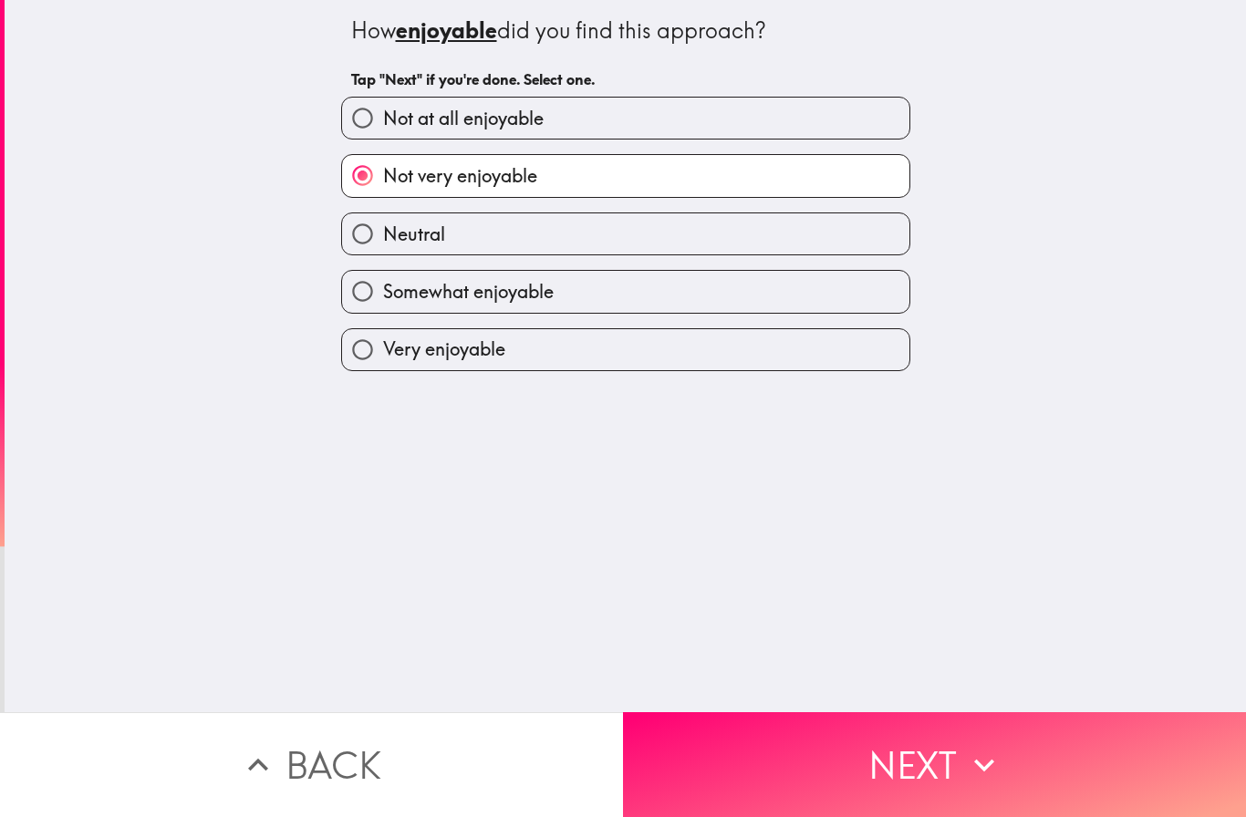
click at [836, 751] on button "Next" at bounding box center [934, 764] width 623 height 105
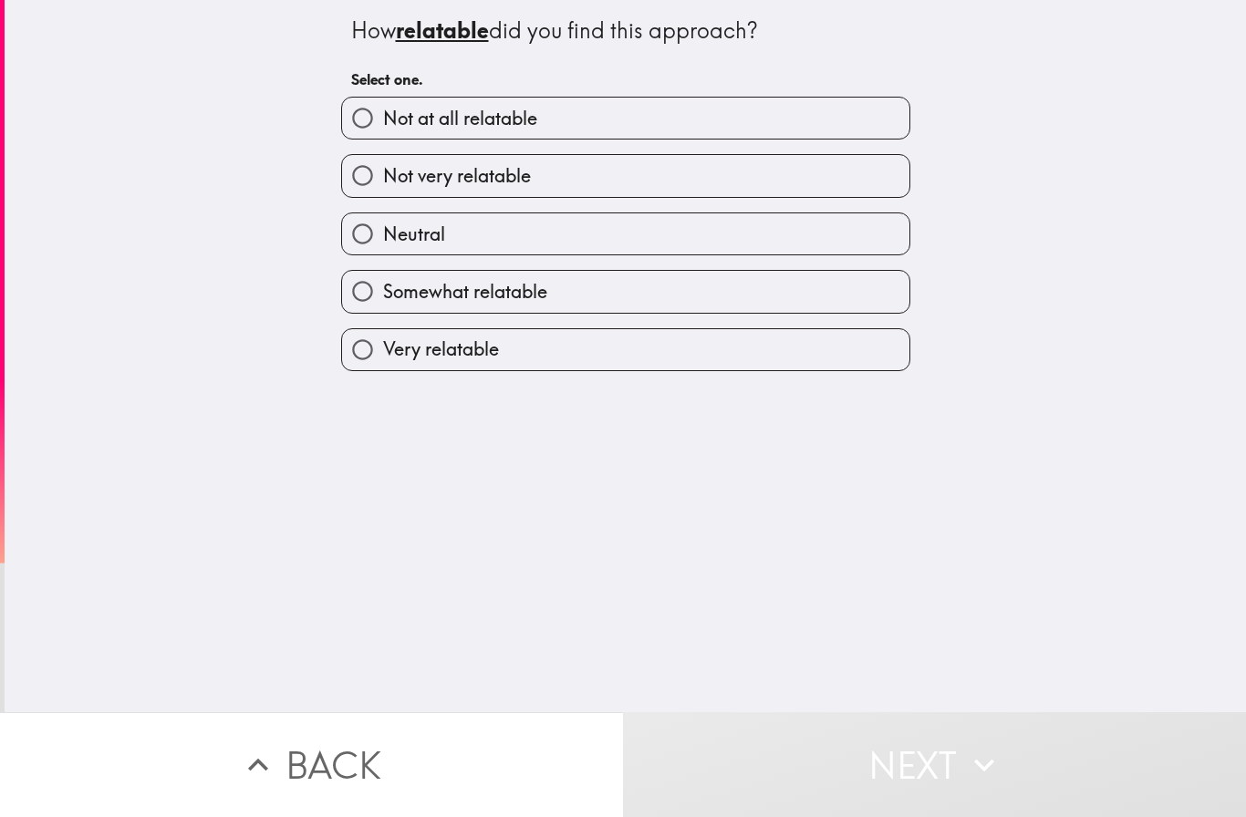
click at [657, 179] on label "Not very relatable" at bounding box center [625, 175] width 567 height 41
click at [383, 179] on input "Not very relatable" at bounding box center [362, 175] width 41 height 41
radio input "true"
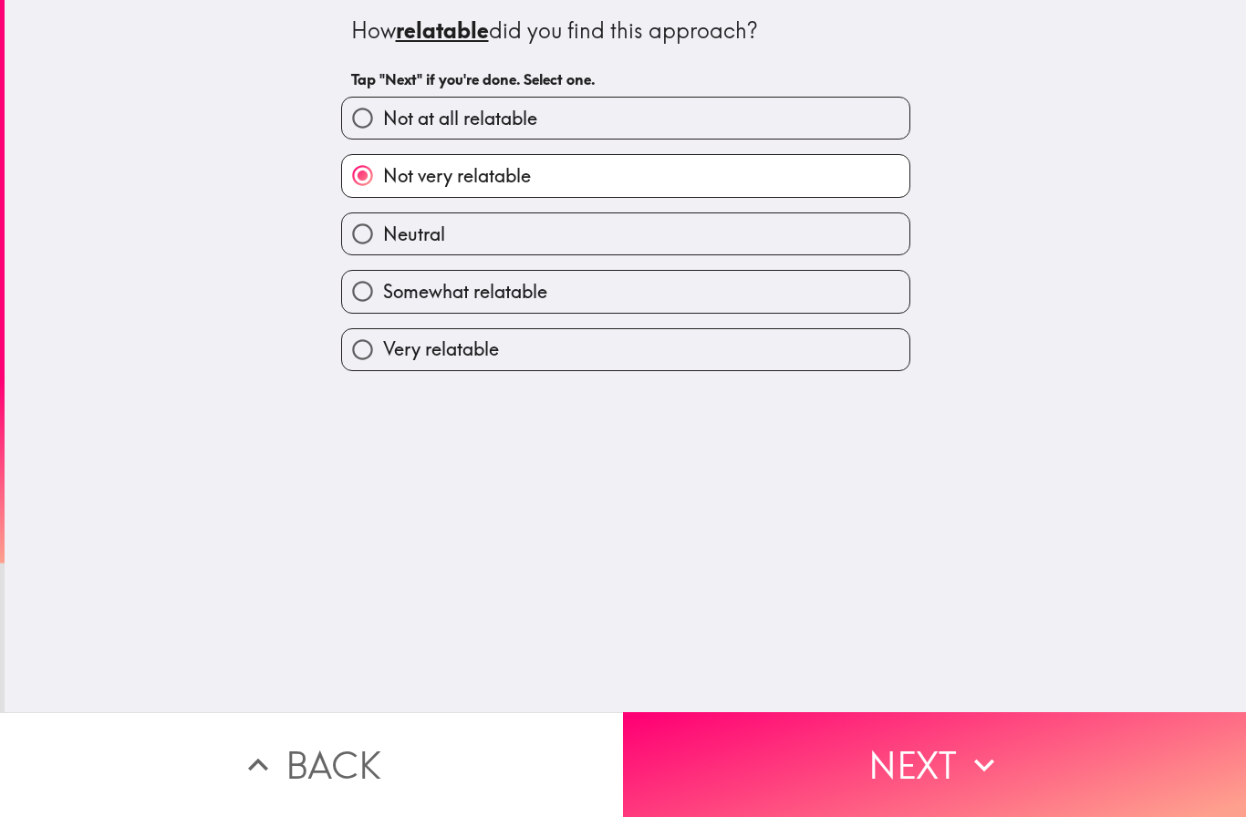
click at [888, 756] on button "Next" at bounding box center [934, 764] width 623 height 105
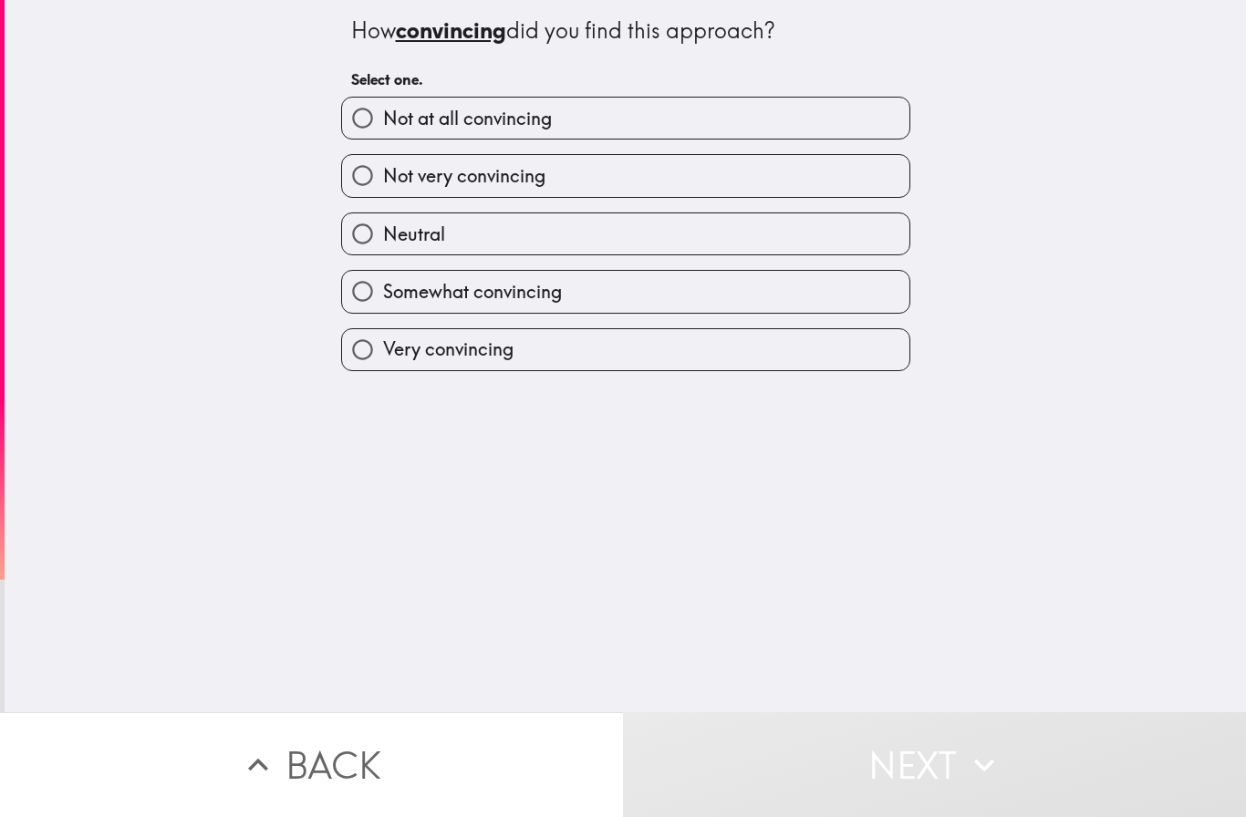
click at [690, 172] on label "Not very convincing" at bounding box center [625, 175] width 567 height 41
click at [383, 172] on input "Not very convincing" at bounding box center [362, 175] width 41 height 41
radio input "true"
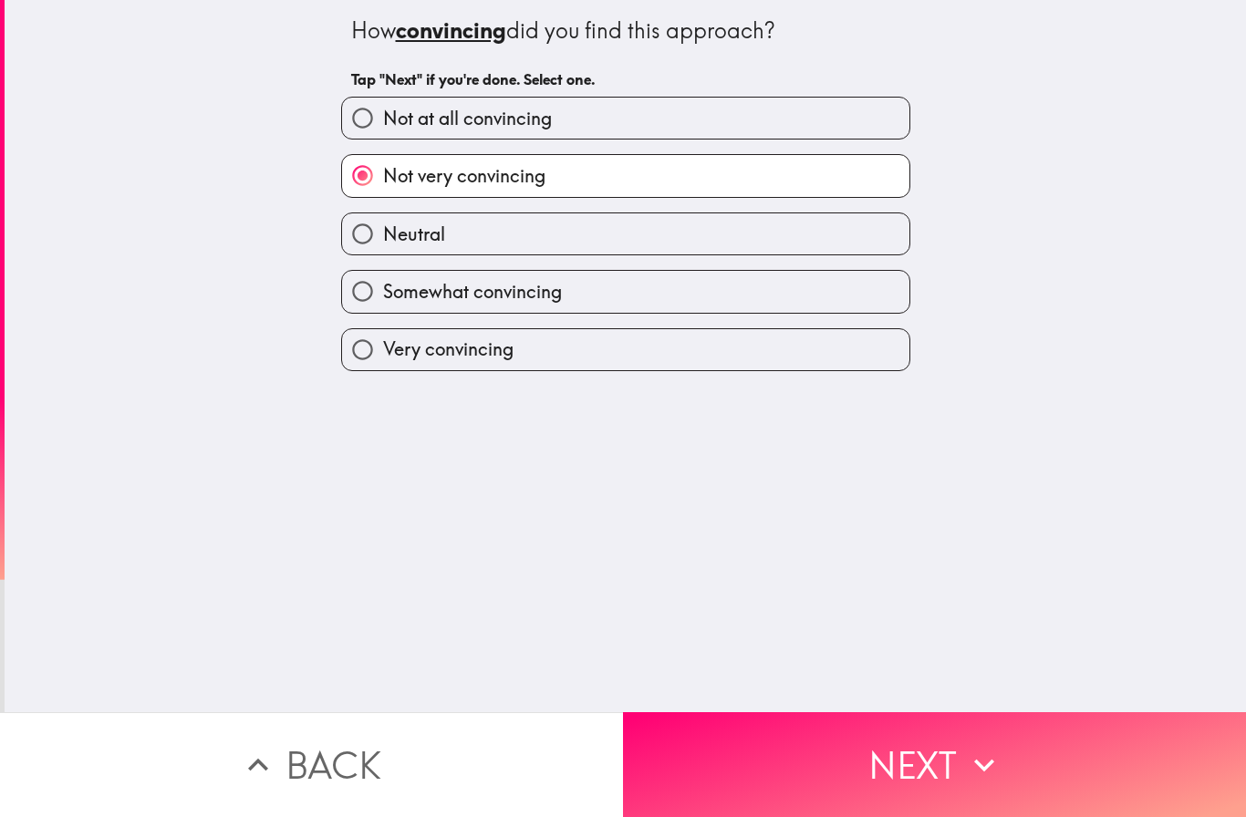
click at [913, 753] on button "Next" at bounding box center [934, 764] width 623 height 105
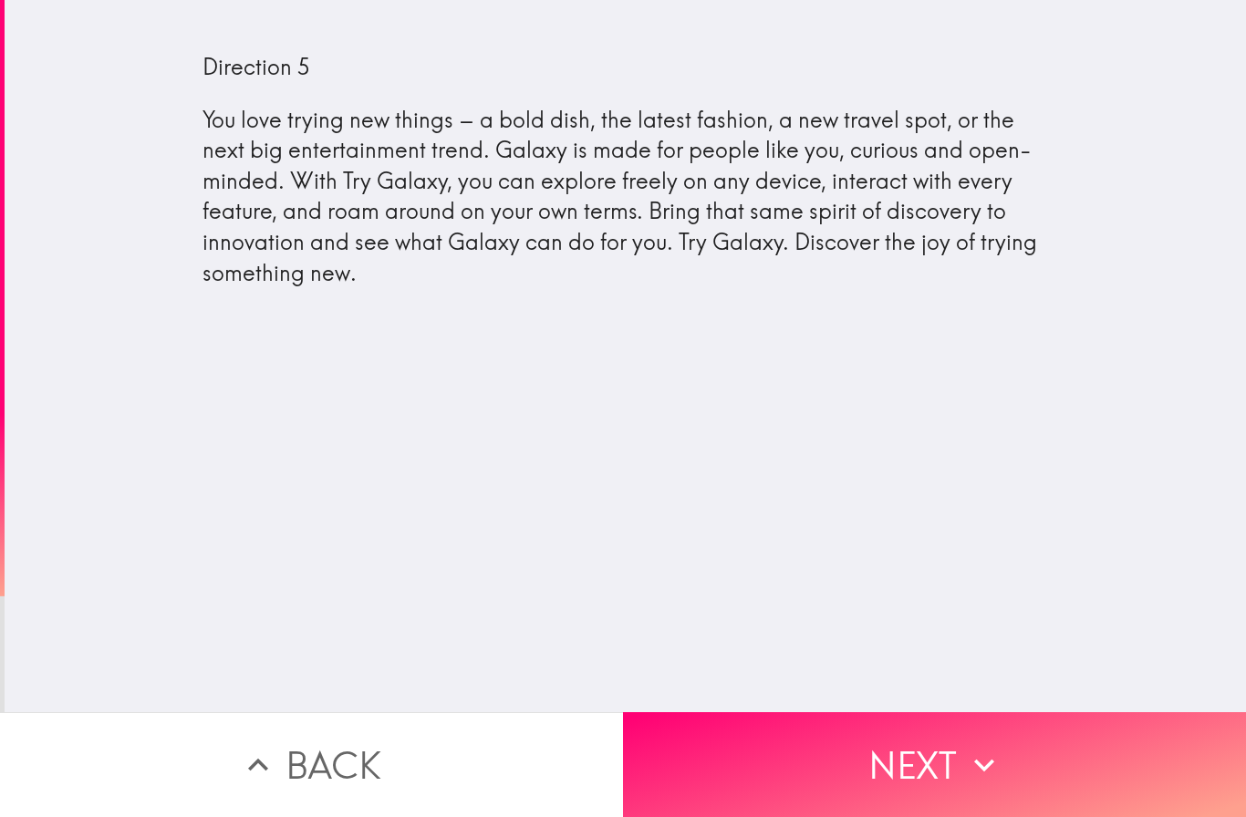
click at [913, 761] on button "Next" at bounding box center [934, 764] width 623 height 105
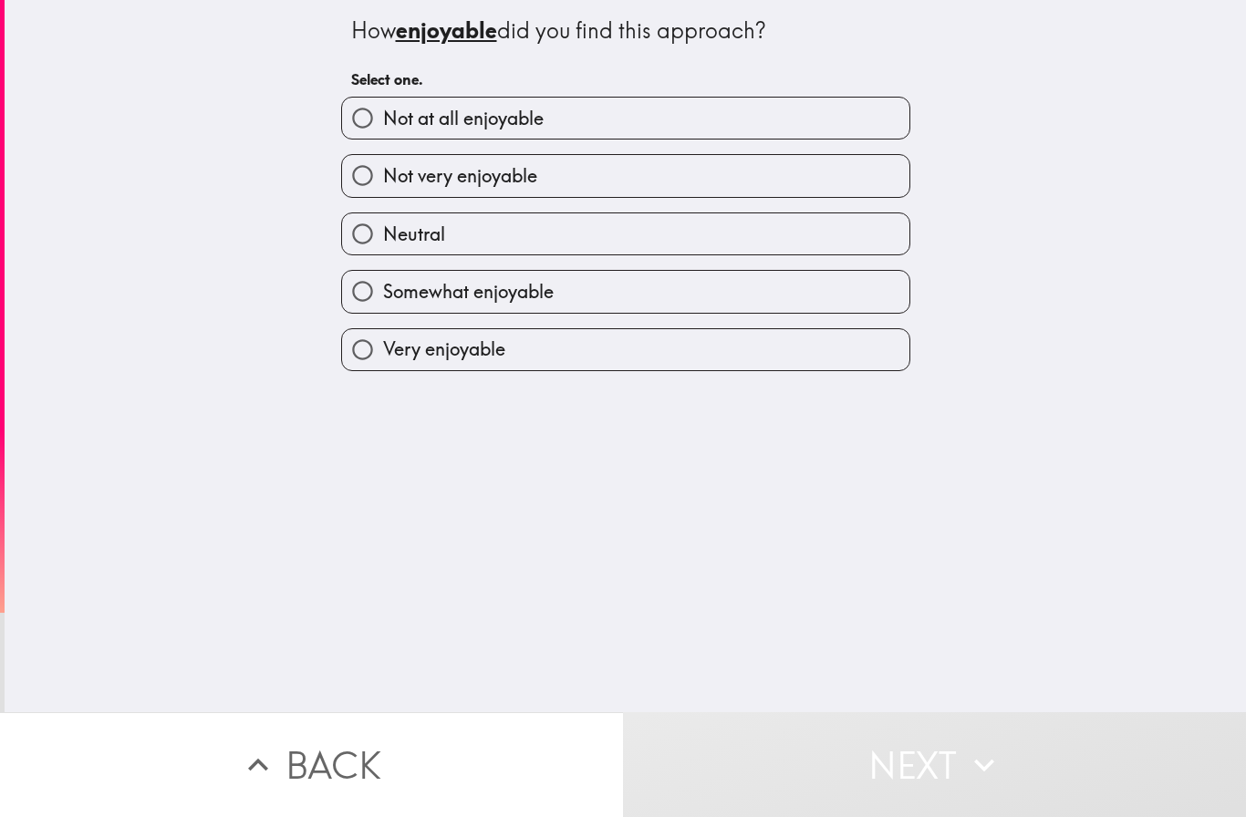
click at [602, 164] on label "Not very enjoyable" at bounding box center [625, 175] width 567 height 41
click at [383, 164] on input "Not very enjoyable" at bounding box center [362, 175] width 41 height 41
radio input "true"
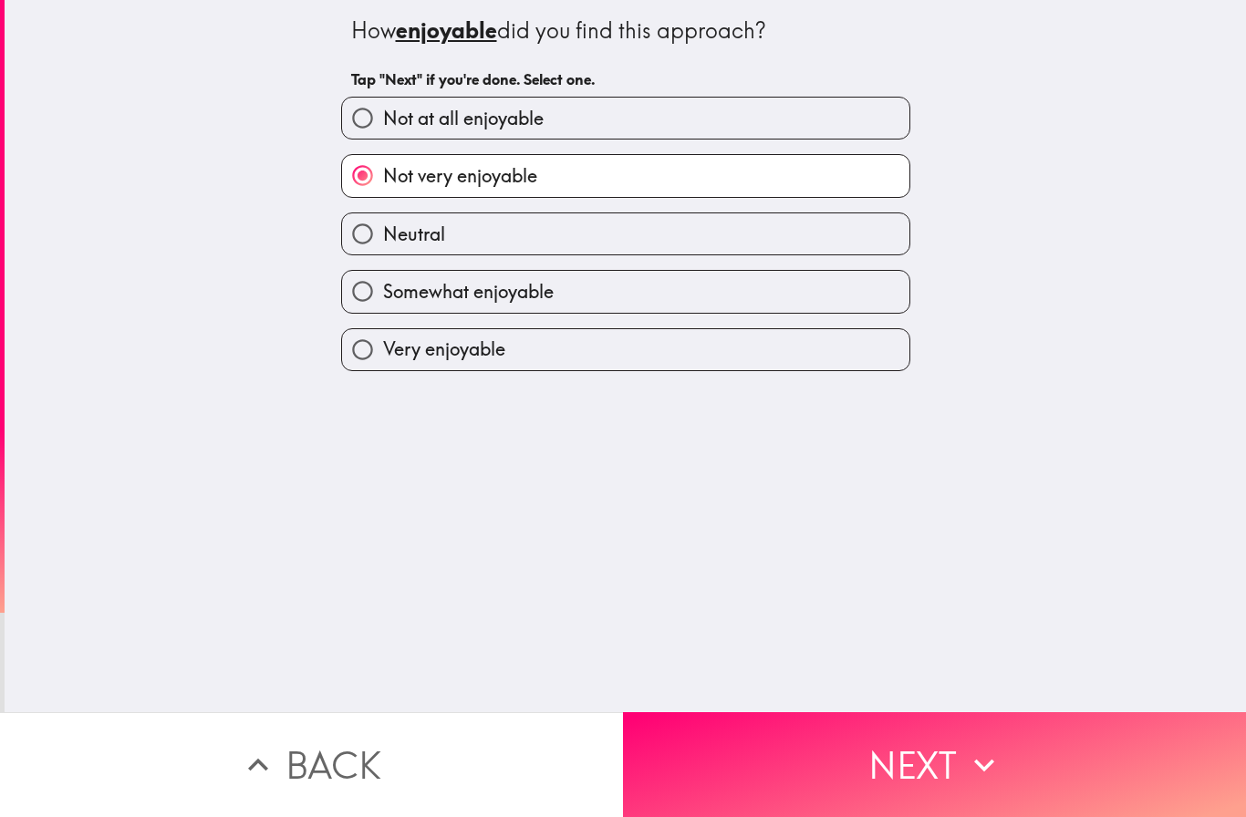
click at [863, 759] on button "Next" at bounding box center [934, 764] width 623 height 105
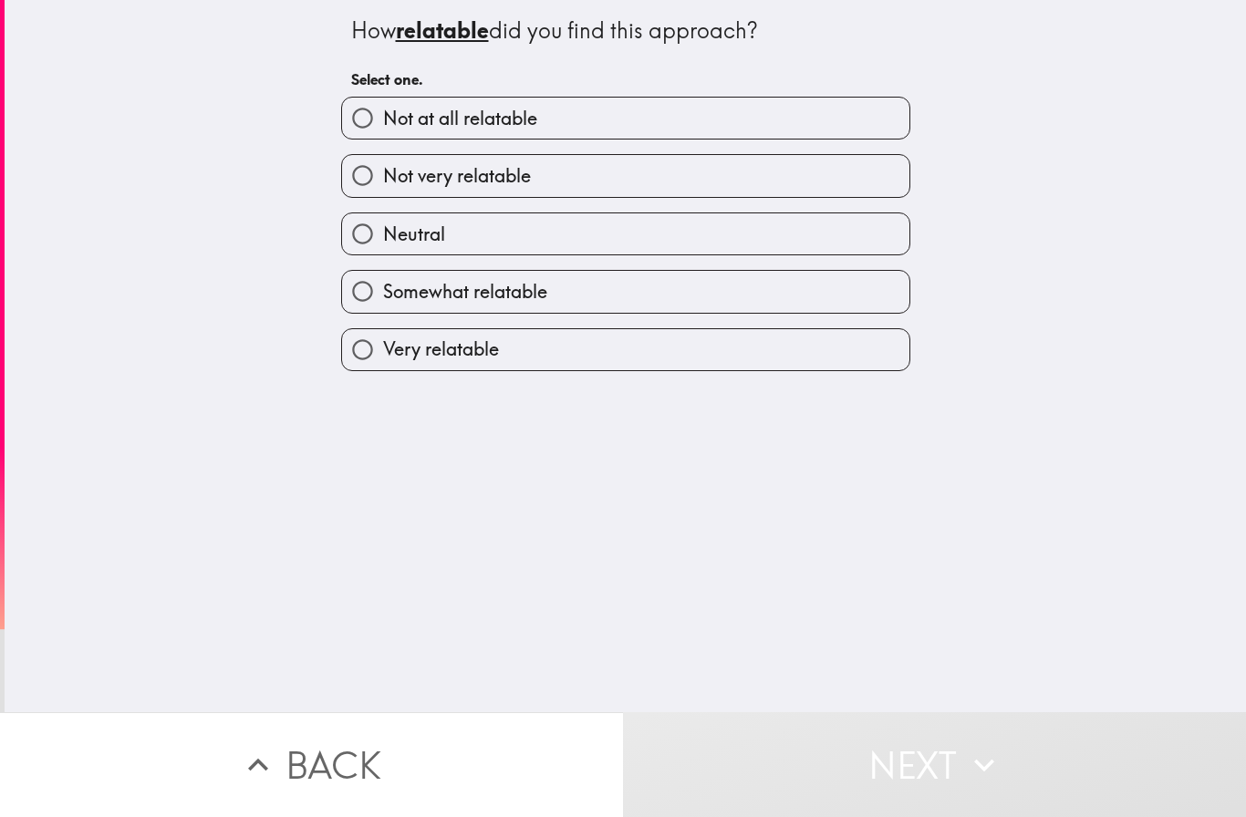
click at [637, 171] on label "Not very relatable" at bounding box center [625, 175] width 567 height 41
click at [383, 171] on input "Not very relatable" at bounding box center [362, 175] width 41 height 41
radio input "true"
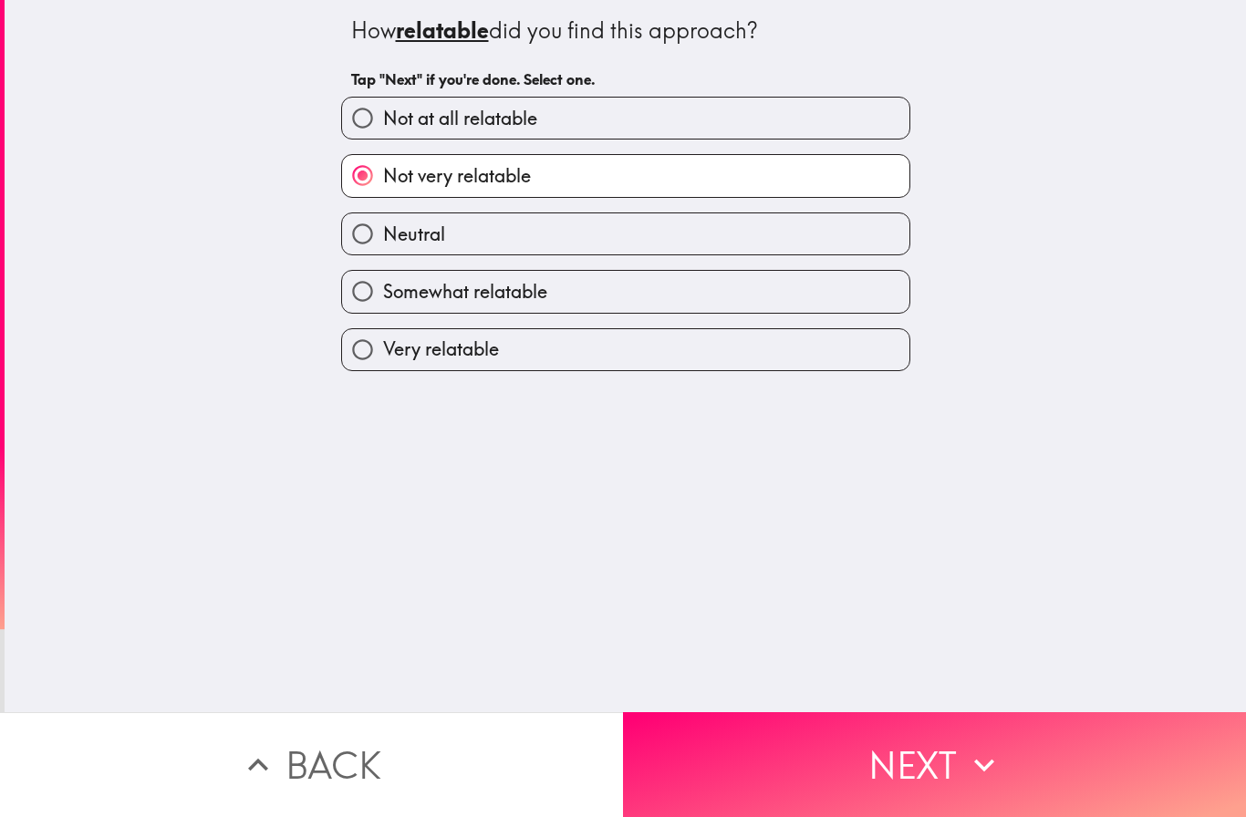
click at [888, 747] on button "Next" at bounding box center [934, 764] width 623 height 105
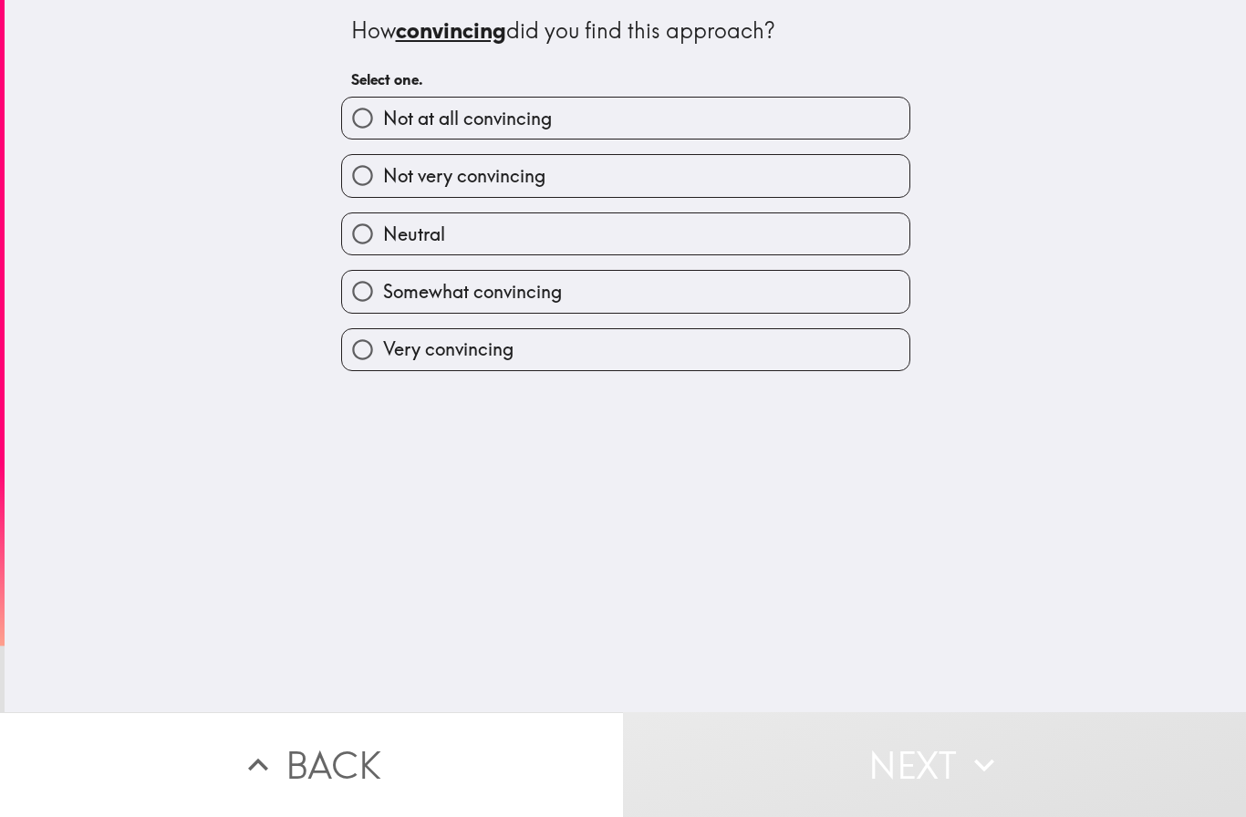
click at [660, 182] on label "Not very convincing" at bounding box center [625, 175] width 567 height 41
click at [383, 182] on input "Not very convincing" at bounding box center [362, 175] width 41 height 41
radio input "true"
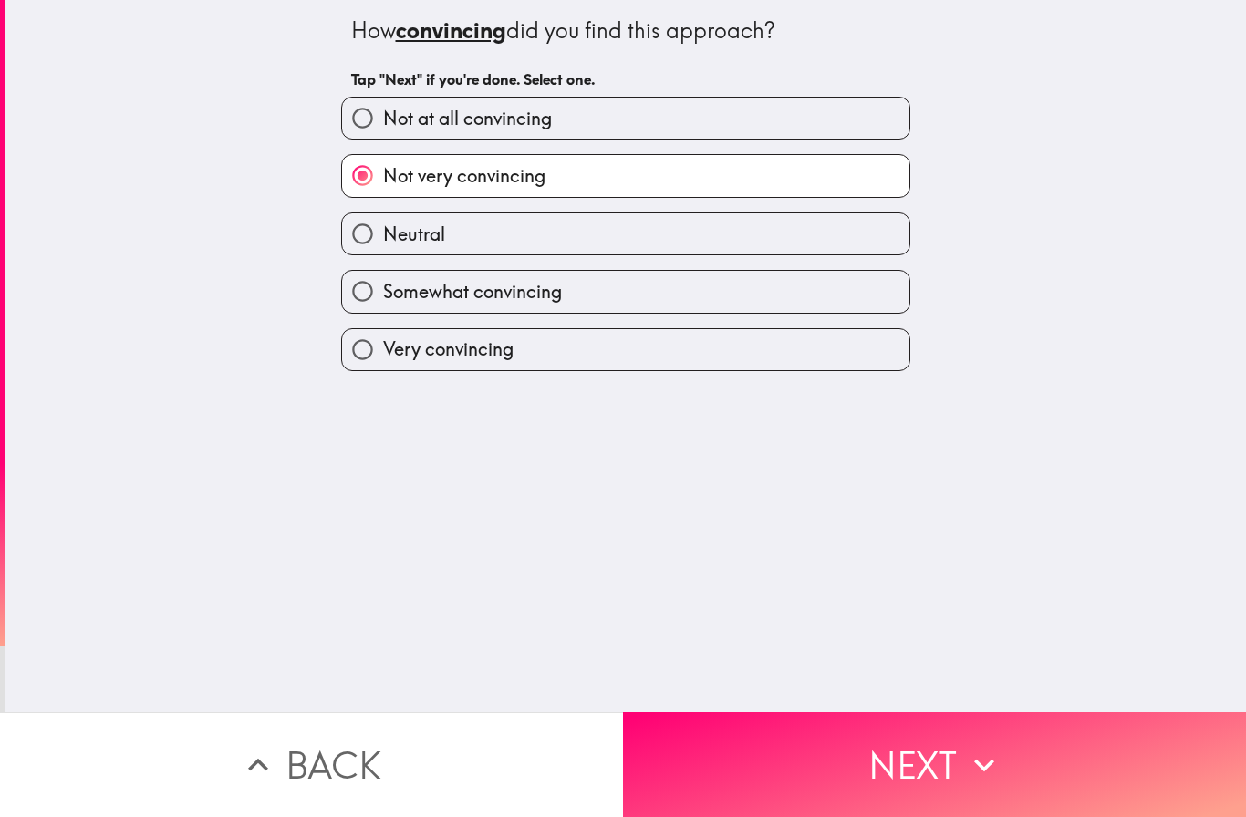
click at [931, 759] on button "Next" at bounding box center [934, 764] width 623 height 105
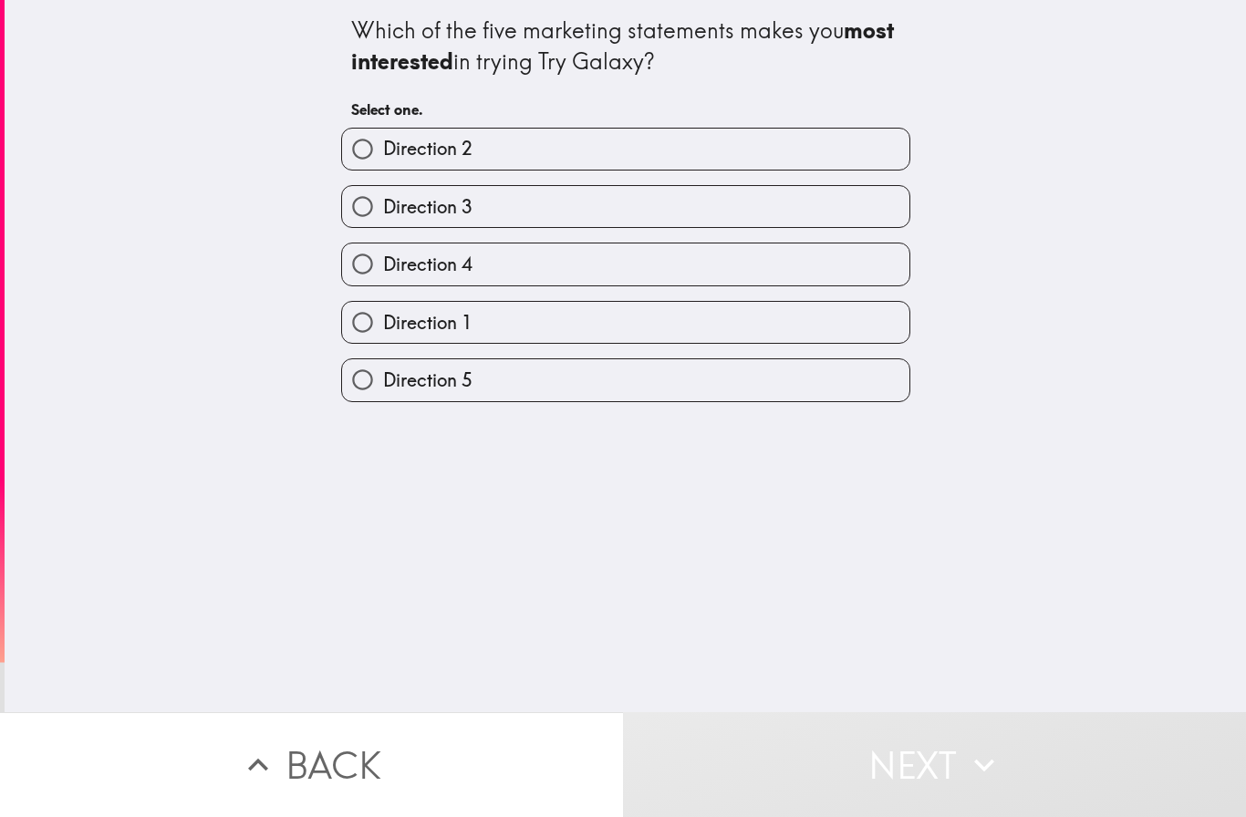
click at [559, 197] on label "Direction 3" at bounding box center [625, 206] width 567 height 41
click at [383, 197] on input "Direction 3" at bounding box center [362, 206] width 41 height 41
radio input "true"
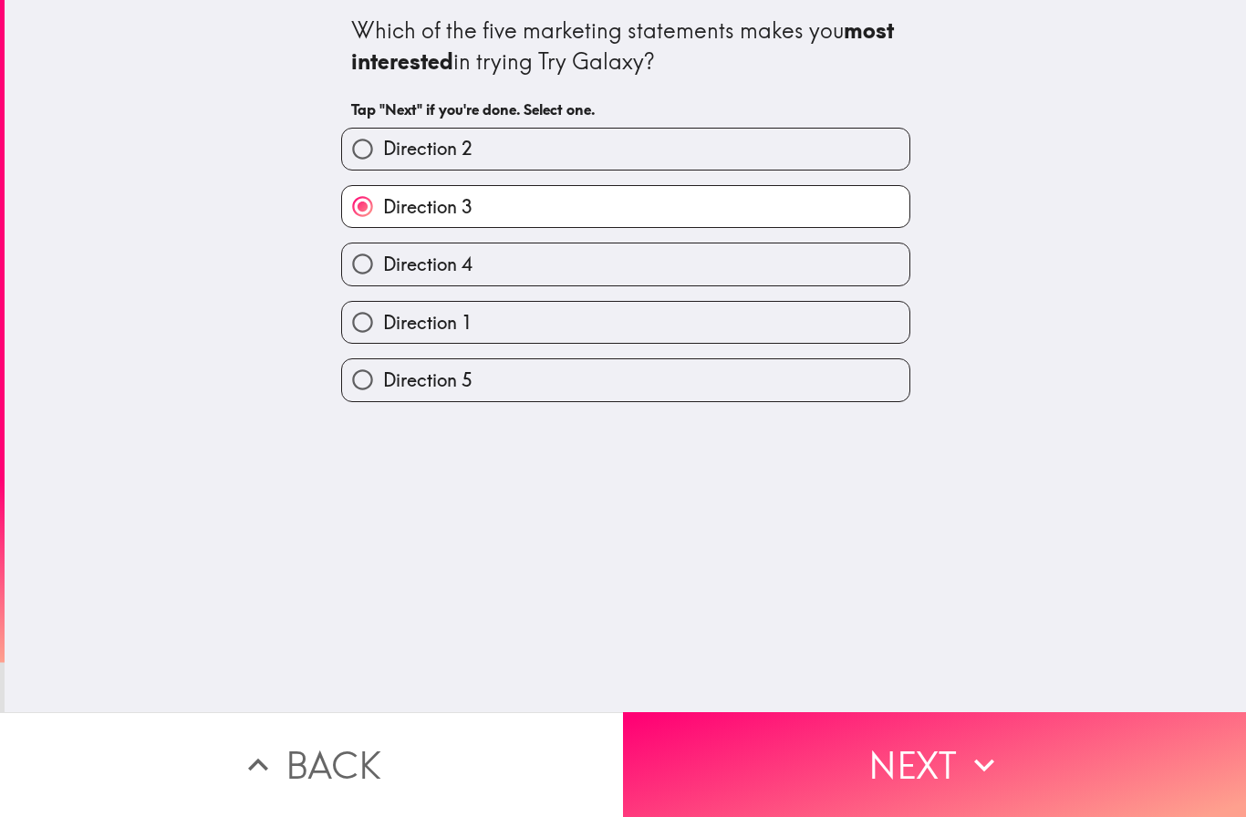
click at [953, 758] on button "Next" at bounding box center [934, 764] width 623 height 105
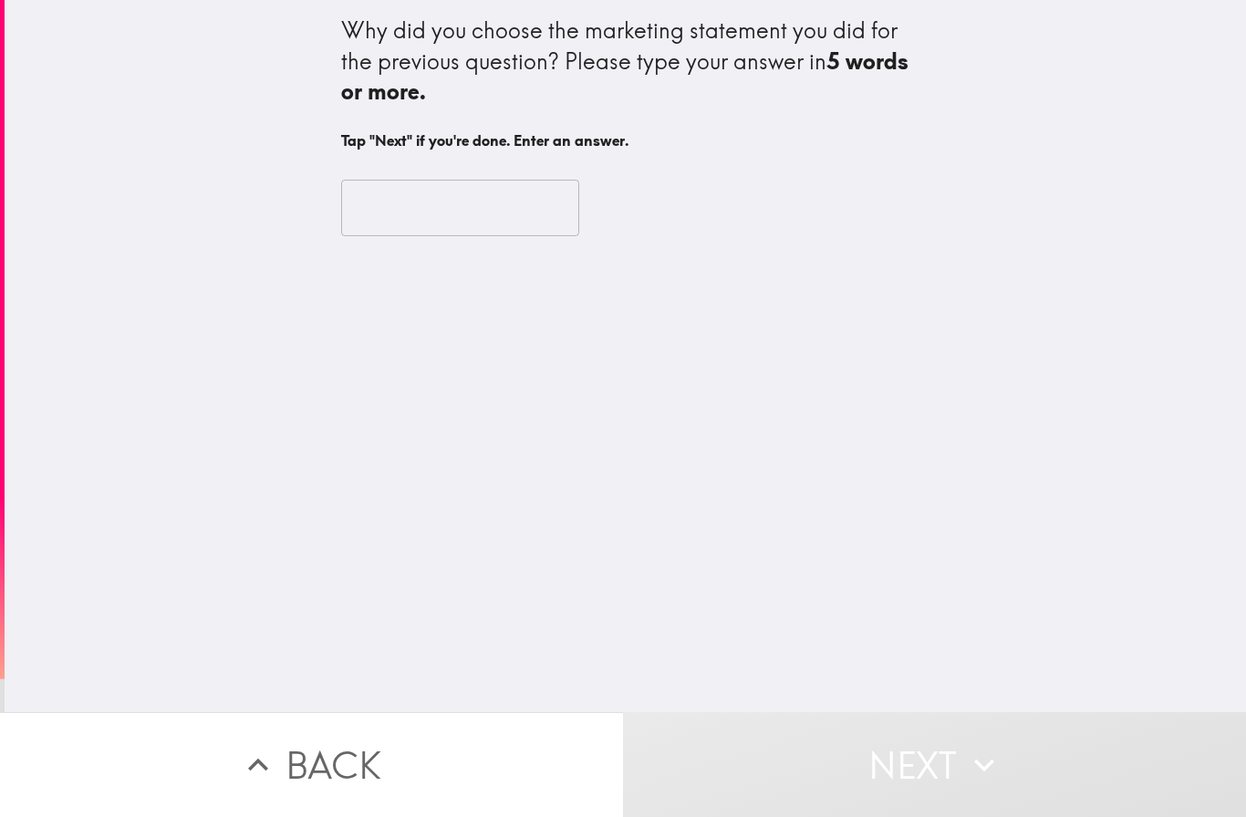
click at [391, 206] on input "text" at bounding box center [460, 208] width 238 height 57
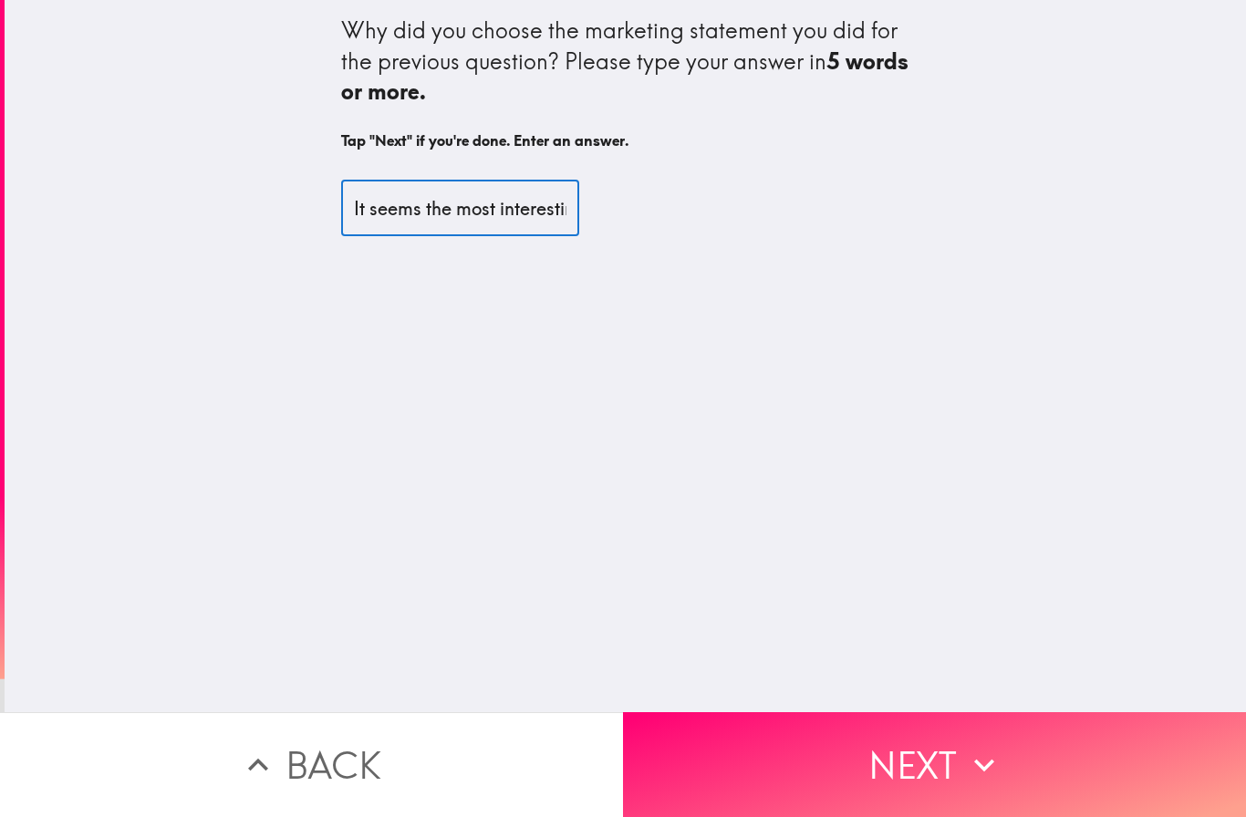
type input "It seems the most interesting"
click at [973, 752] on icon "button" at bounding box center [984, 765] width 40 height 40
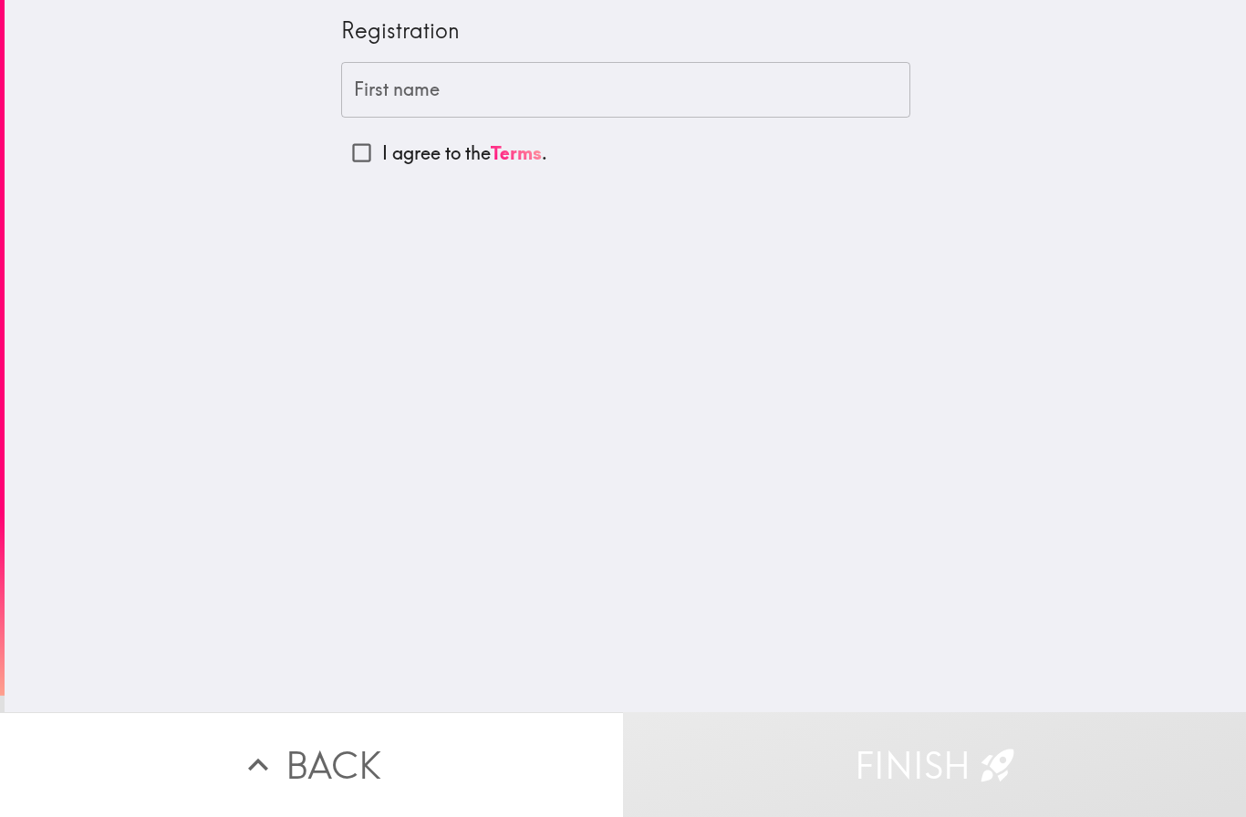
click at [439, 88] on div "First name First name" at bounding box center [625, 90] width 569 height 57
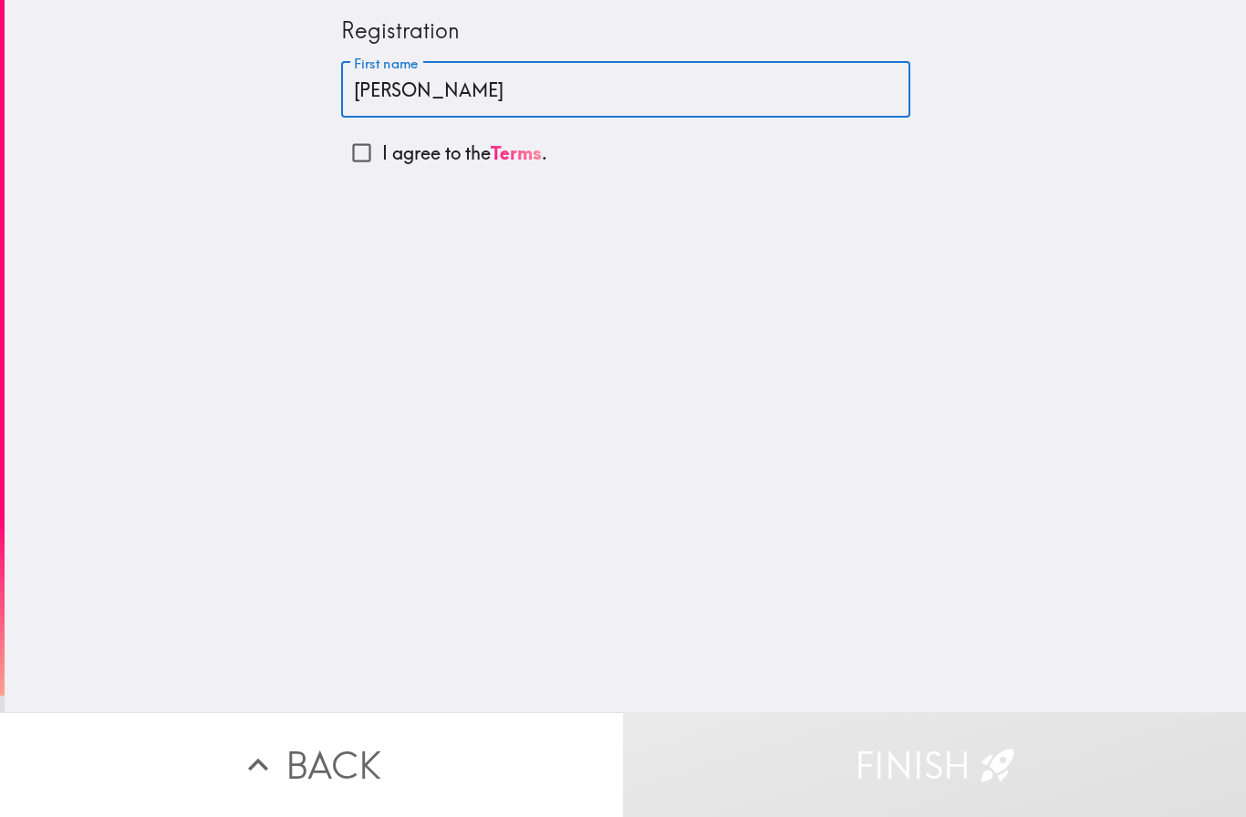
type input "[PERSON_NAME]"
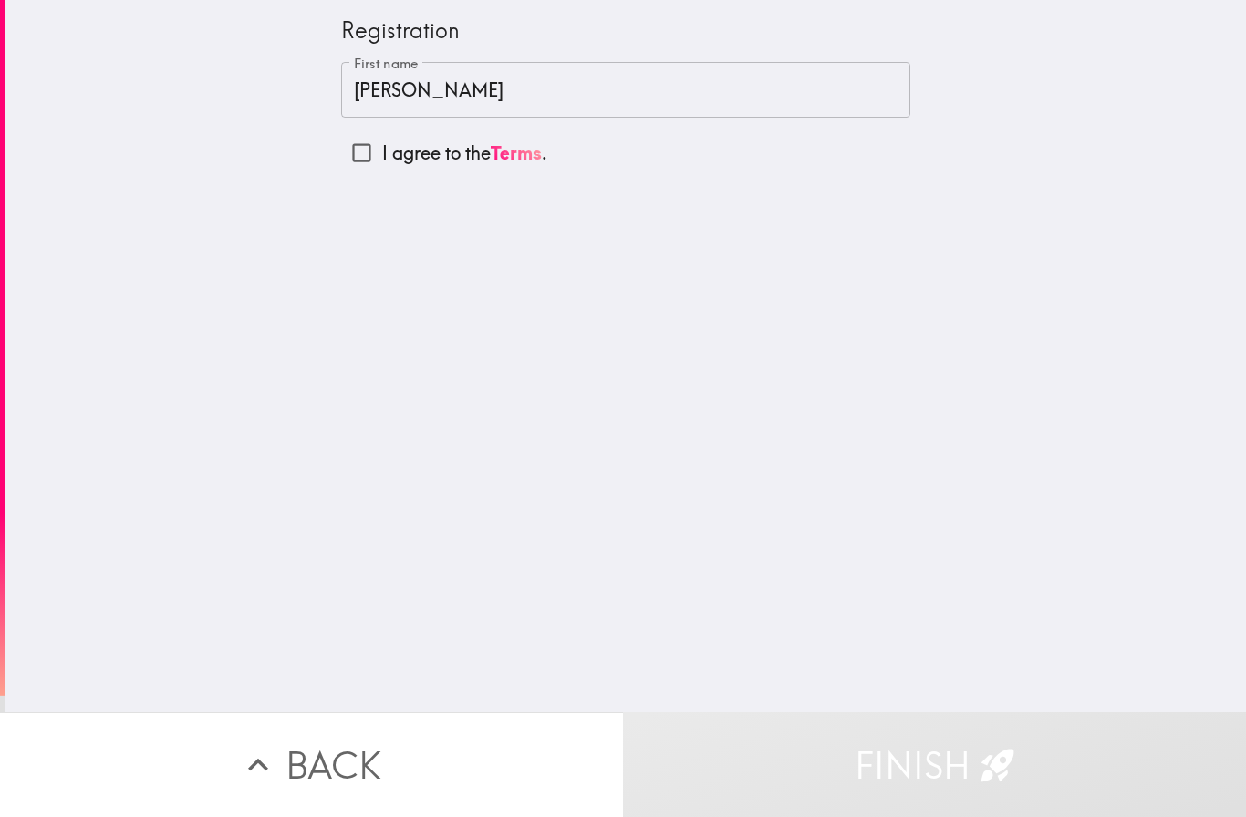
click at [457, 150] on p "I agree to the Terms ." at bounding box center [464, 153] width 165 height 26
click at [382, 150] on input "I agree to the Terms ." at bounding box center [361, 152] width 41 height 41
checkbox input "true"
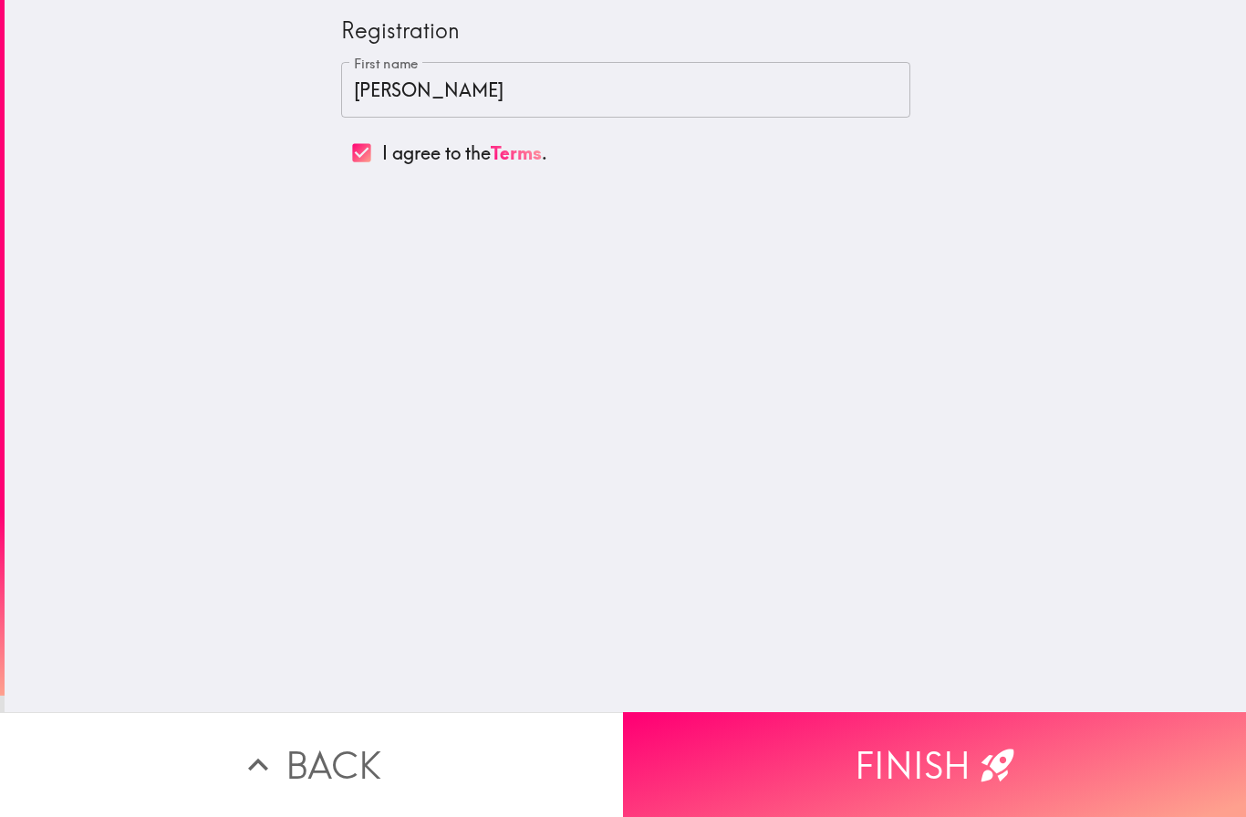
click at [919, 751] on button "Finish" at bounding box center [934, 764] width 623 height 105
